Goal: Task Accomplishment & Management: Complete application form

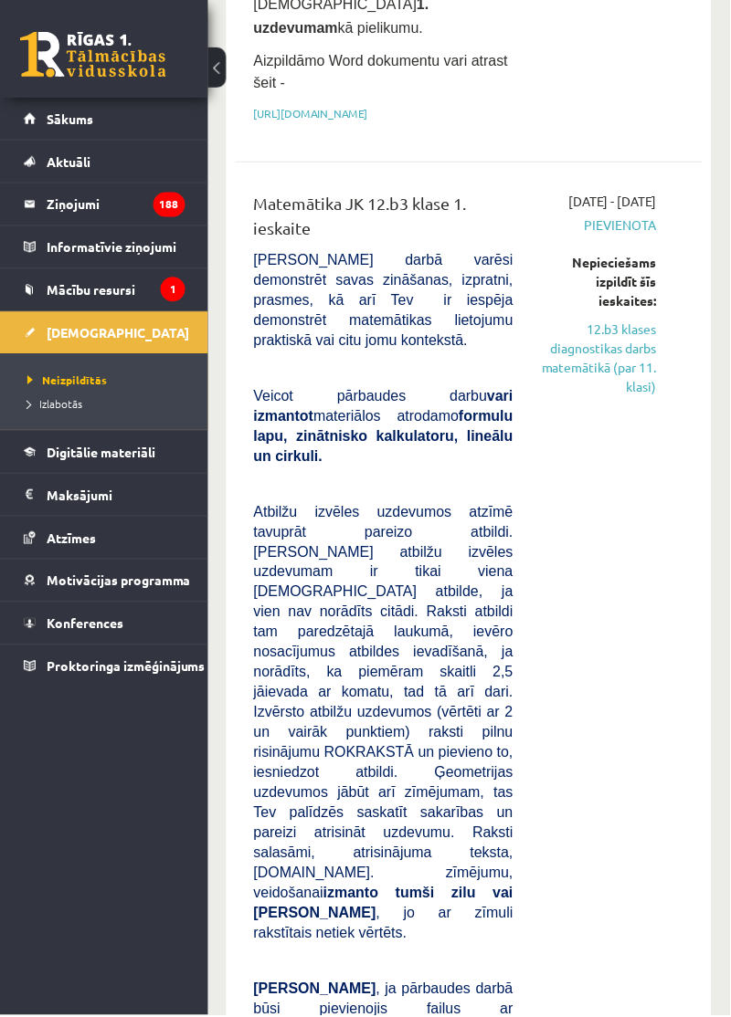
click at [619, 349] on link "12.b3 klases diagnostikas darbs matemātikā (par 11. klasi)" at bounding box center [600, 359] width 116 height 77
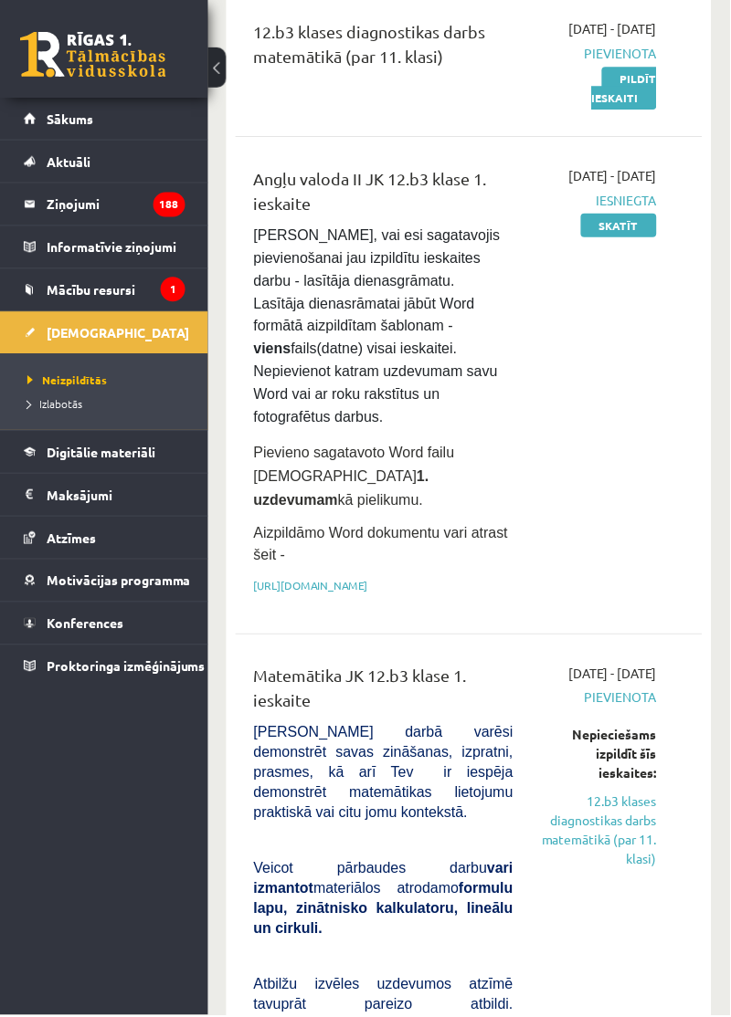
click at [636, 110] on link "Pildīt ieskaiti" at bounding box center [625, 88] width 65 height 43
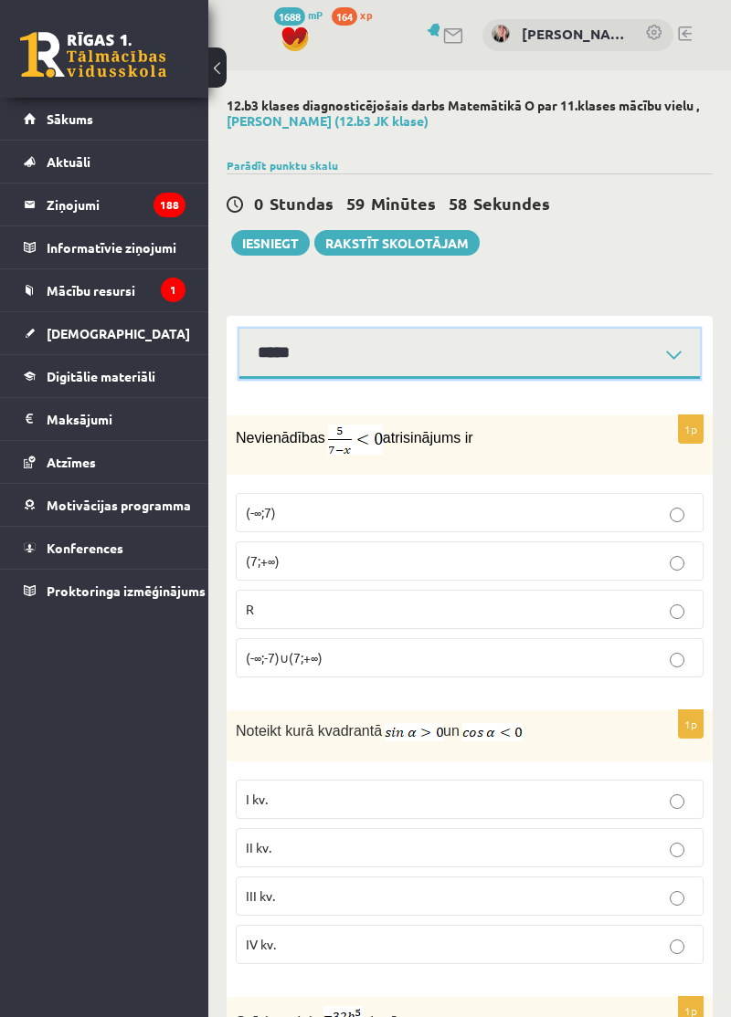
click at [627, 353] on select "**********" at bounding box center [469, 354] width 460 height 50
select select "**********"
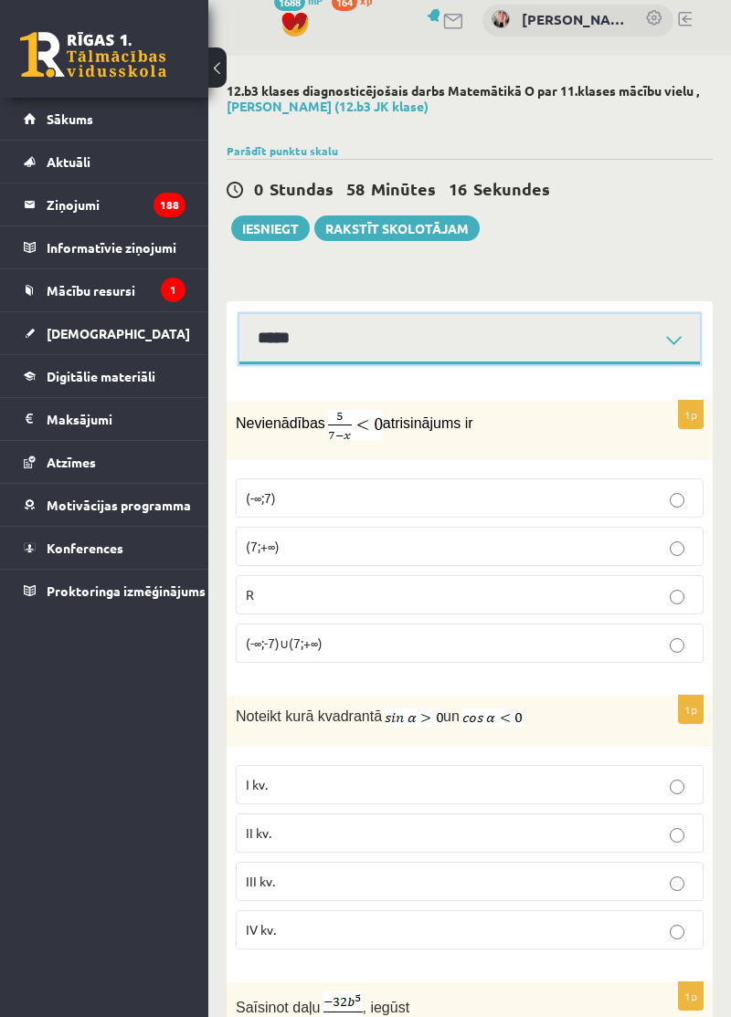
scroll to position [16, 0]
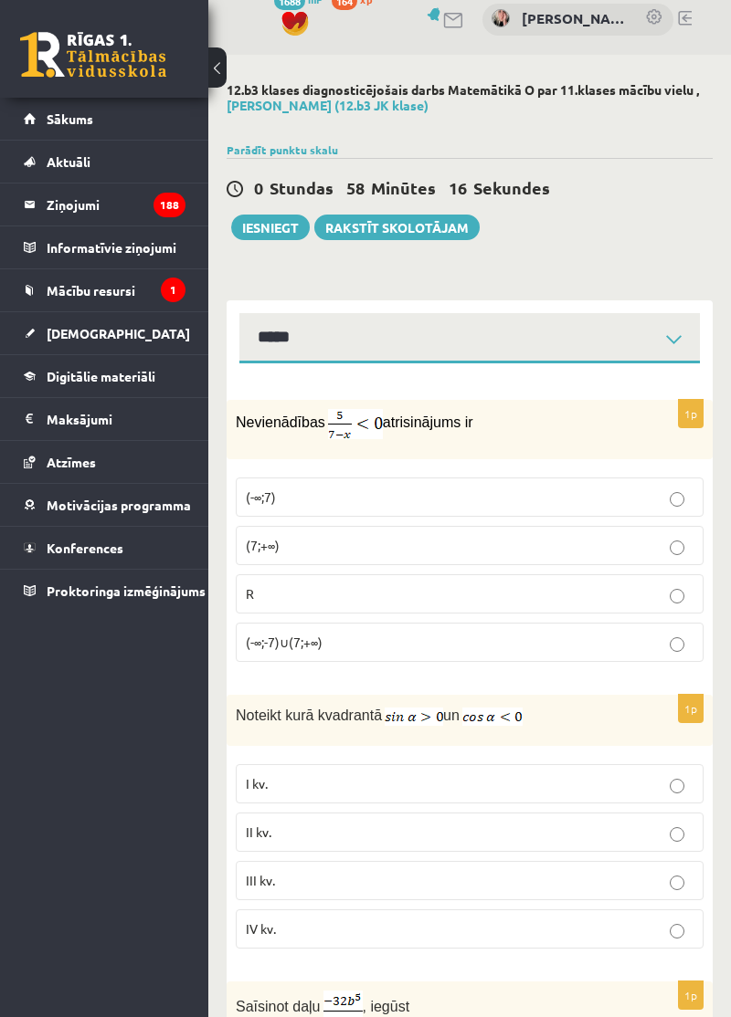
click at [333, 550] on p "(7;+∞)" at bounding box center [470, 545] width 448 height 19
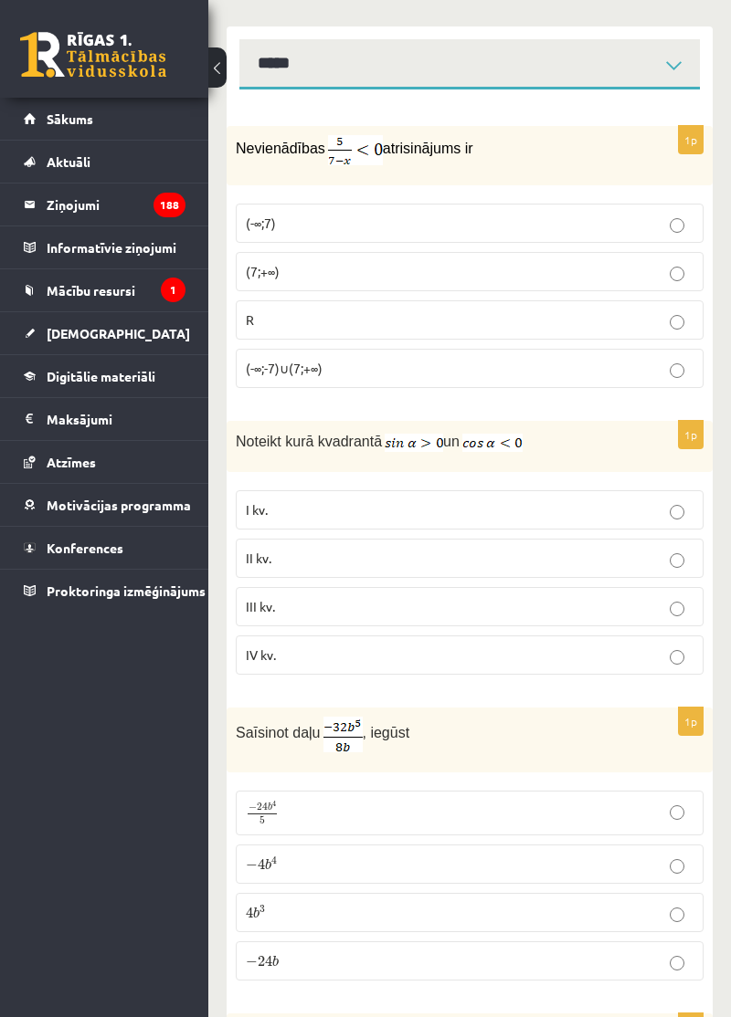
scroll to position [289, 0]
click at [279, 557] on p "II kv." at bounding box center [470, 559] width 448 height 19
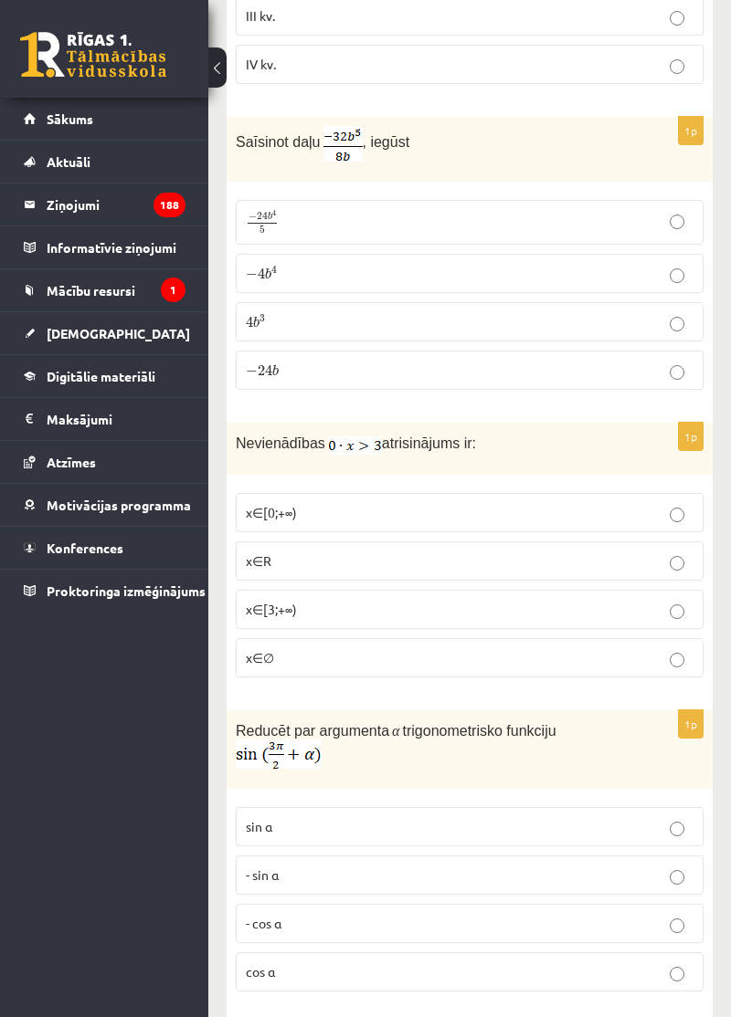
scroll to position [865, 0]
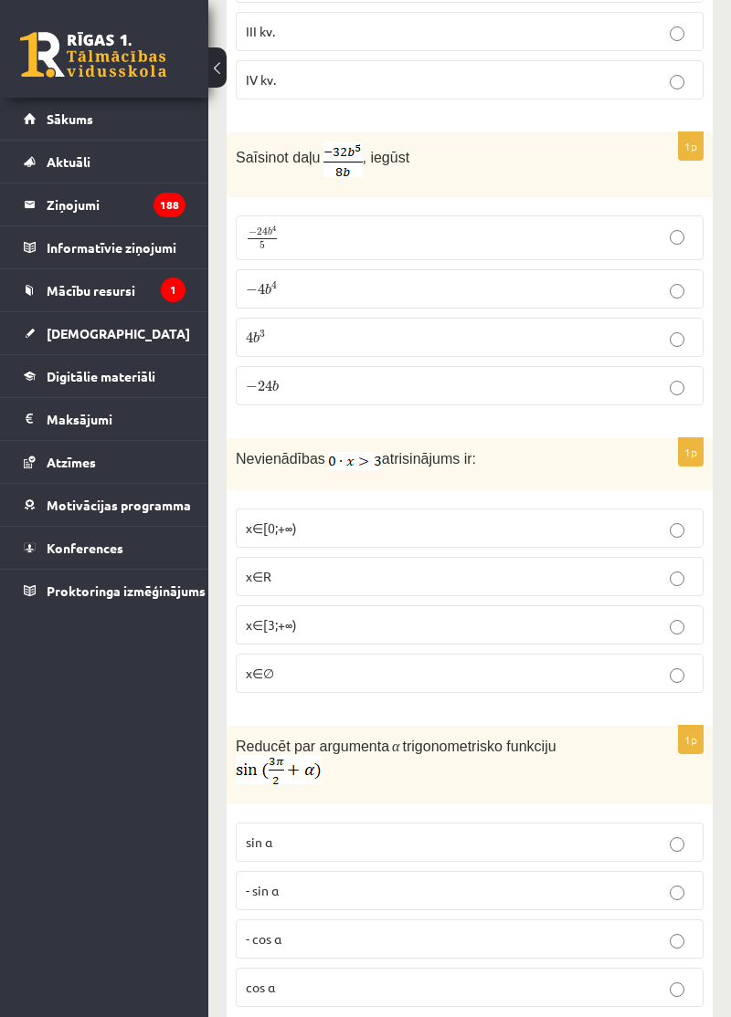
click at [348, 452] on img at bounding box center [355, 461] width 54 height 18
click at [360, 464] on div "Nevienādības atrisinājums ir:" at bounding box center [469, 463] width 486 height 51
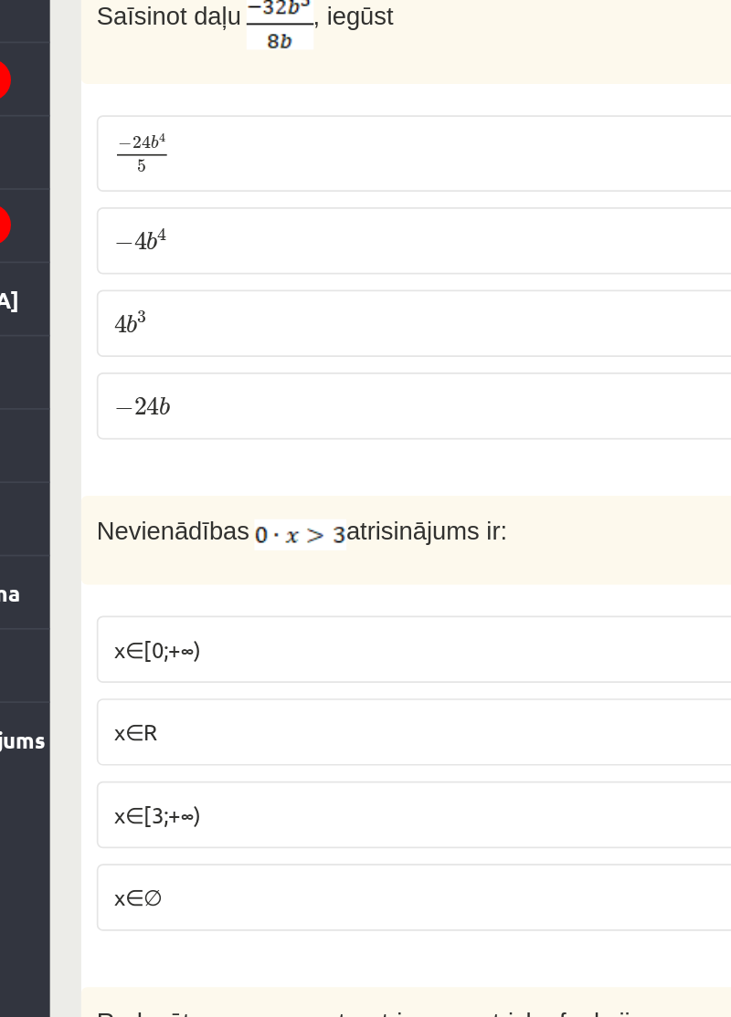
scroll to position [855, 0]
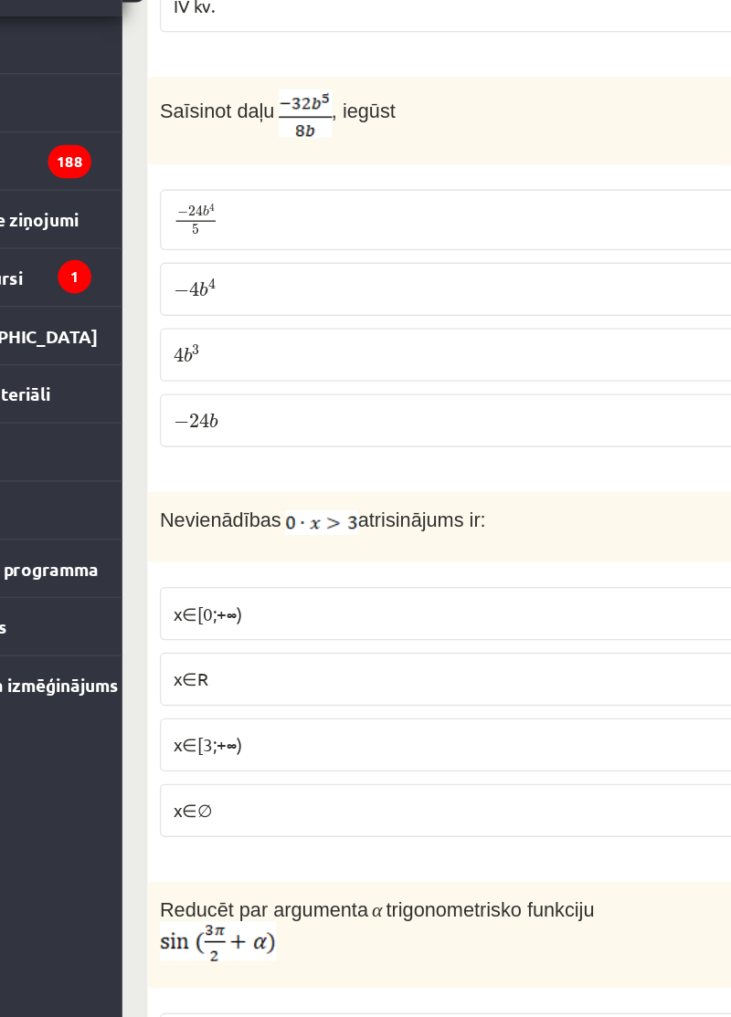
click at [269, 675] on span "x∈∅" at bounding box center [260, 683] width 28 height 16
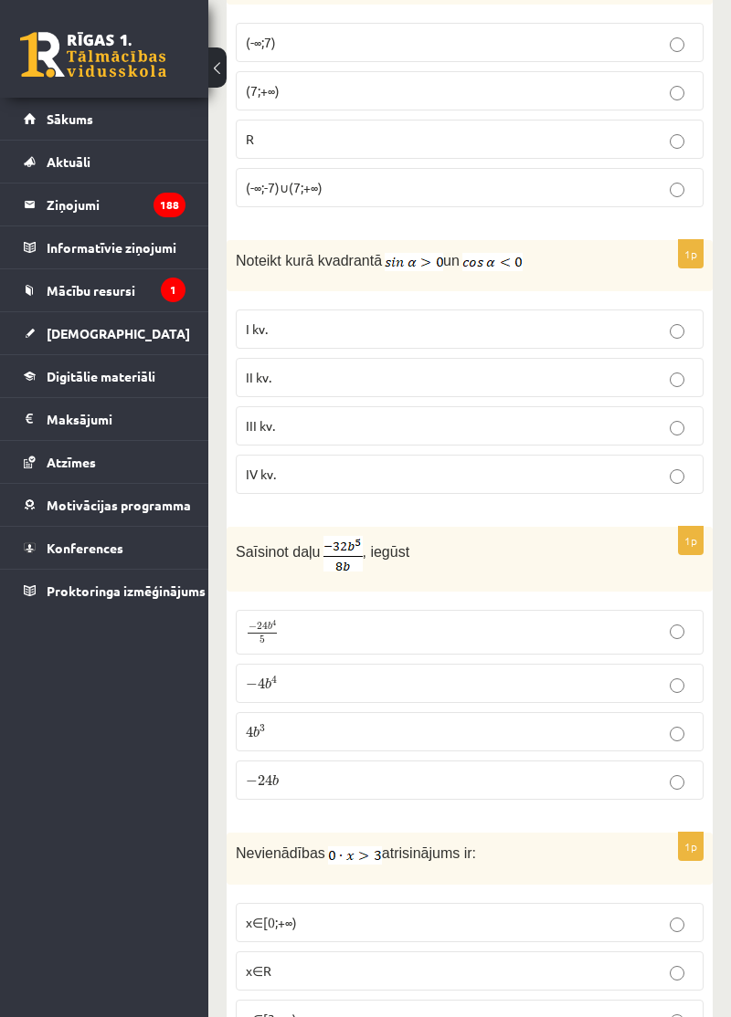
scroll to position [469, 0]
click at [260, 679] on span "4" at bounding box center [261, 684] width 7 height 11
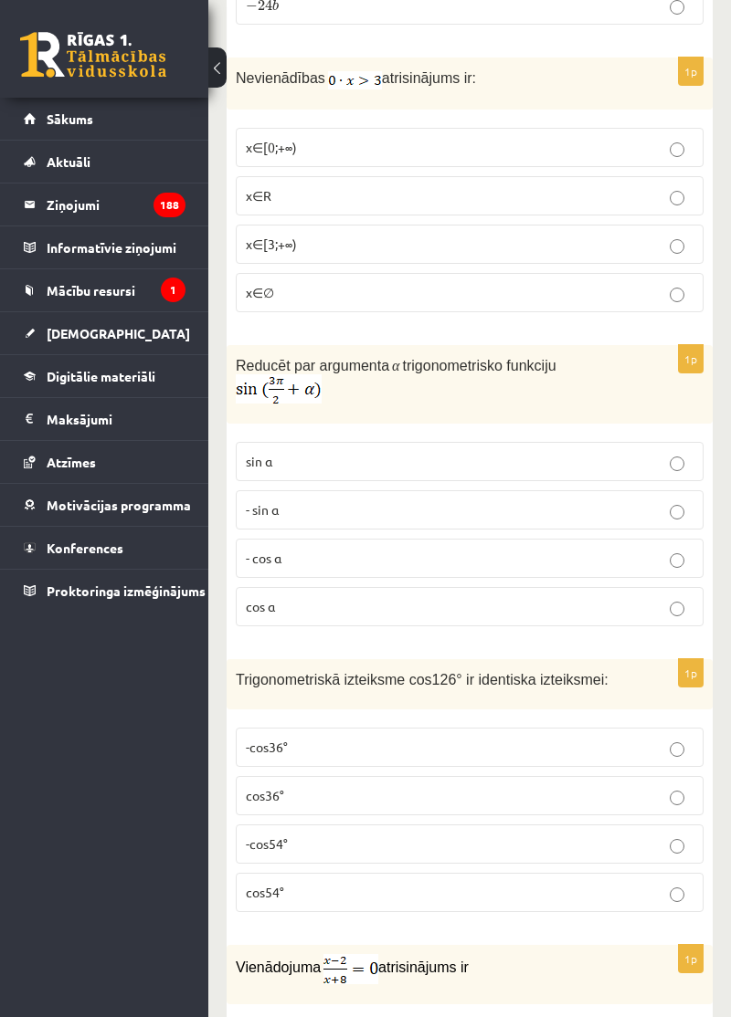
scroll to position [1250, 0]
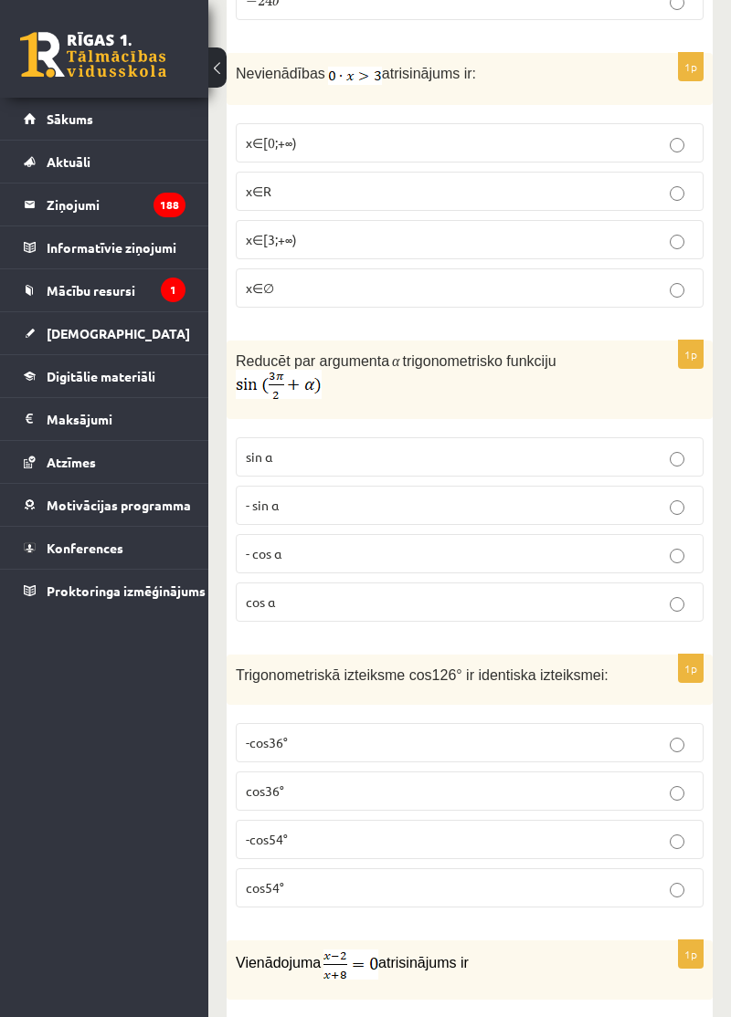
click at [265, 545] on span "- cos ⁡α" at bounding box center [264, 553] width 36 height 16
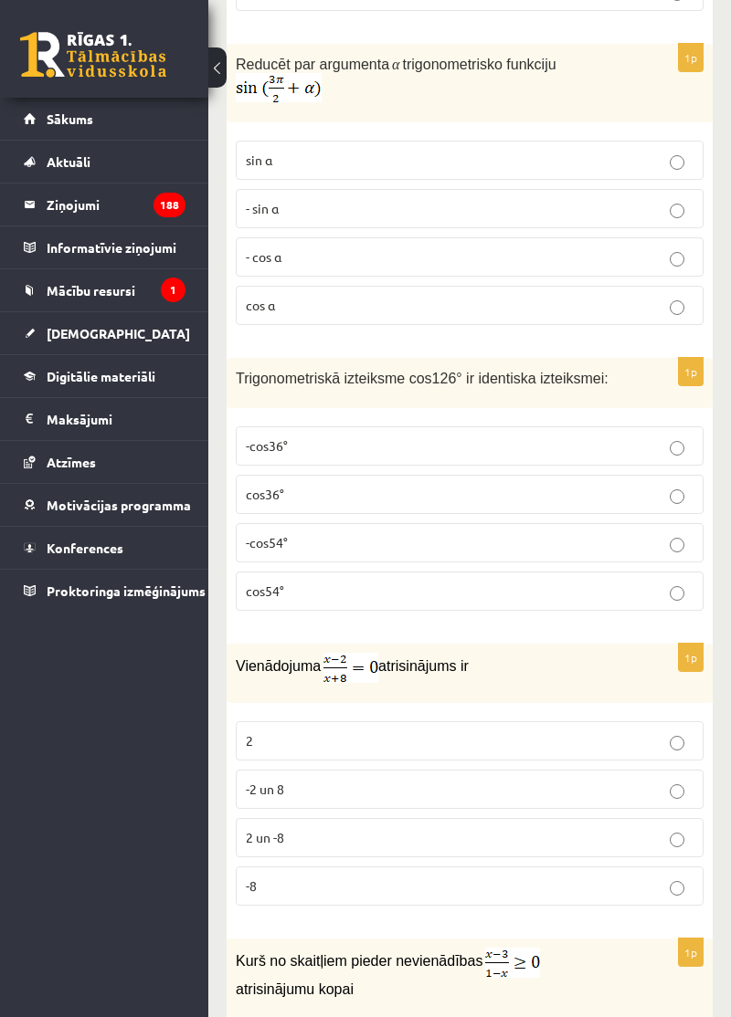
scroll to position [1551, 0]
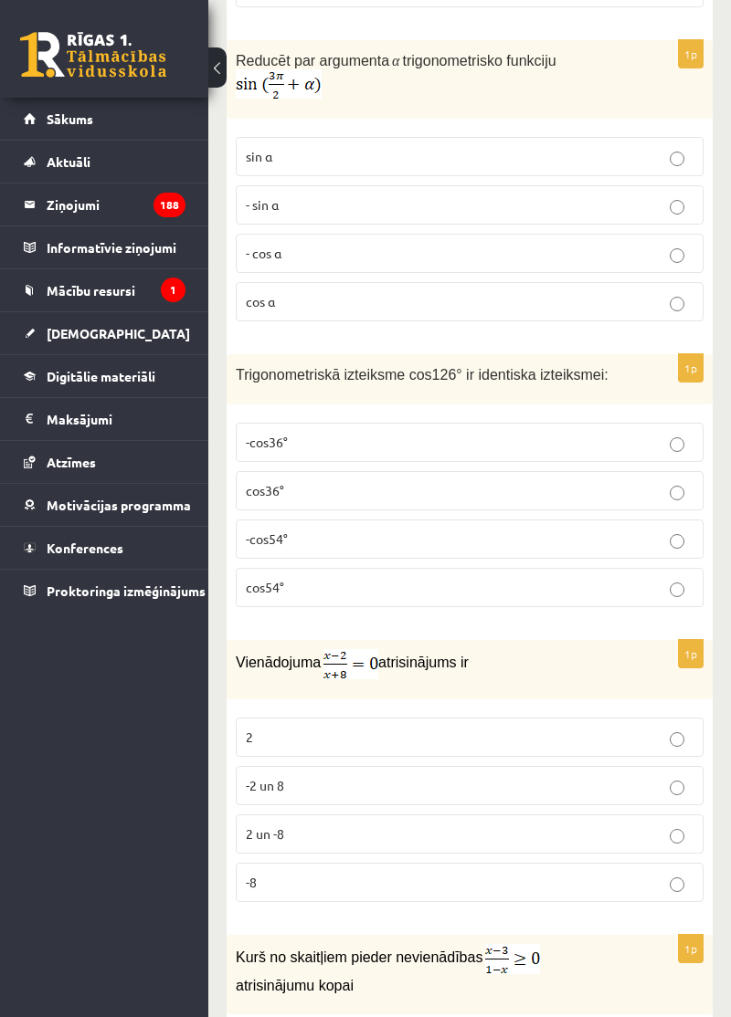
click at [256, 741] on p "2" at bounding box center [470, 737] width 448 height 19
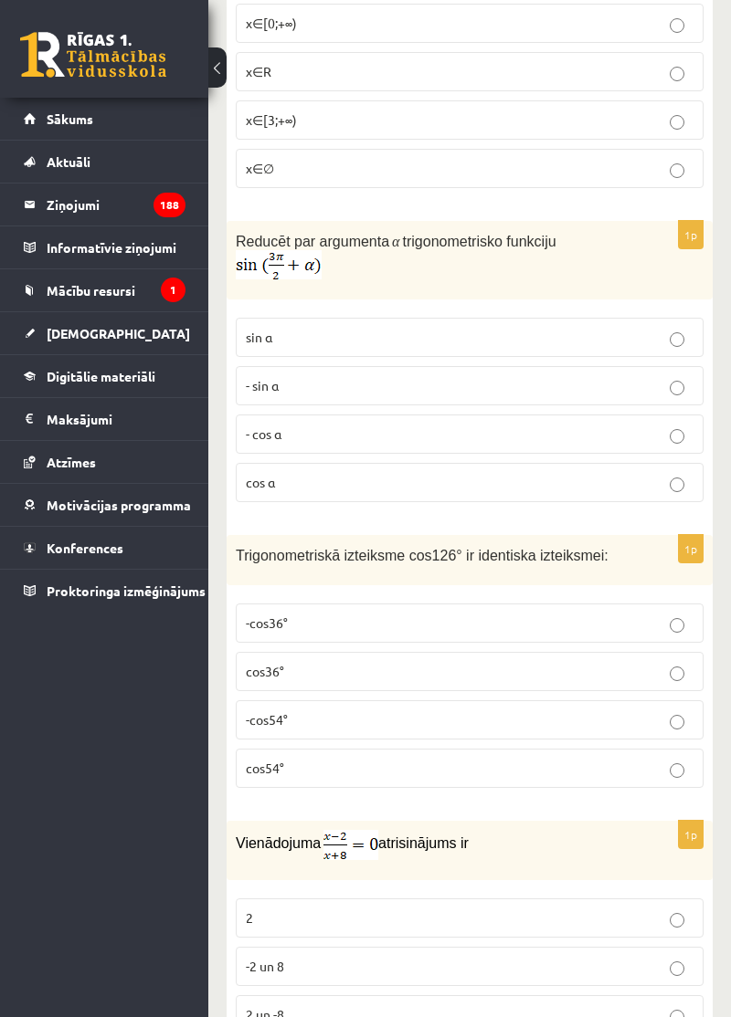
scroll to position [1376, 0]
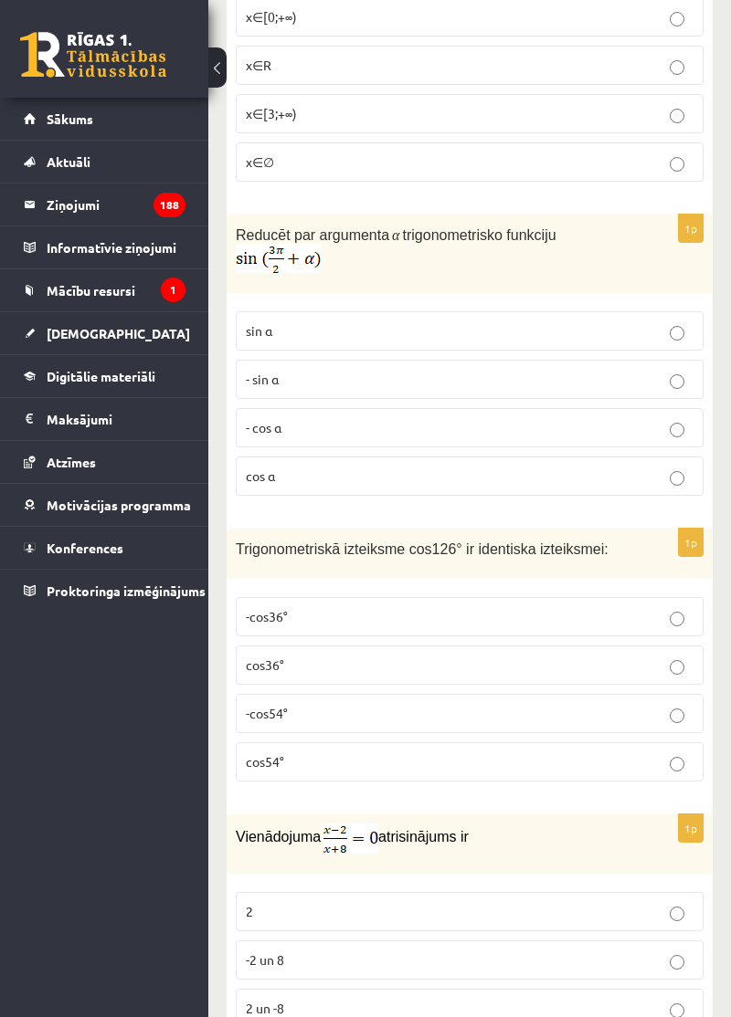
click at [280, 723] on p "-cos54°" at bounding box center [470, 713] width 448 height 19
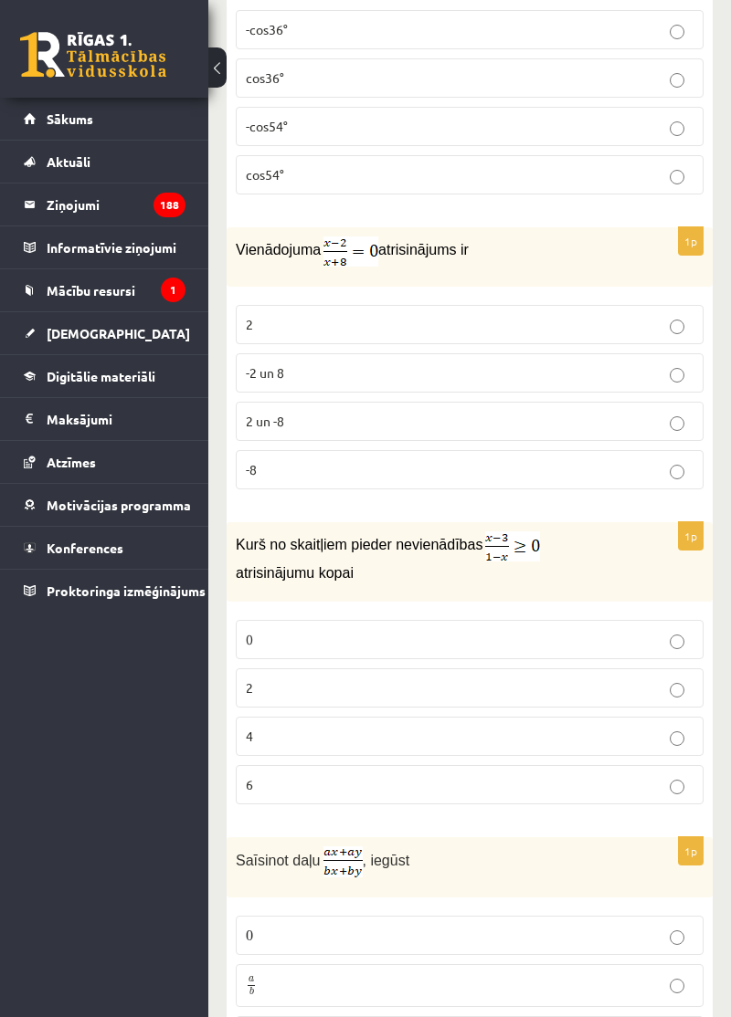
scroll to position [1989, 0]
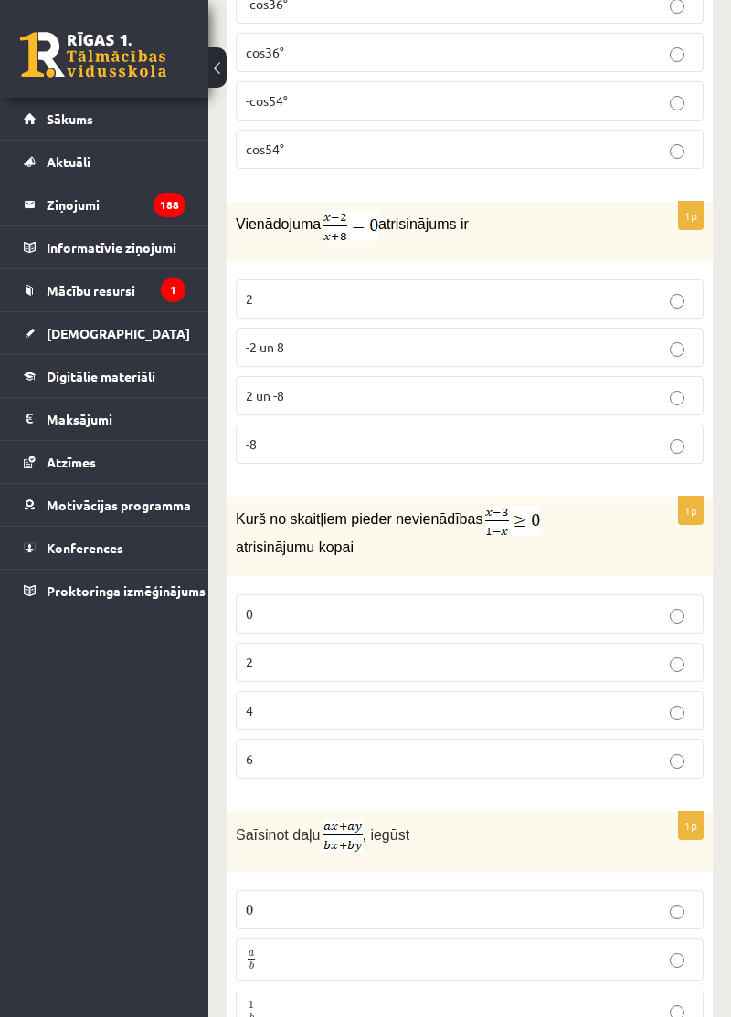
click at [272, 668] on p "2" at bounding box center [470, 662] width 448 height 19
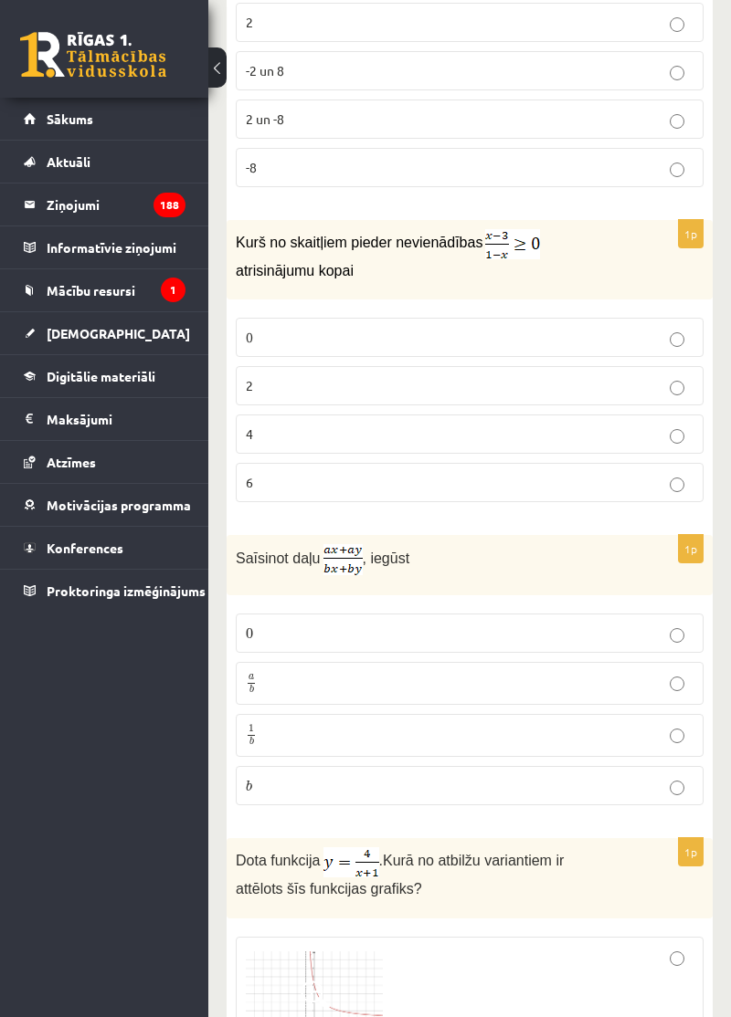
scroll to position [2349, 0]
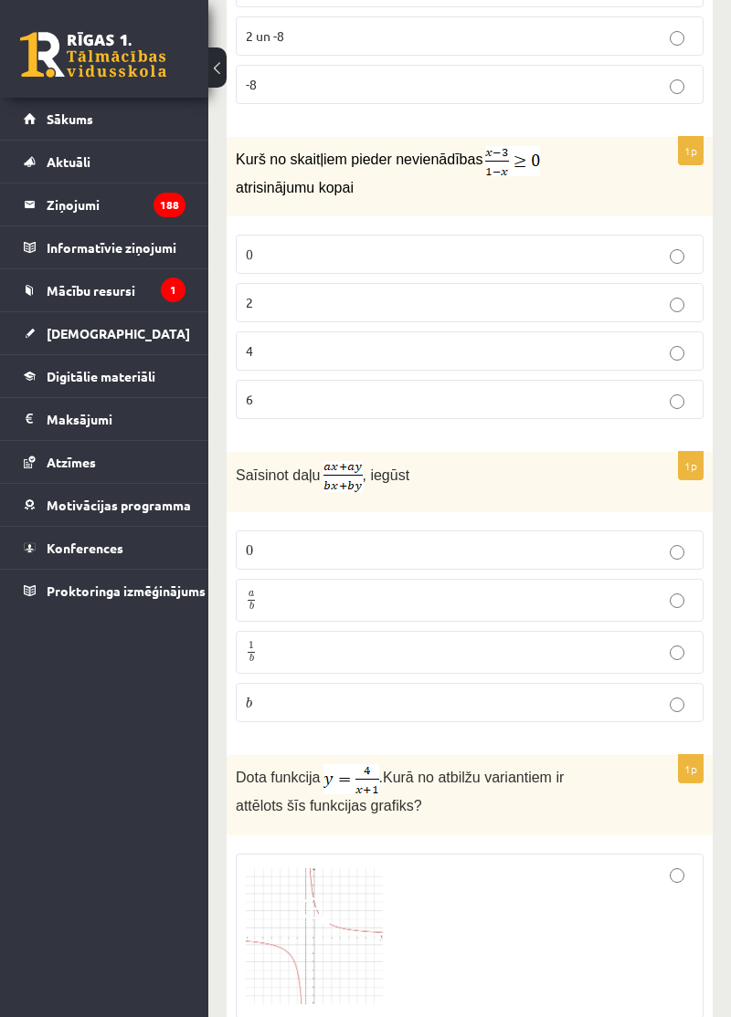
click at [254, 603] on span "b" at bounding box center [251, 607] width 7 height 8
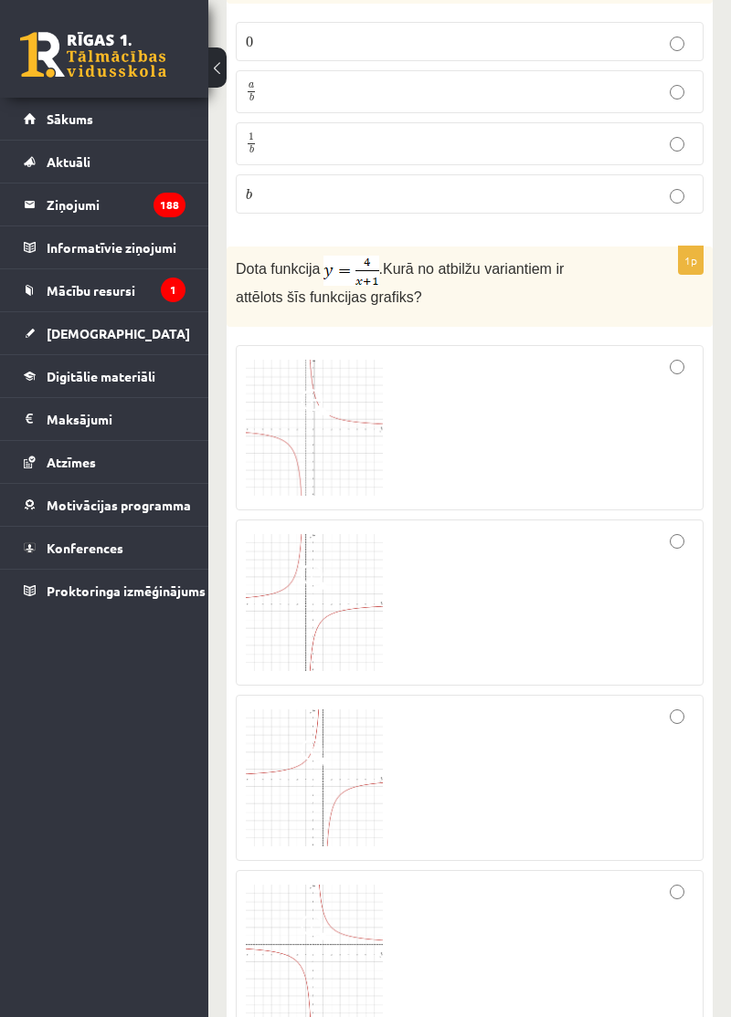
scroll to position [2864, 0]
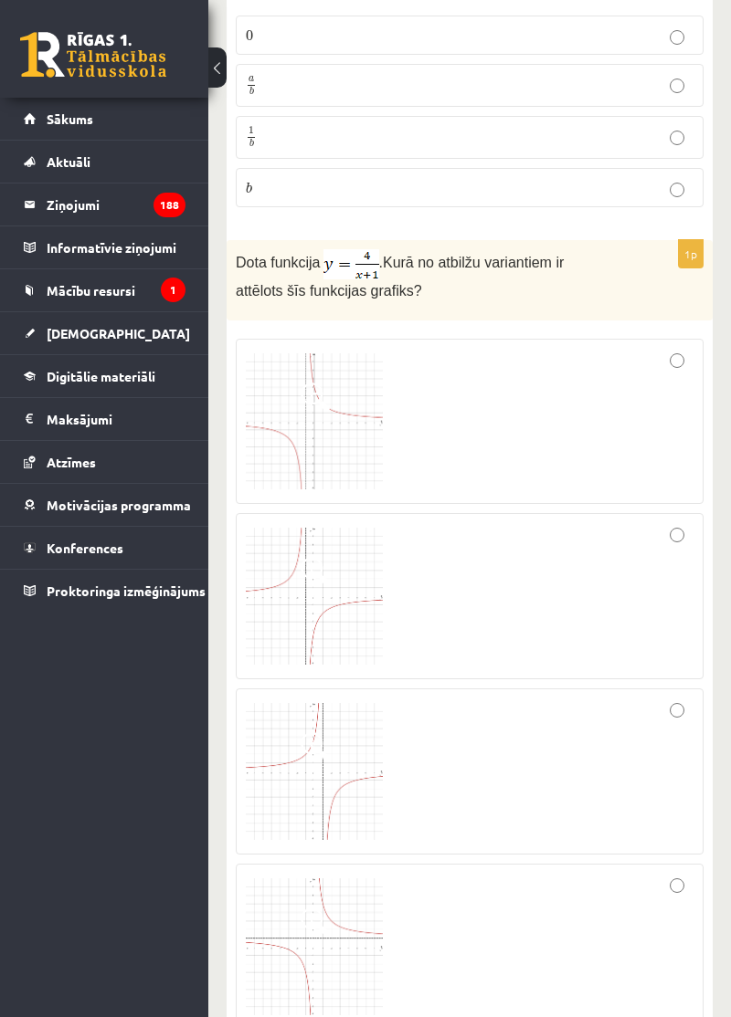
click at [644, 523] on div at bounding box center [470, 596] width 448 height 146
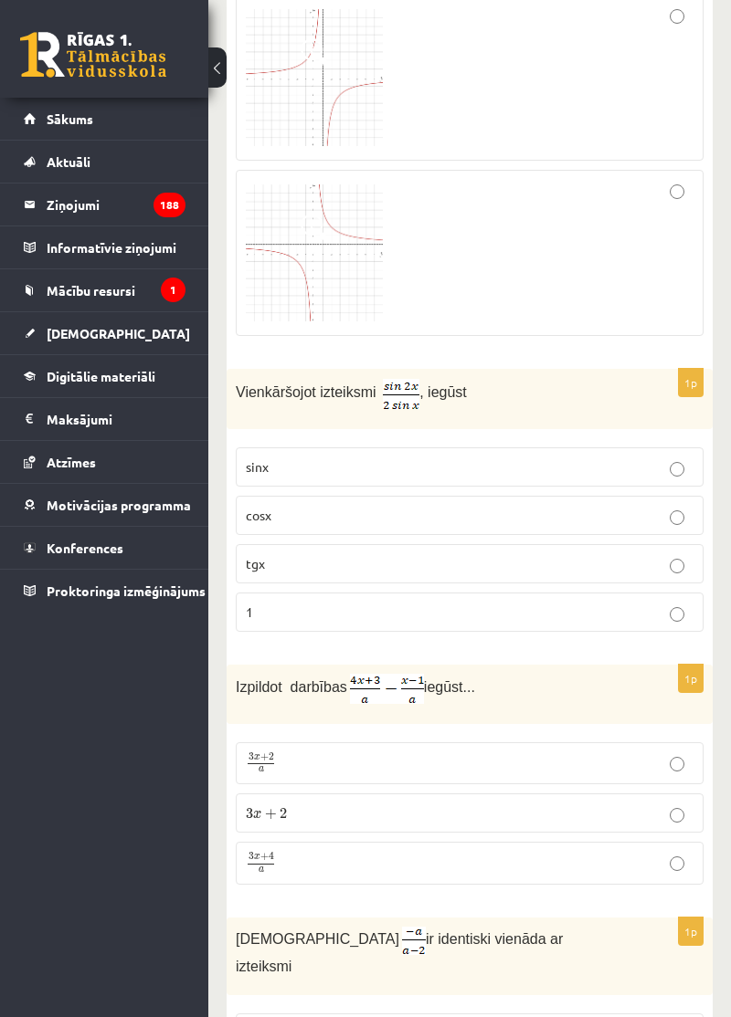
scroll to position [3564, 0]
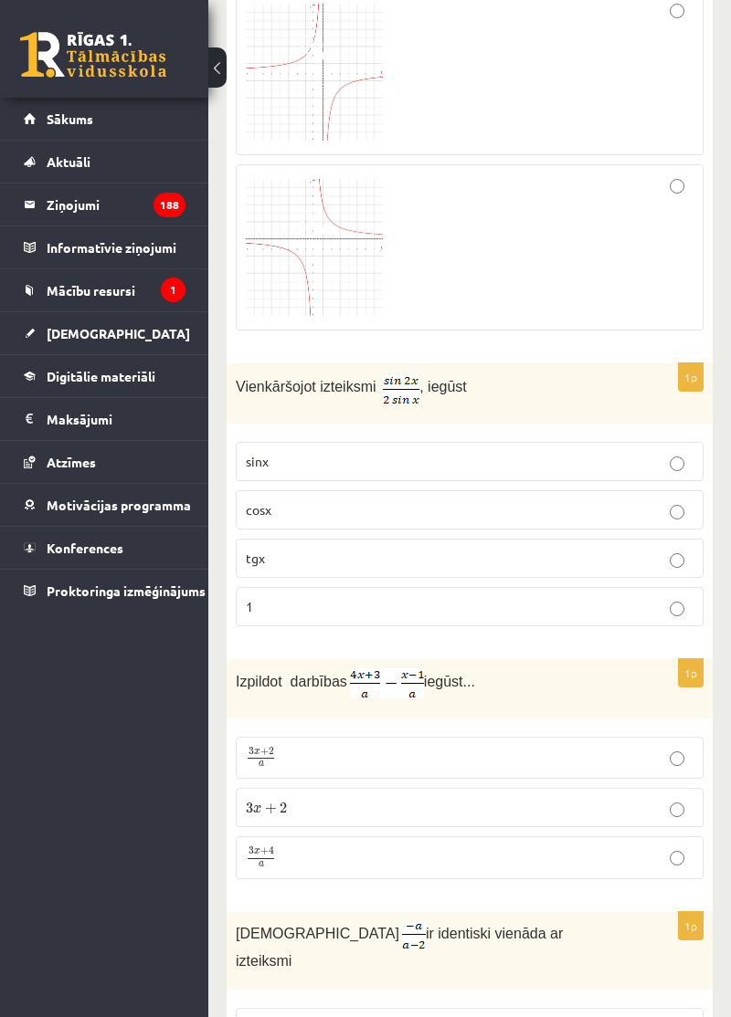
click at [269, 503] on span "cosx" at bounding box center [259, 509] width 26 height 16
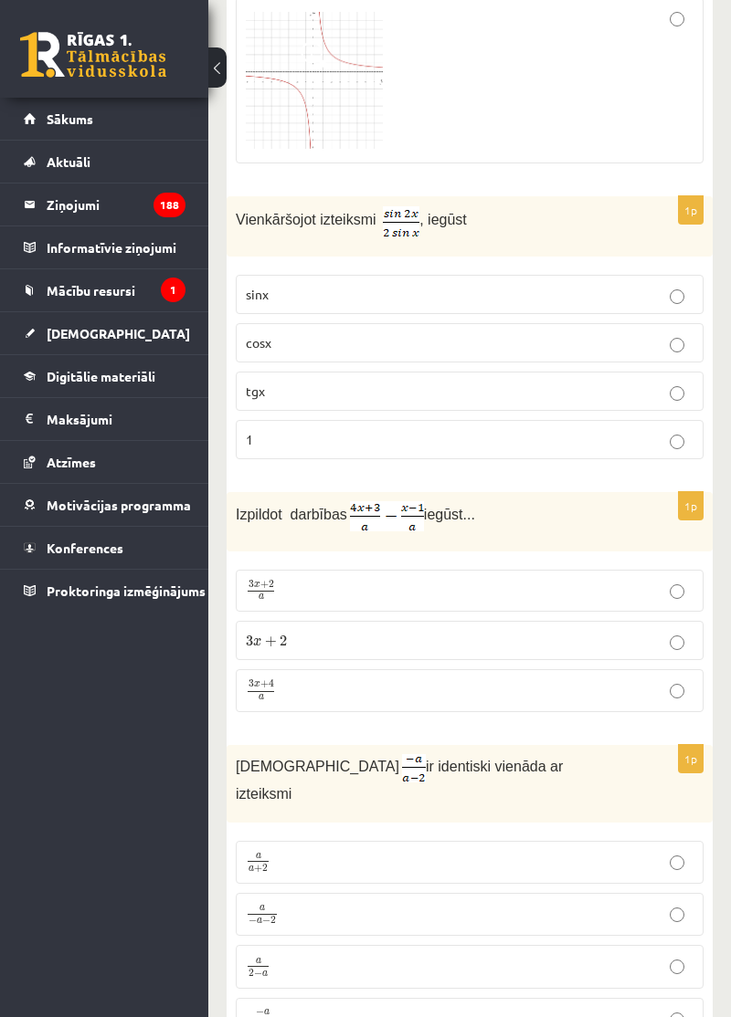
scroll to position [3732, 0]
click at [409, 515] on img at bounding box center [387, 515] width 74 height 30
click at [287, 687] on p "3 x + 4 a 3 x + 4 a" at bounding box center [470, 690] width 448 height 23
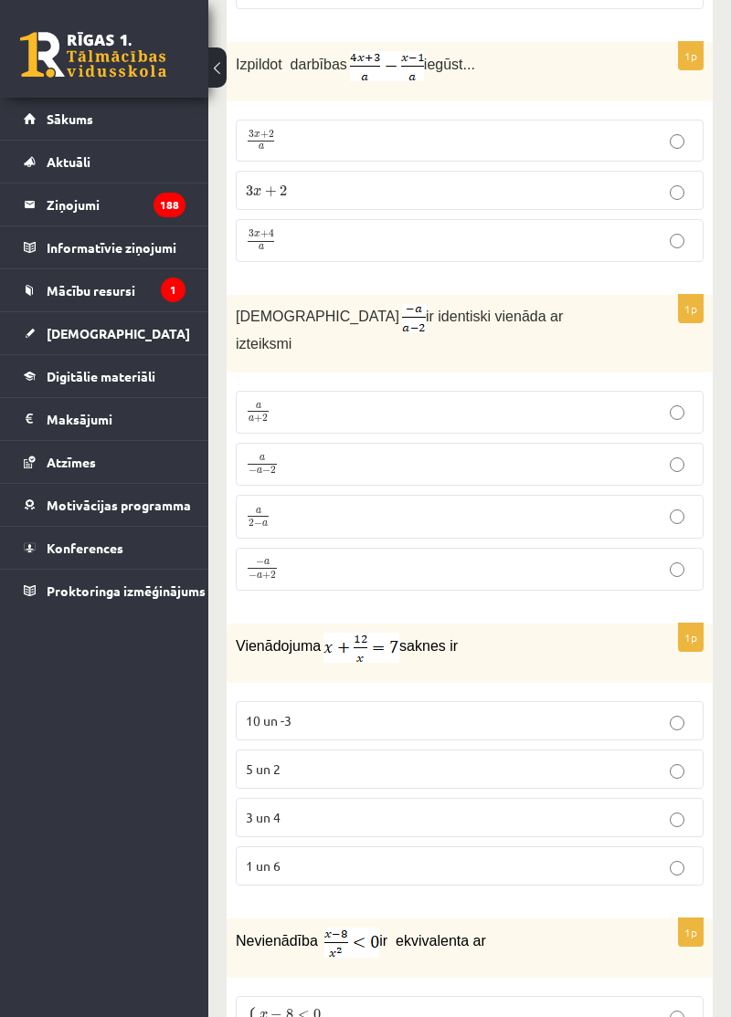
scroll to position [4182, 0]
click at [321, 557] on p "− a − a + 2 − a − a + 2" at bounding box center [470, 569] width 448 height 24
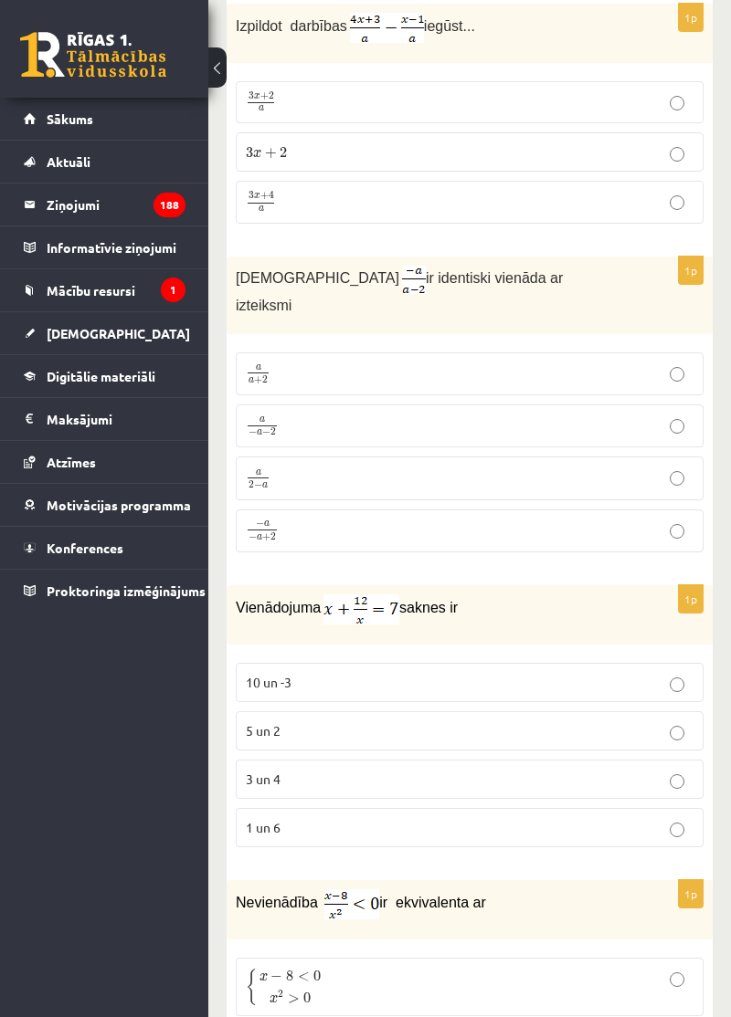
scroll to position [4211, 0]
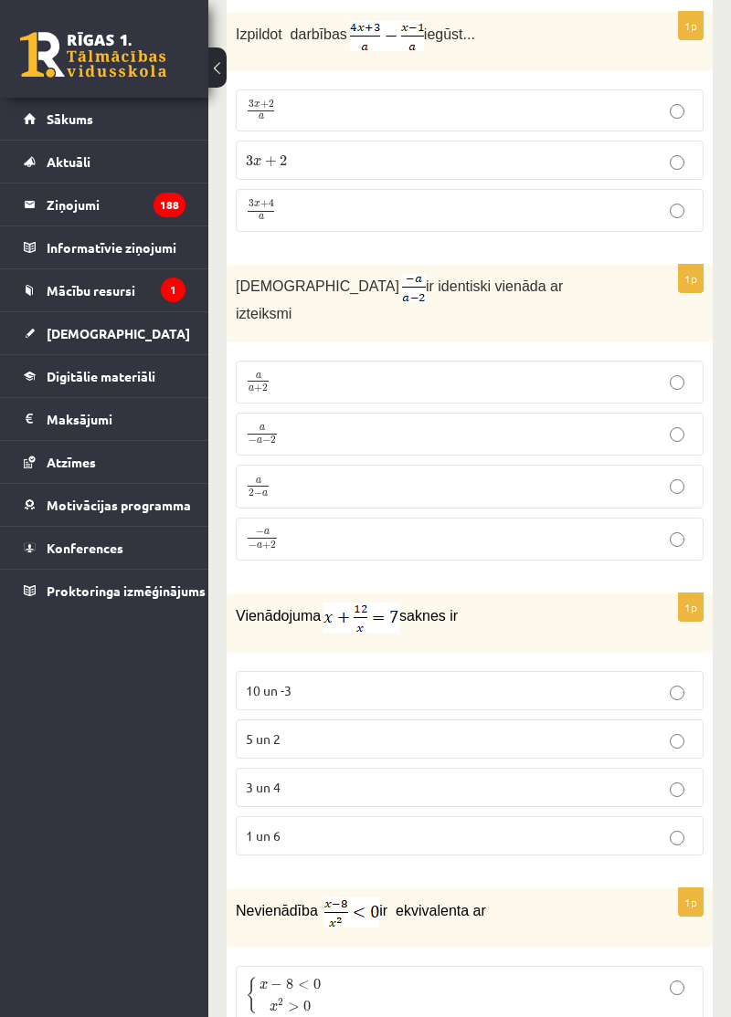
click at [488, 518] on label "− a − a + 2 − a − a + 2" at bounding box center [470, 540] width 468 height 44
click at [452, 469] on label "a 2 − a a 2 − a" at bounding box center [470, 486] width 468 height 43
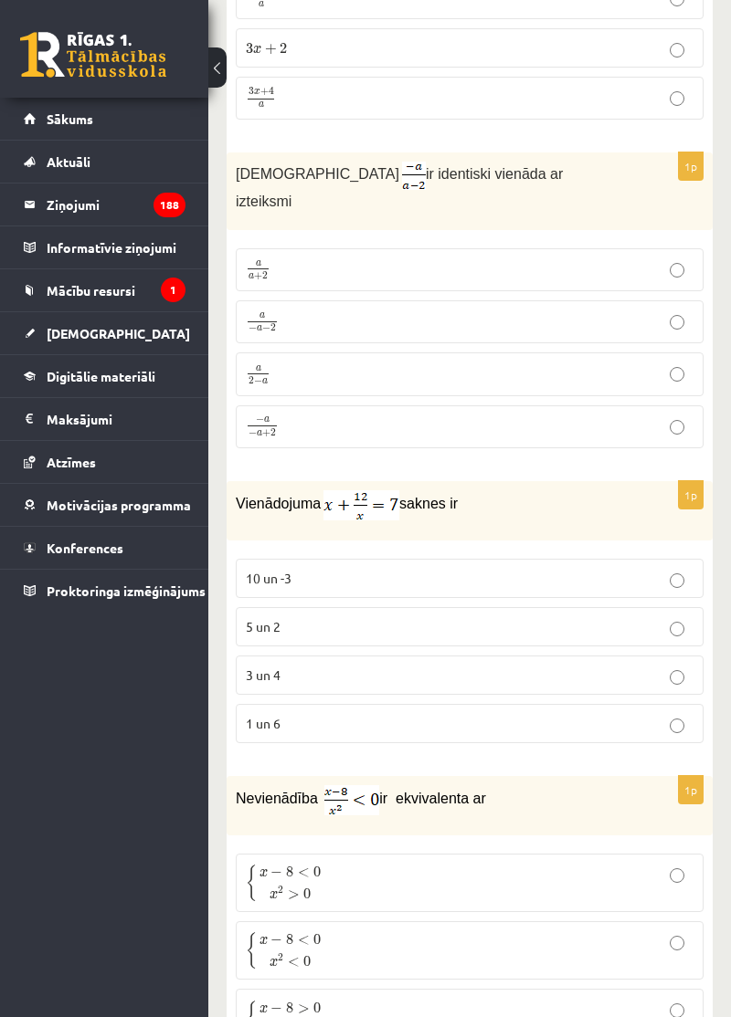
scroll to position [4324, 0]
click at [272, 656] on label "3 un 4" at bounding box center [470, 675] width 468 height 39
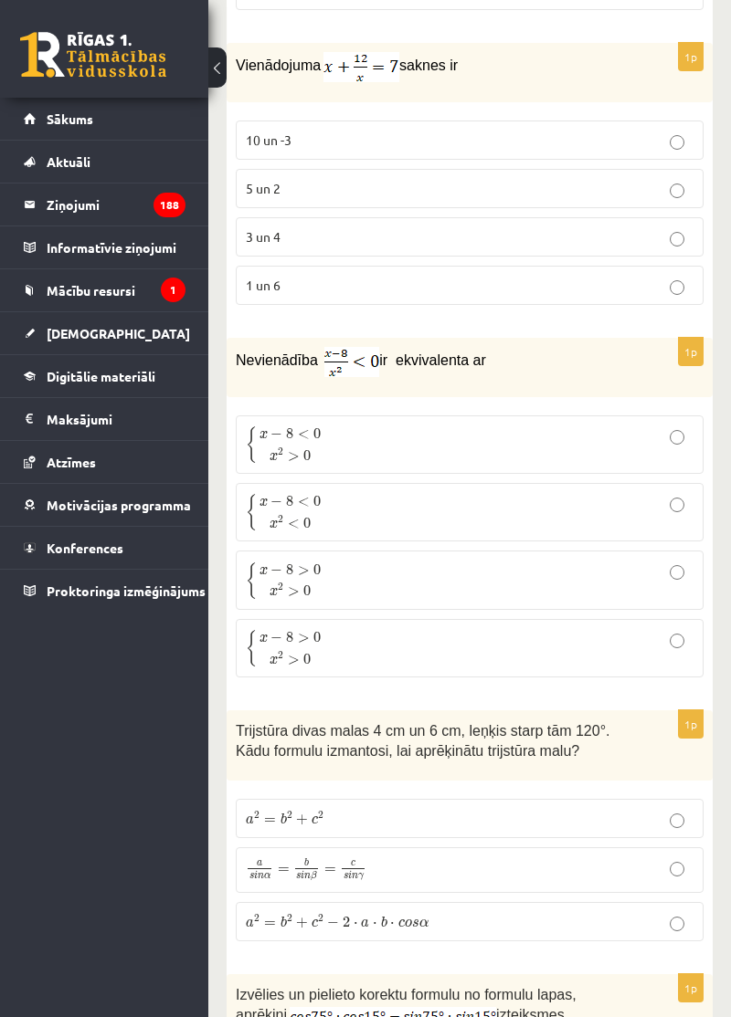
scroll to position [4763, 0]
click at [206, 552] on li "Konferences" at bounding box center [104, 547] width 208 height 43
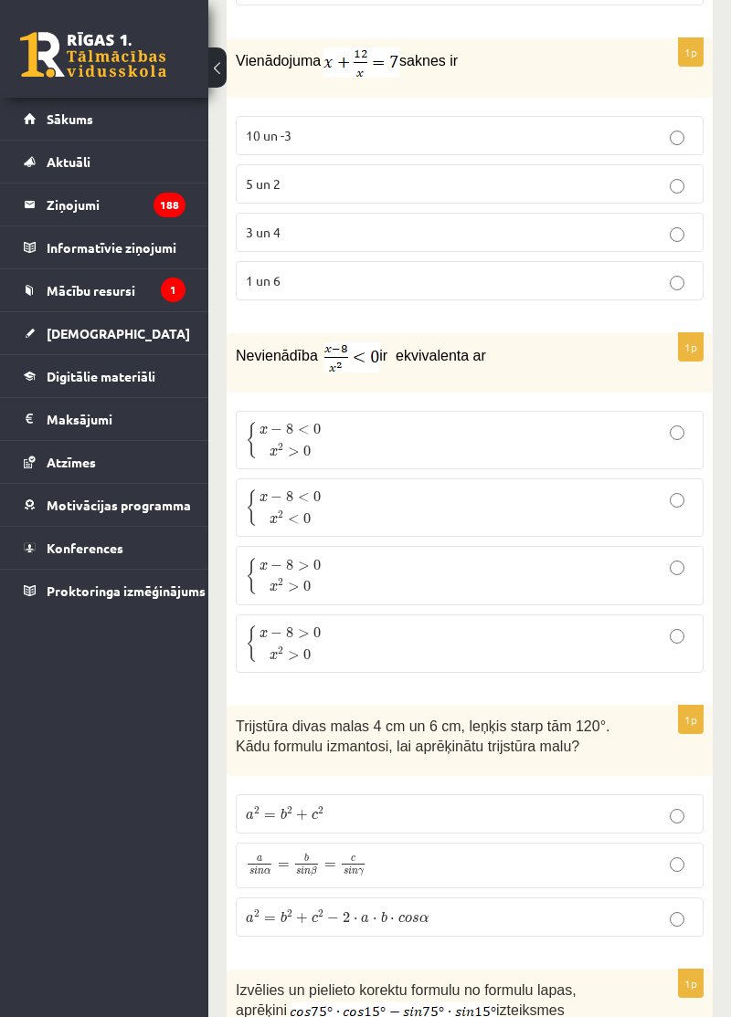
scroll to position [4778, 0]
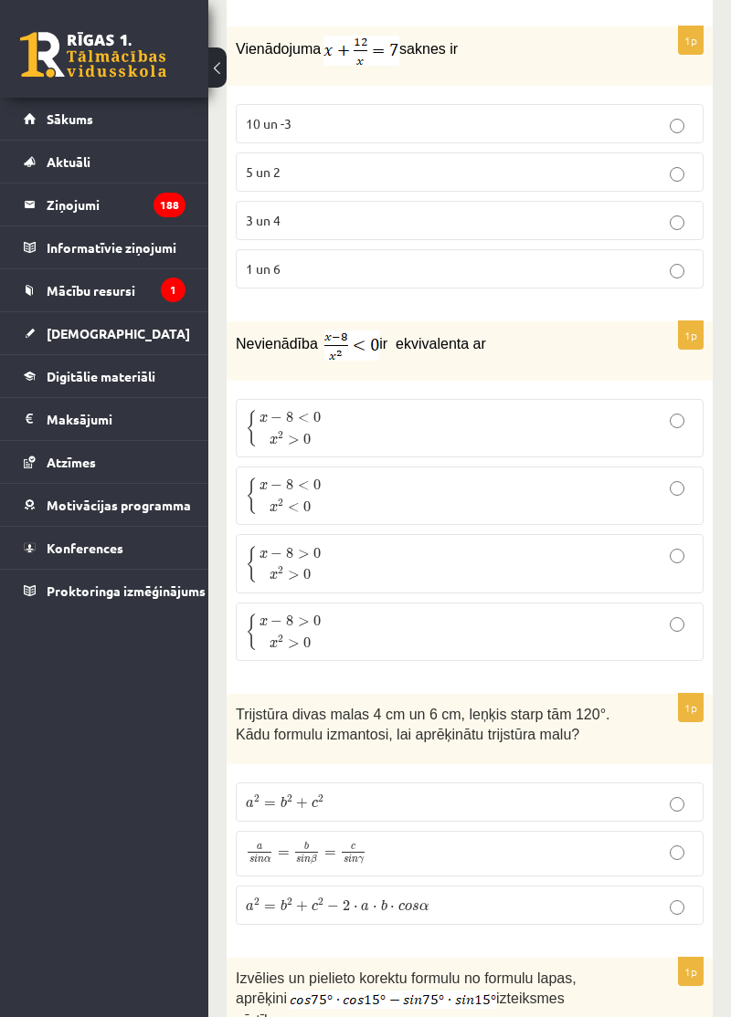
click at [272, 437] on span "x" at bounding box center [273, 441] width 8 height 8
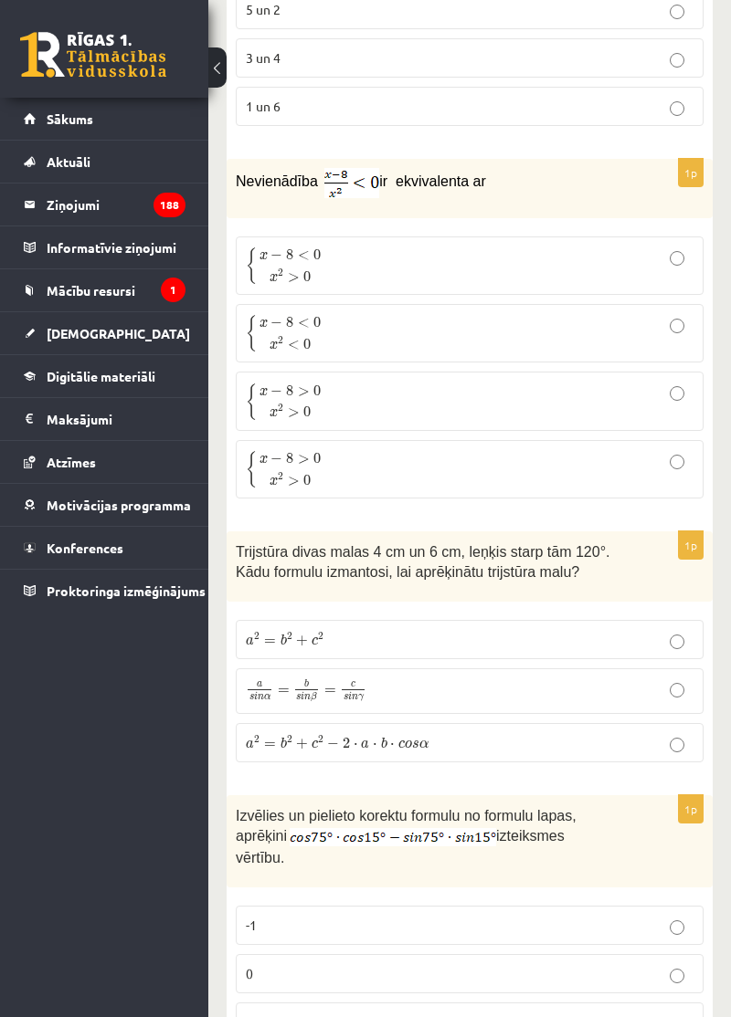
scroll to position [4960, 0]
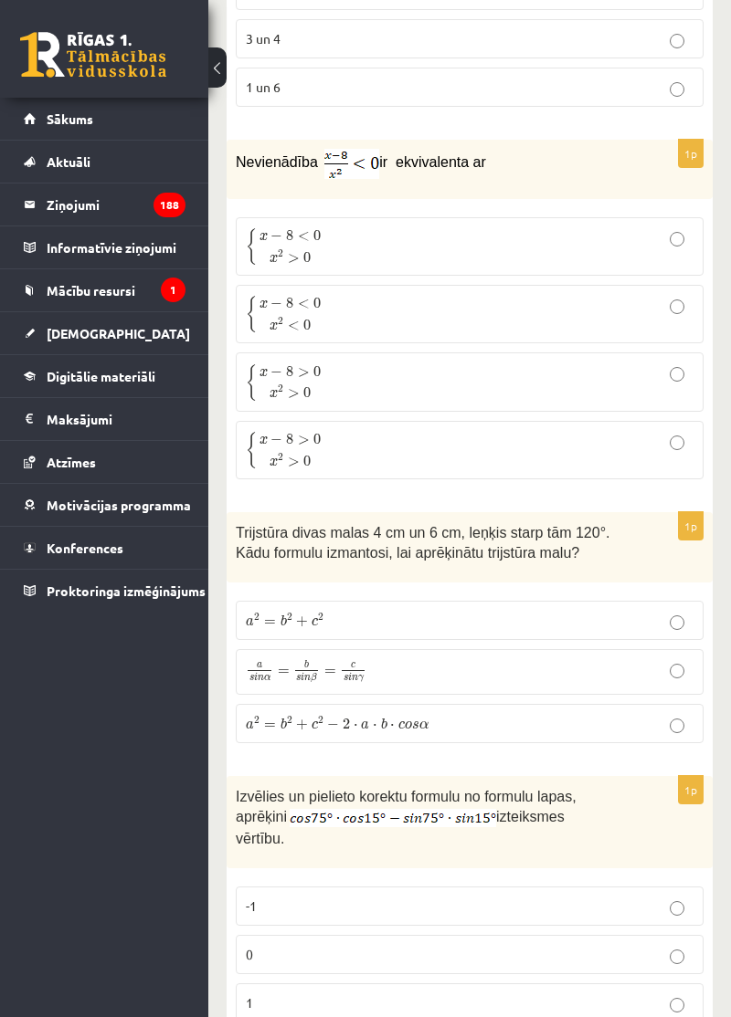
click at [309, 704] on label "a 2 = b 2 + c 2 − 2 ⋅ a ⋅ b ⋅ c o s α a 2 = b 2 + c 2 − 2 ⋅ a ⋅ b ⋅ c o s α" at bounding box center [470, 723] width 468 height 39
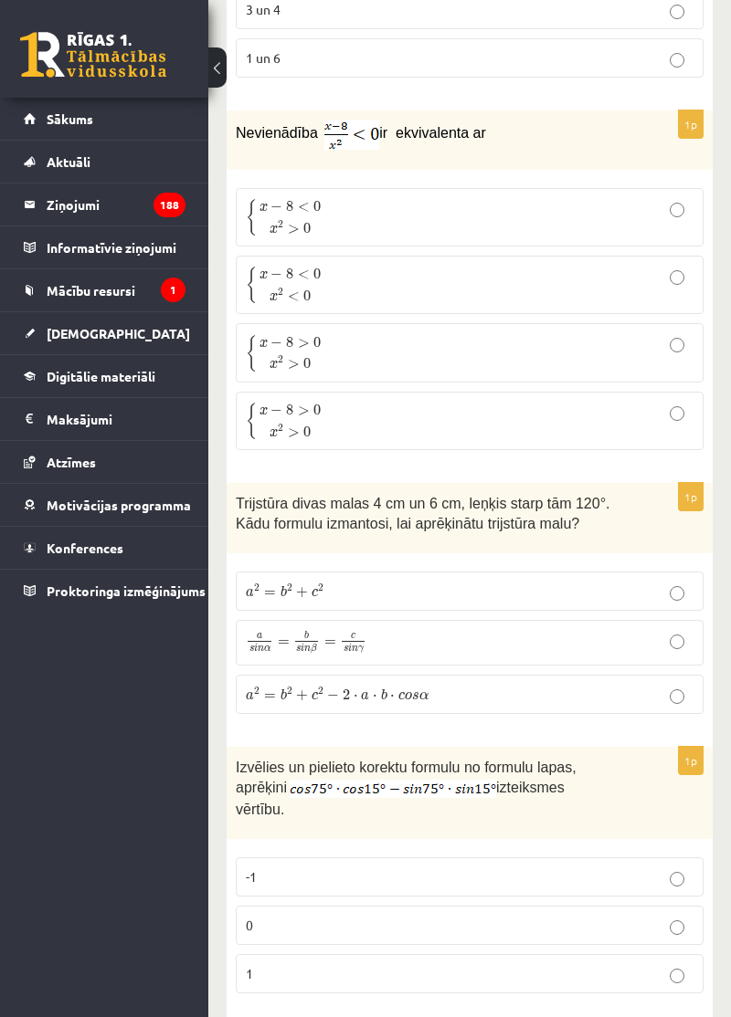
click at [194, 858] on div "0 Dāvanas 1688 mP 164 xp Beāte Poļaka Sākums Aktuāli Kā mācīties eSKOLĀ Kontakt…" at bounding box center [104, 508] width 208 height 1017
click at [78, 831] on div "0 Dāvanas 1688 mP 164 xp Beāte Poļaka Sākums Aktuāli Kā mācīties eSKOLĀ Kontakt…" at bounding box center [104, 508] width 208 height 1017
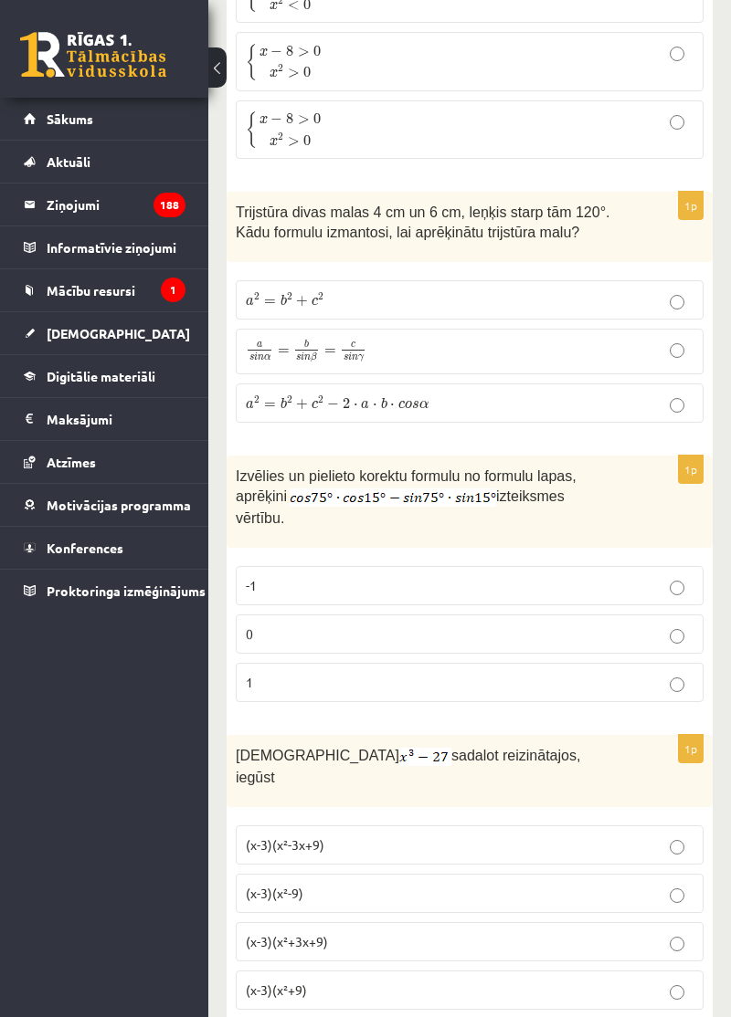
scroll to position [5319, 0]
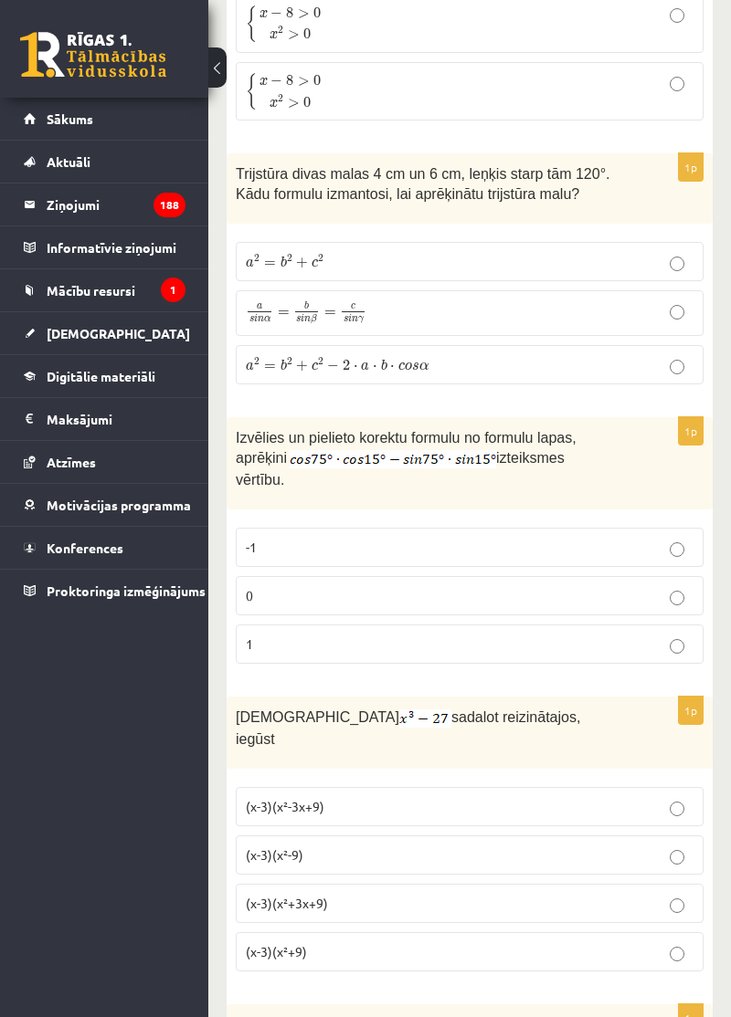
click at [255, 576] on label "0" at bounding box center [470, 595] width 468 height 39
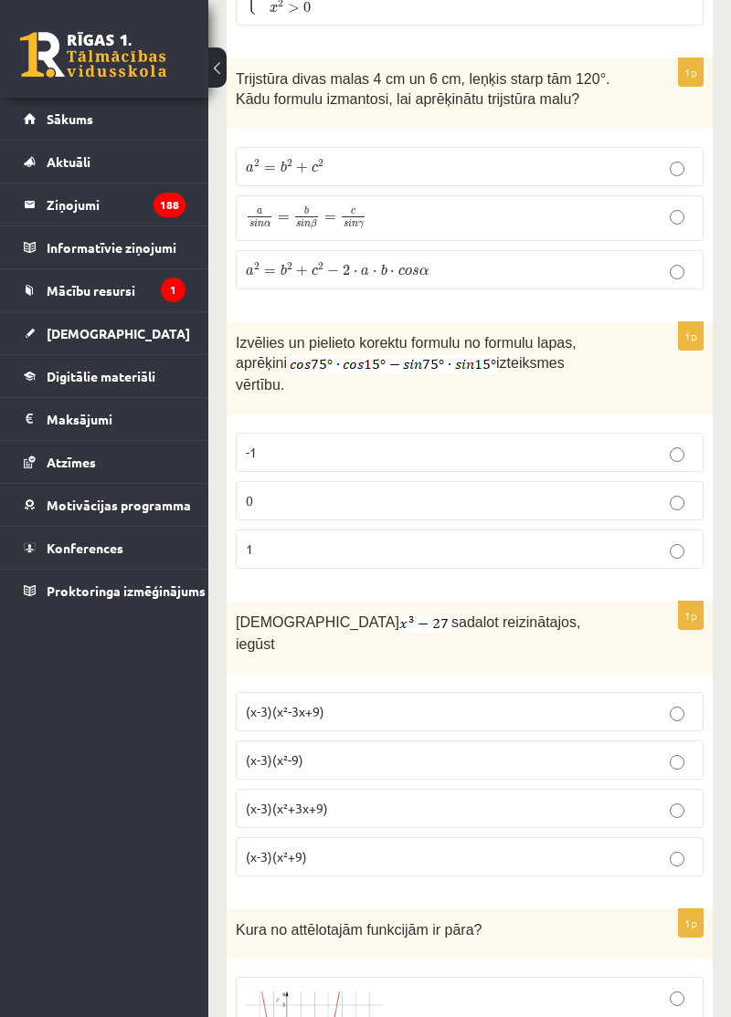
scroll to position [5413, 0]
click at [292, 790] on label "(x-3)(x²+3x+9)" at bounding box center [470, 809] width 468 height 39
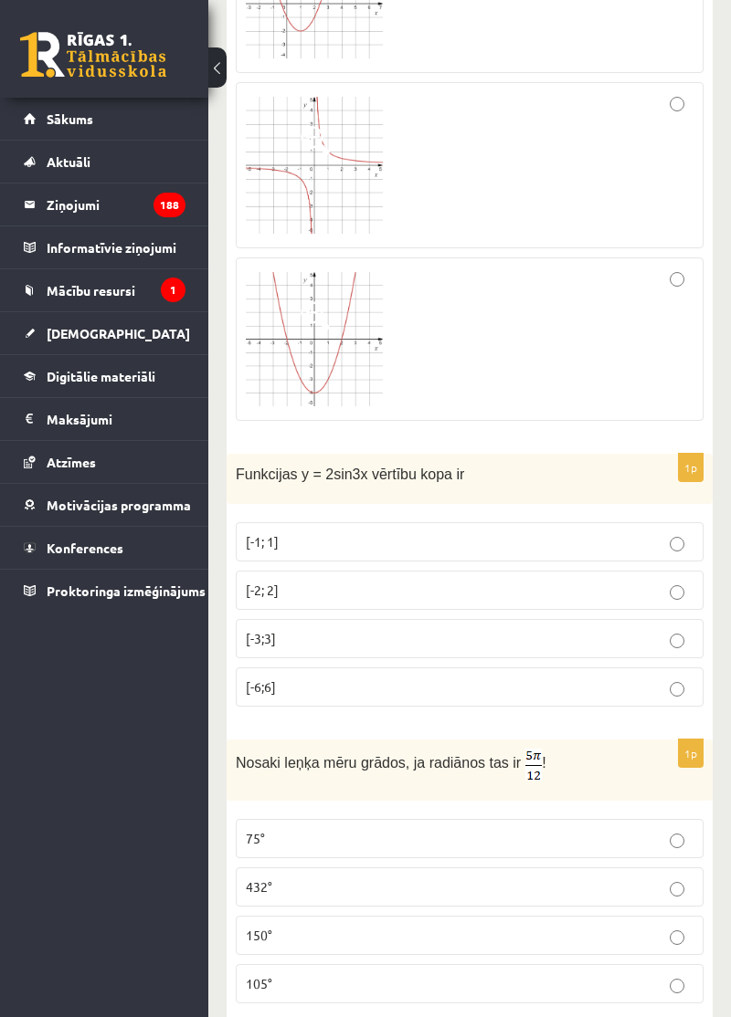
scroll to position [6468, 0]
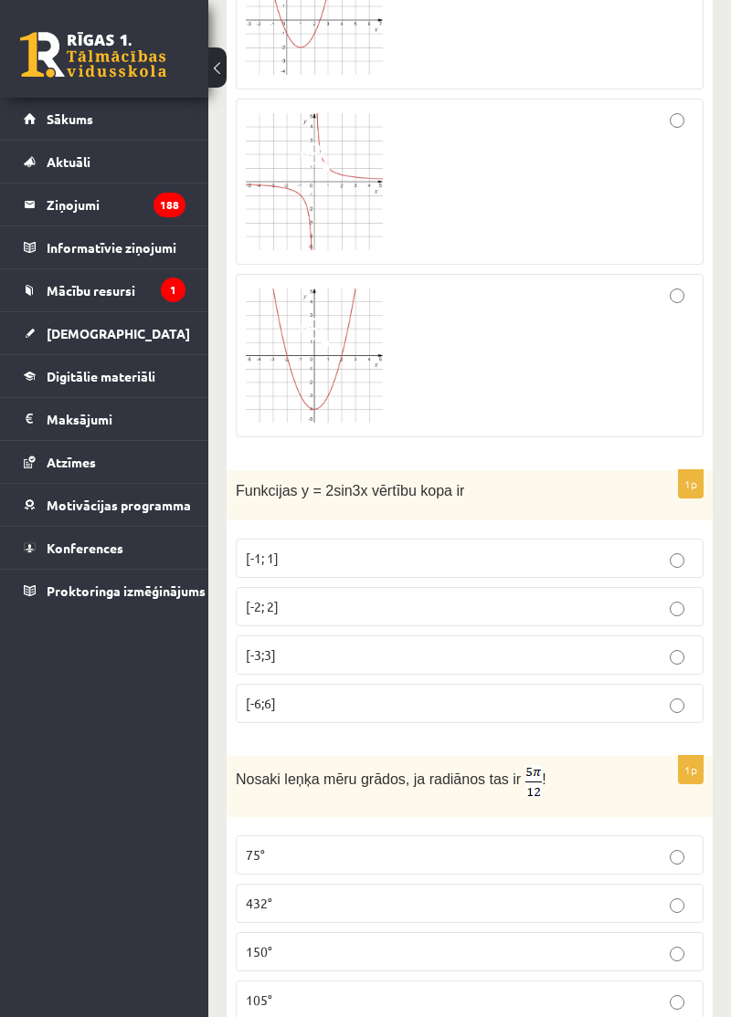
click at [276, 598] on span "[-2; 2]" at bounding box center [262, 606] width 33 height 16
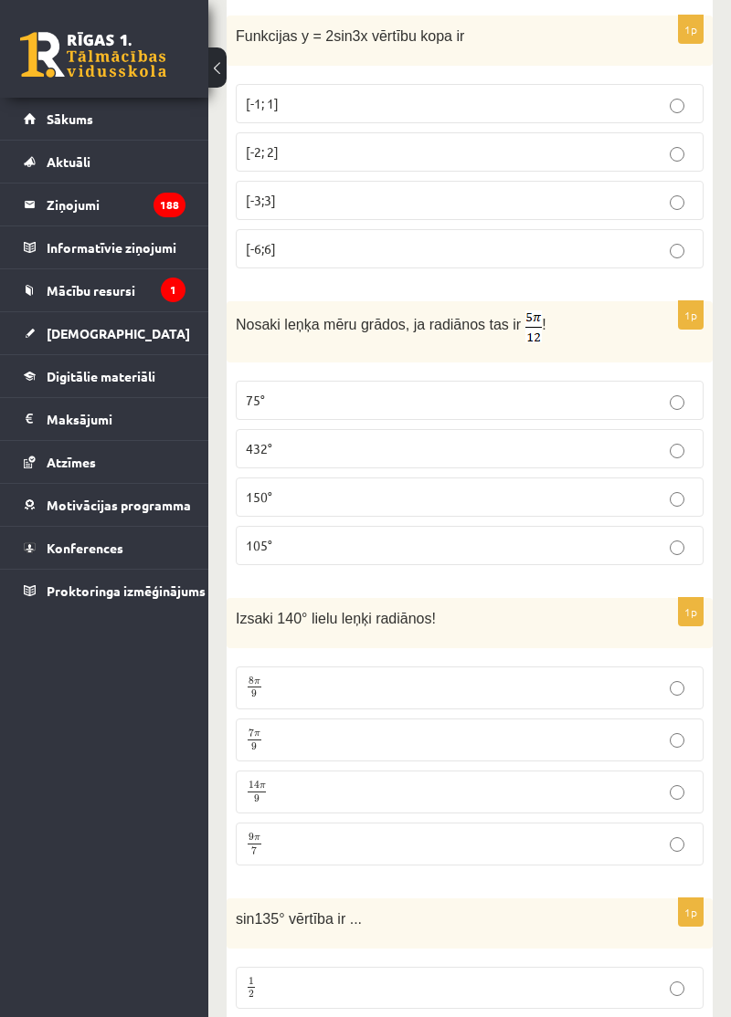
scroll to position [6884, 0]
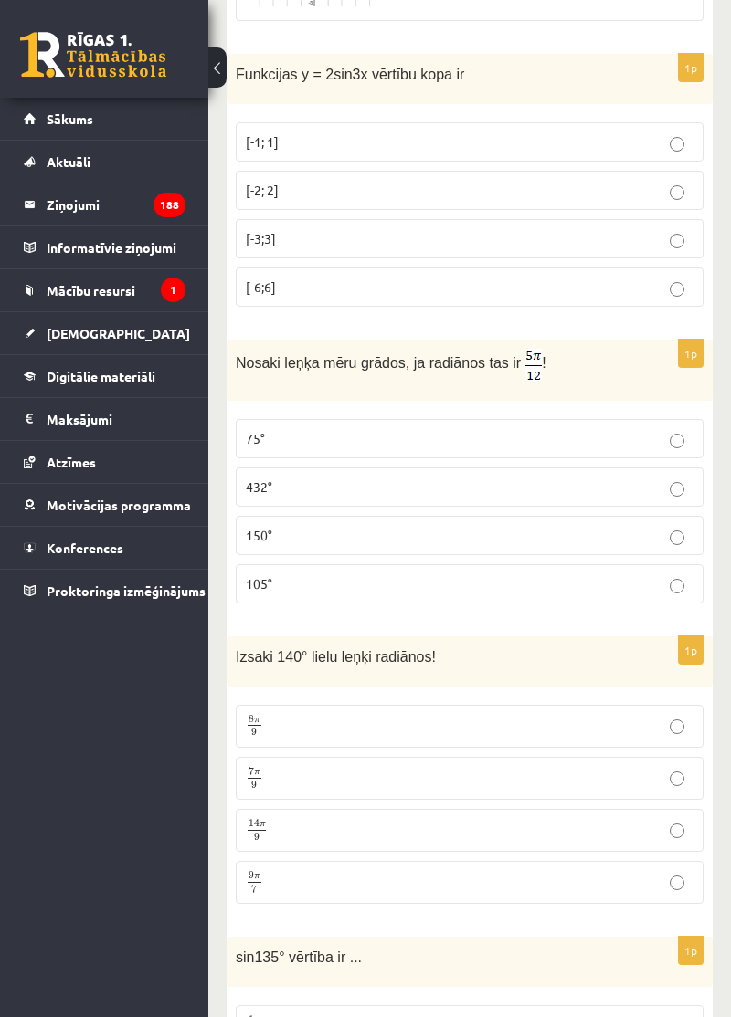
click at [266, 564] on label "105°" at bounding box center [470, 583] width 468 height 39
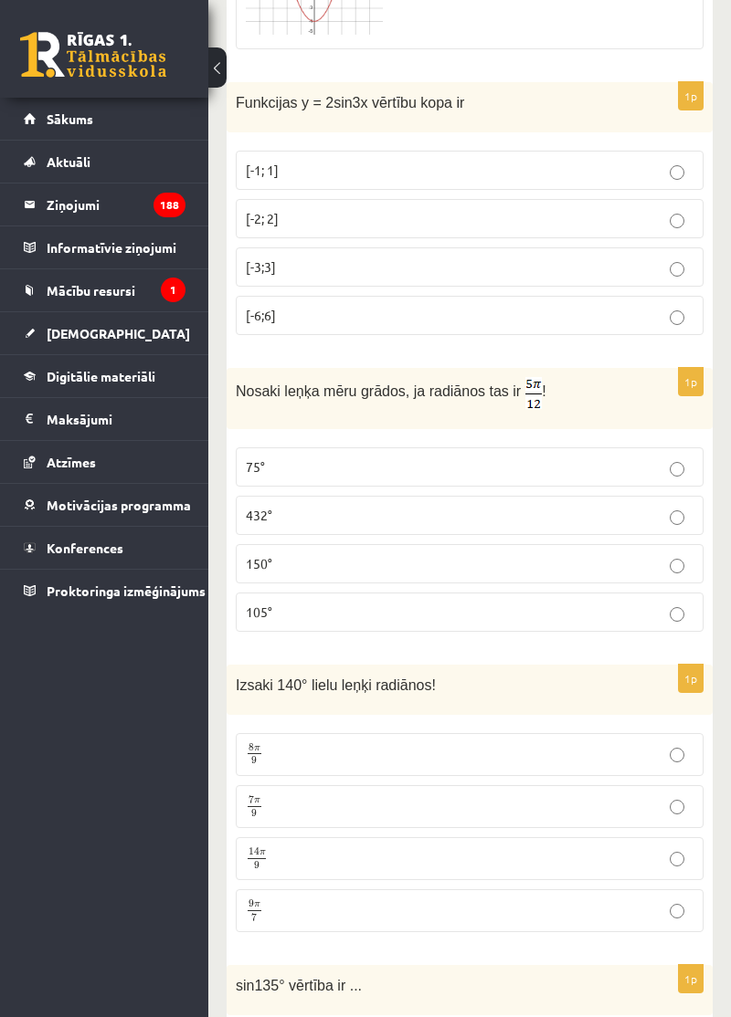
scroll to position [6848, 0]
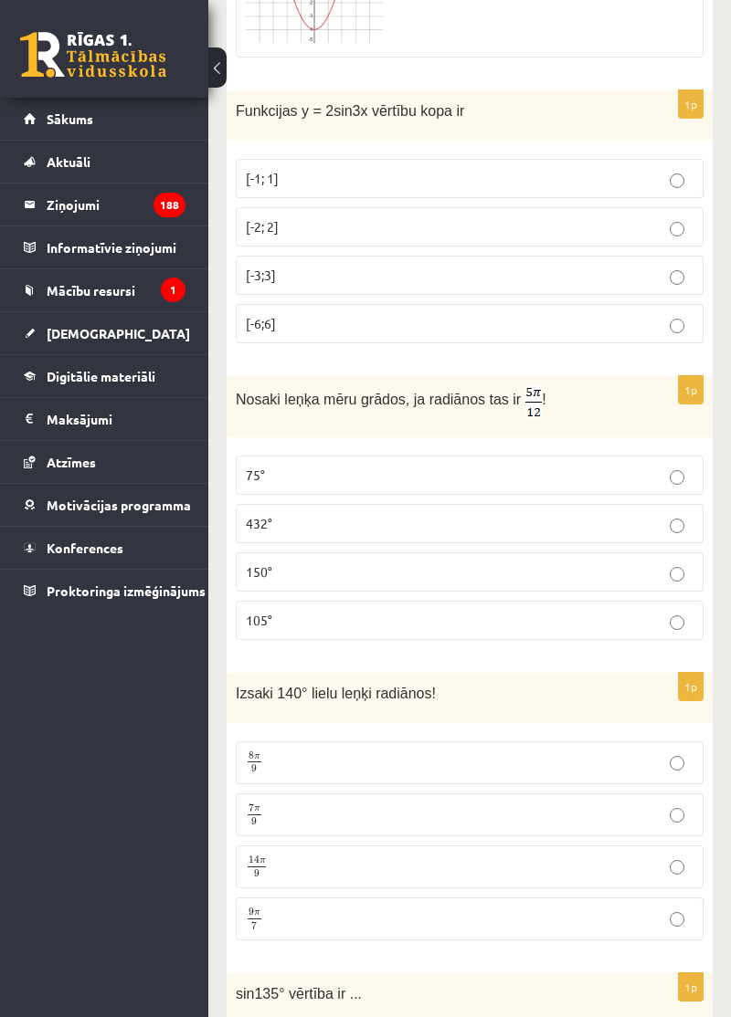
click at [258, 817] on span "9" at bounding box center [255, 821] width 14 height 8
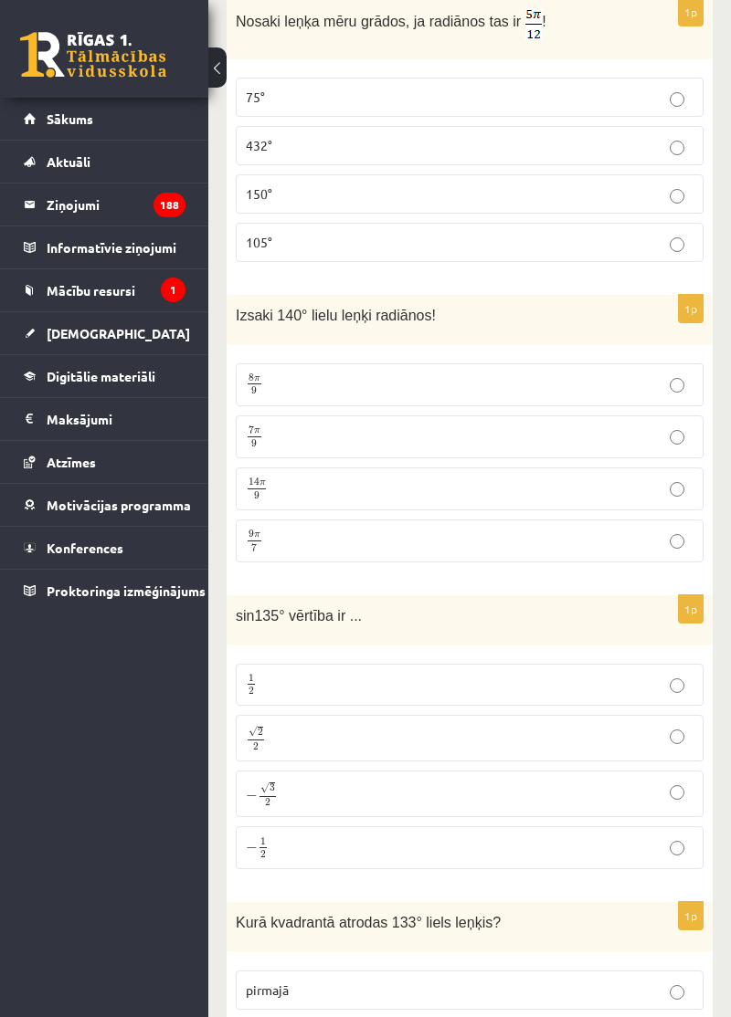
scroll to position [7224, 0]
click at [259, 745] on span "2" at bounding box center [256, 749] width 16 height 8
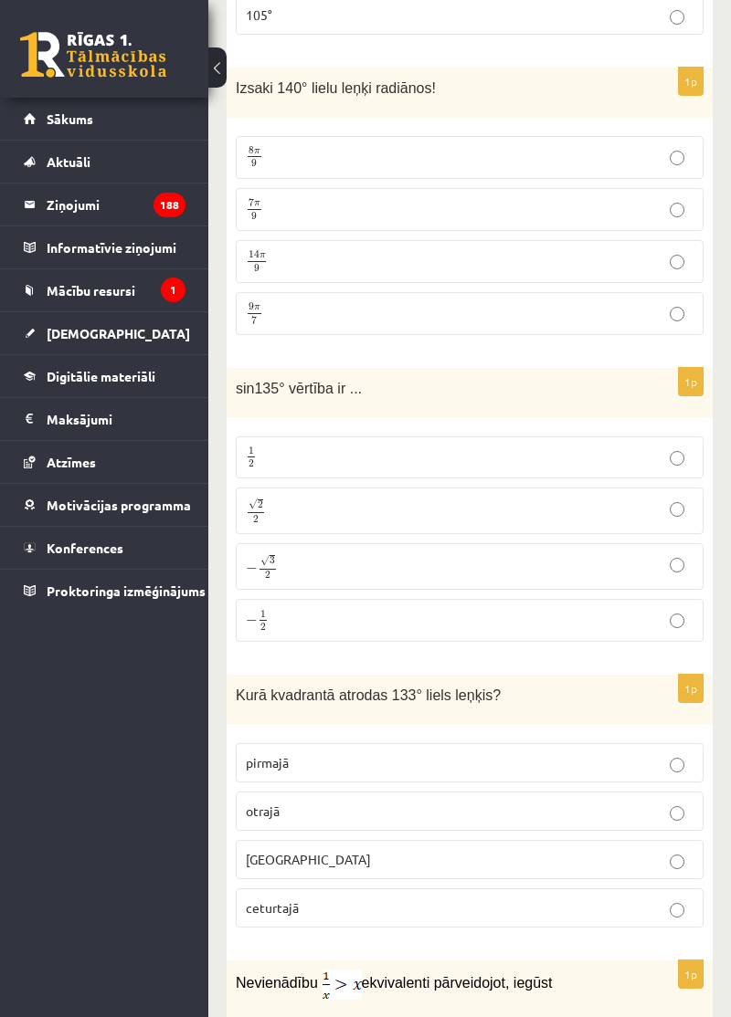
scroll to position [7455, 0]
click at [259, 800] on p "otrajā" at bounding box center [470, 809] width 448 height 19
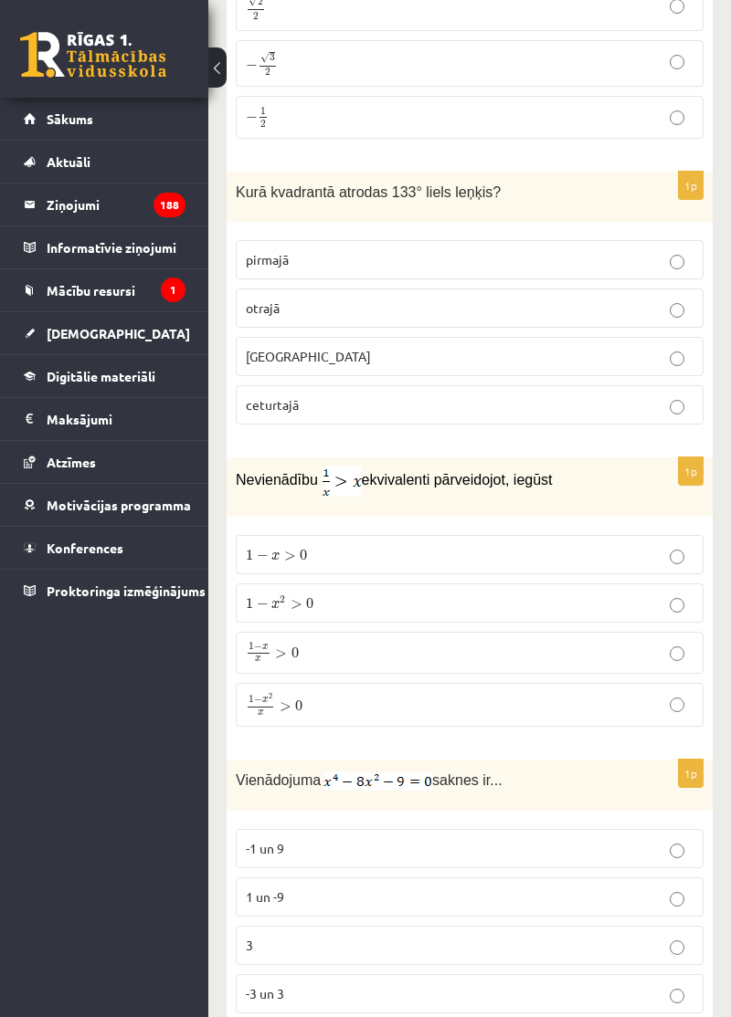
scroll to position [7934, 0]
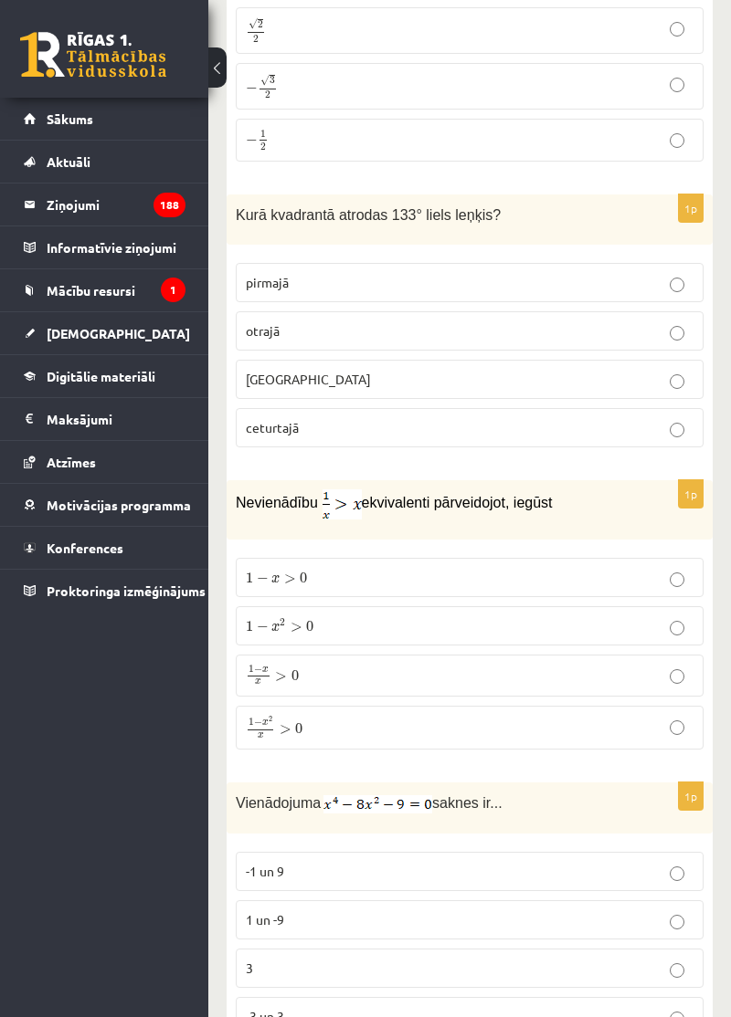
click at [183, 760] on div "0 Dāvanas 1688 mP 164 xp Beāte Poļaka Sākums Aktuāli Kā mācīties eSKOLĀ Kontakt…" at bounding box center [104, 508] width 208 height 1017
click at [111, 871] on div "0 Dāvanas 1688 mP 164 xp Beāte Poļaka Sākums Aktuāli Kā mācīties eSKOLĀ Kontakt…" at bounding box center [104, 508] width 208 height 1017
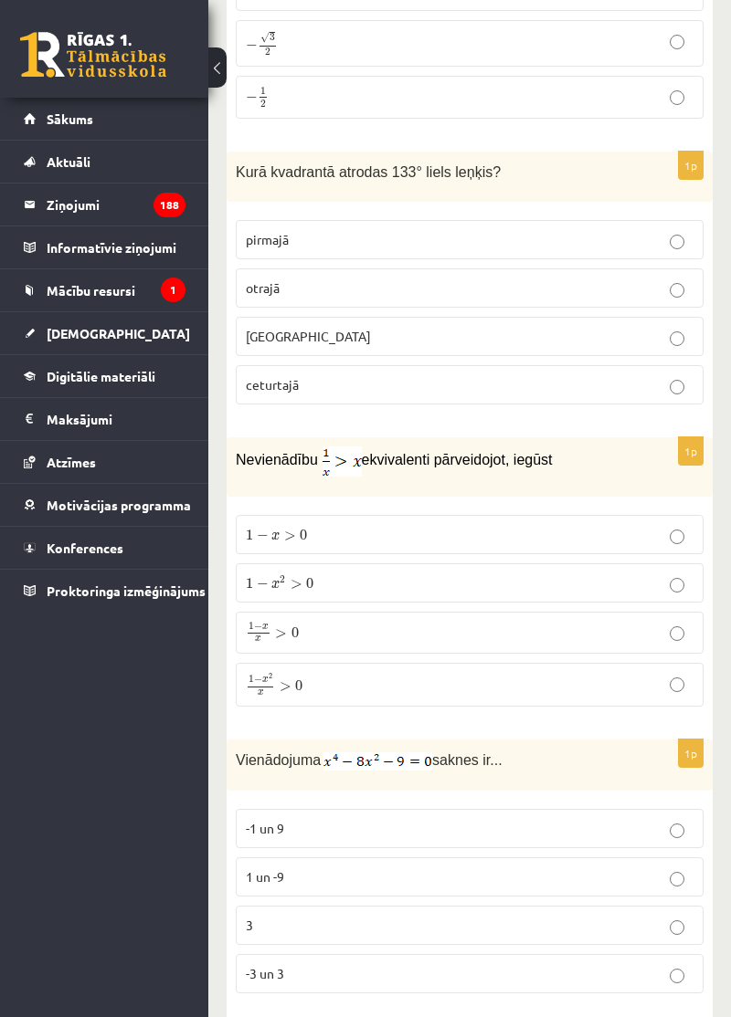
click at [295, 680] on span "0" at bounding box center [298, 685] width 7 height 11
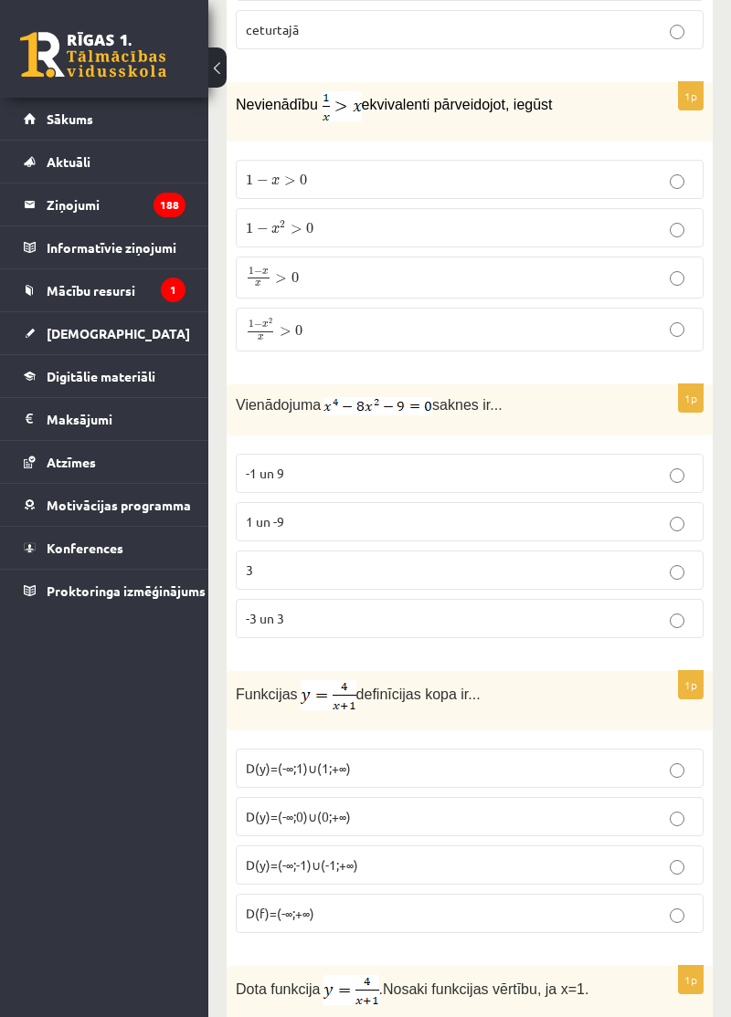
scroll to position [8355, 0]
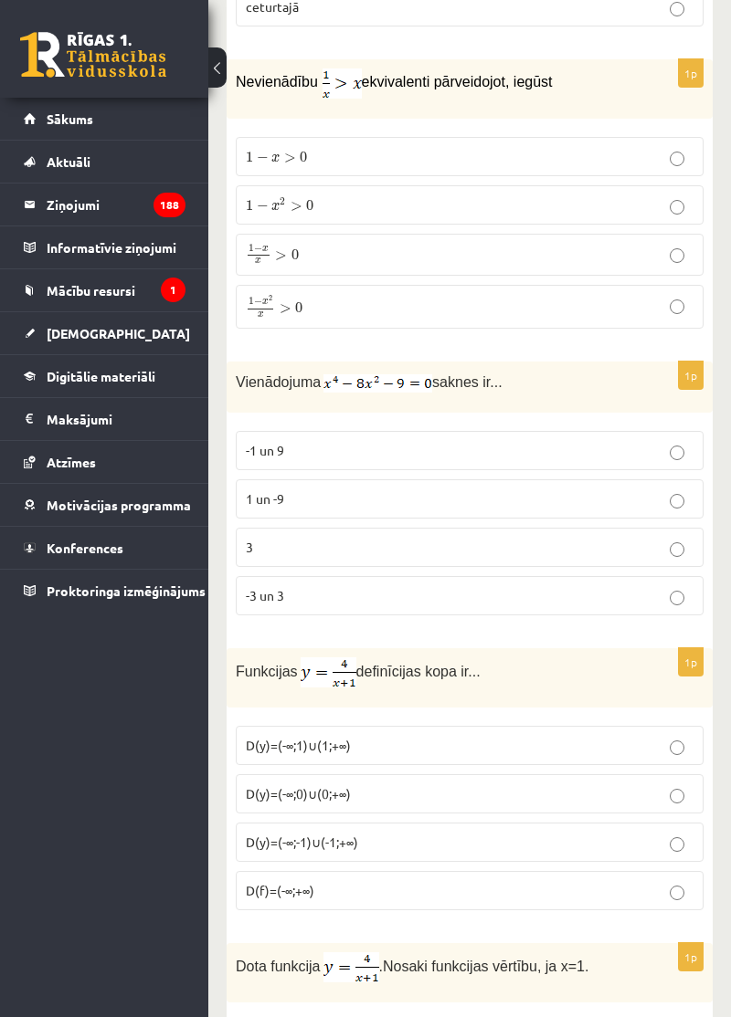
click at [270, 576] on label "-3 un 3" at bounding box center [470, 595] width 468 height 39
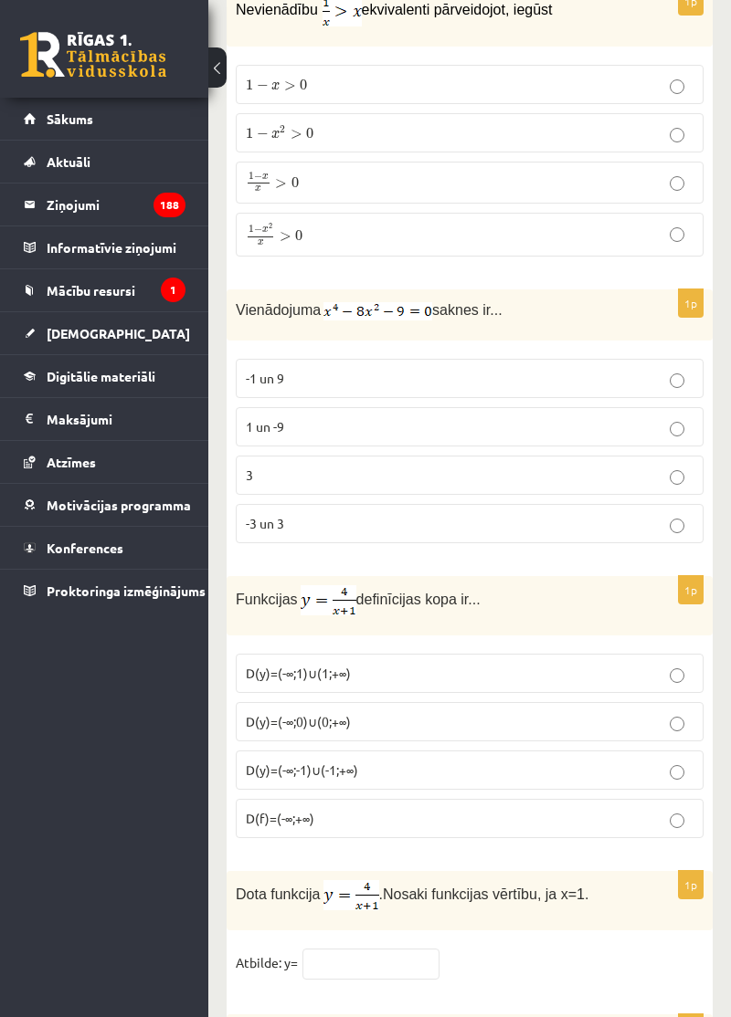
scroll to position [8389, 0]
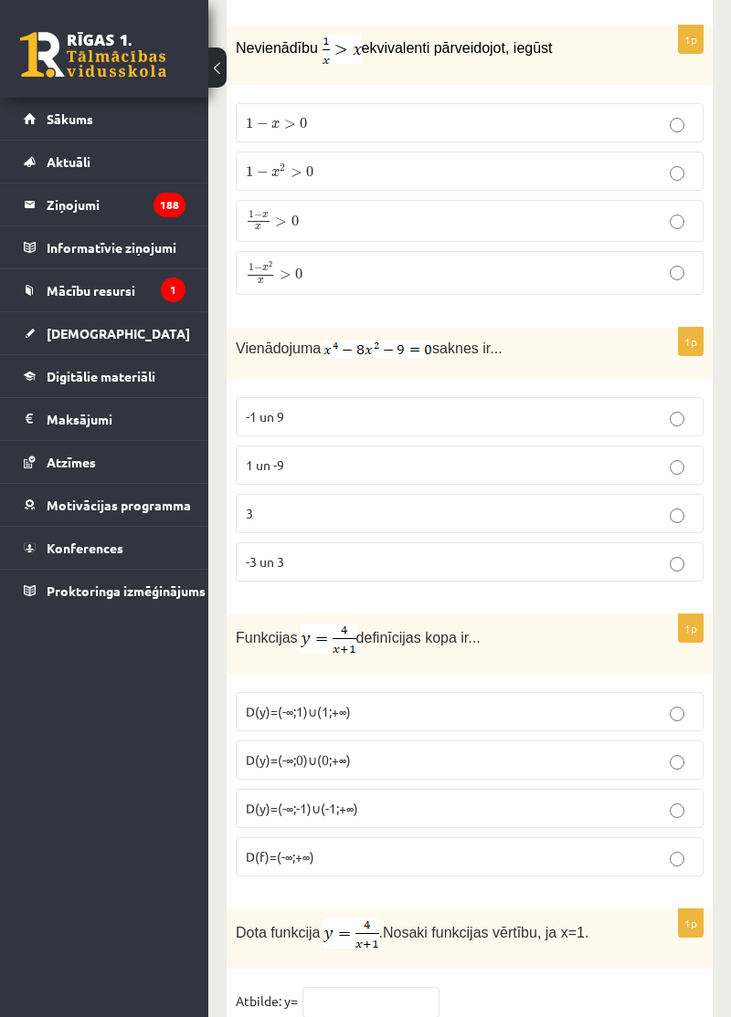
click at [424, 848] on p "D(f)=(-∞;+∞)" at bounding box center [470, 857] width 448 height 19
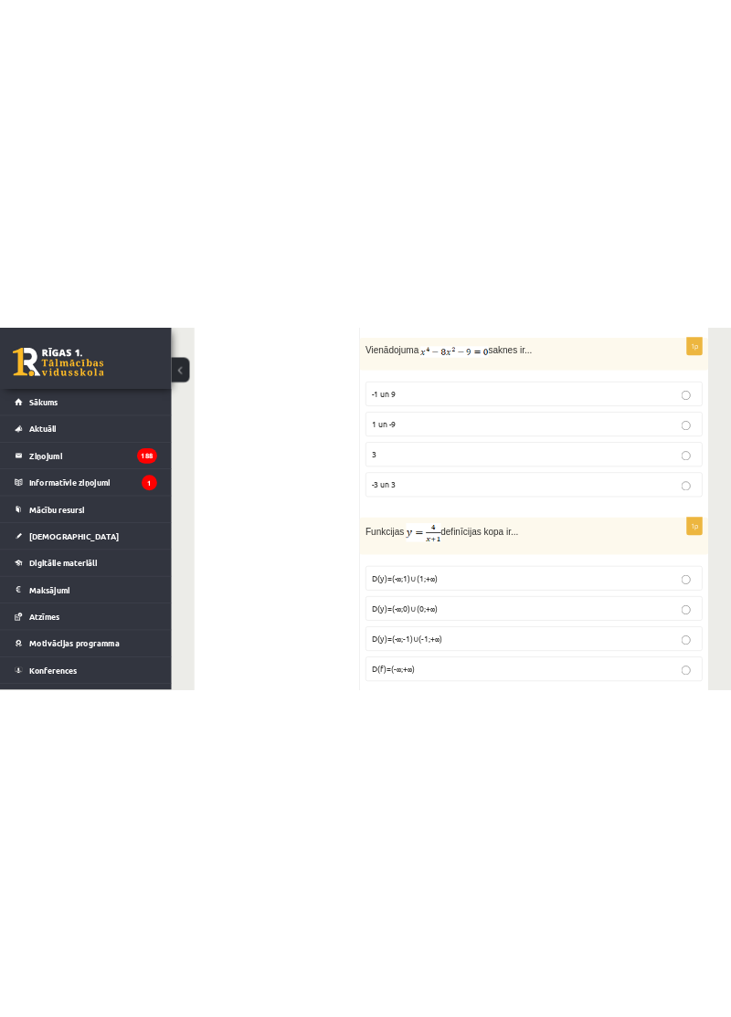
scroll to position [8680, 0]
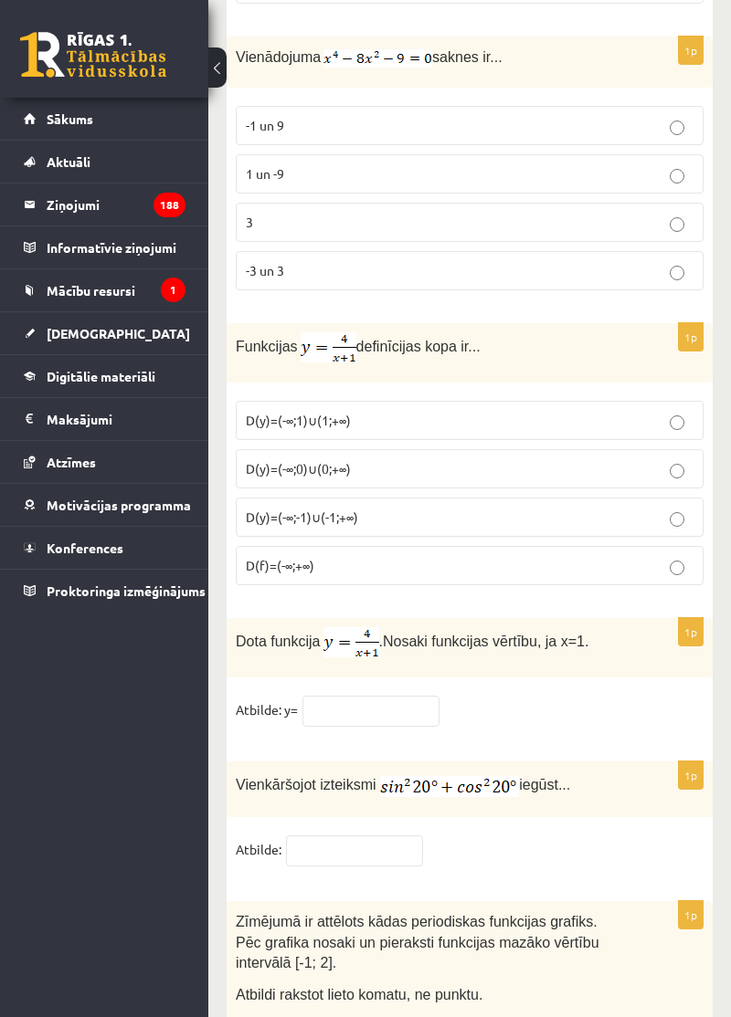
click at [393, 696] on input "text" at bounding box center [370, 711] width 137 height 31
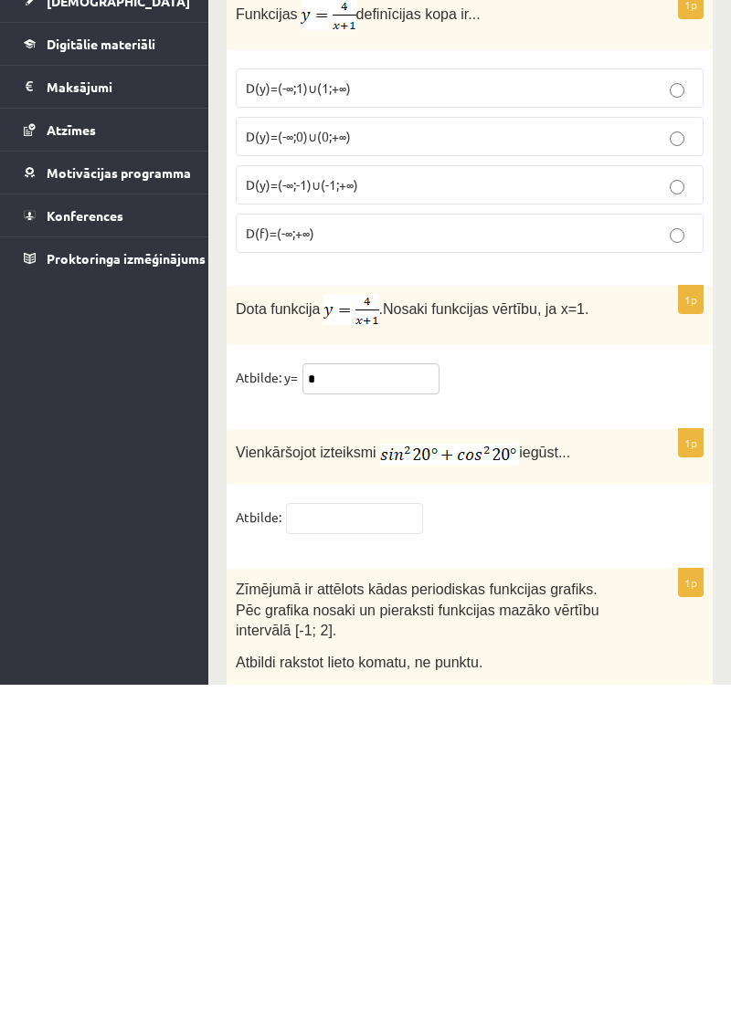
type input "*"
click at [370, 836] on input "text" at bounding box center [354, 851] width 137 height 31
type input "*"
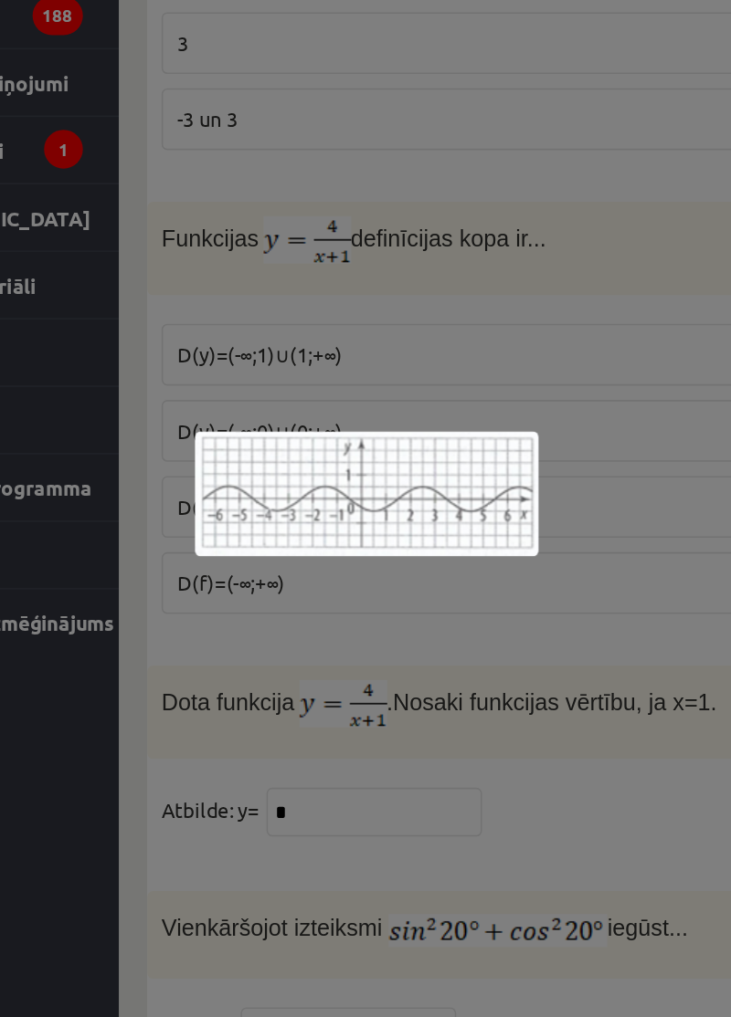
scroll to position [8679, 0]
click at [185, 623] on div at bounding box center [365, 508] width 731 height 1017
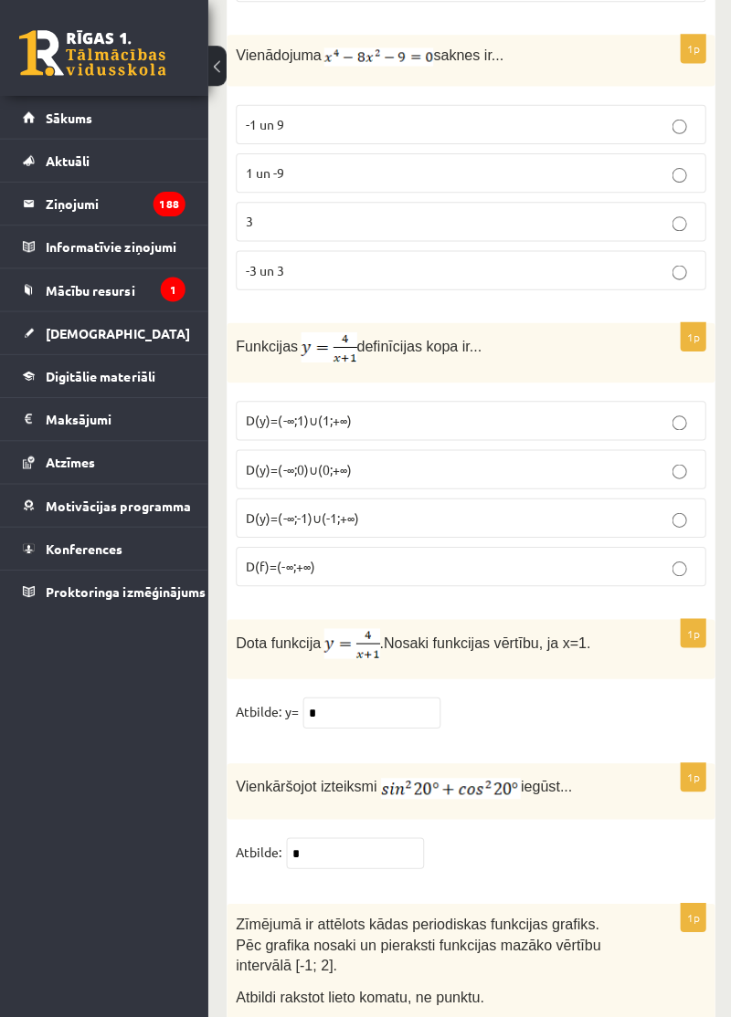
scroll to position [8680, 0]
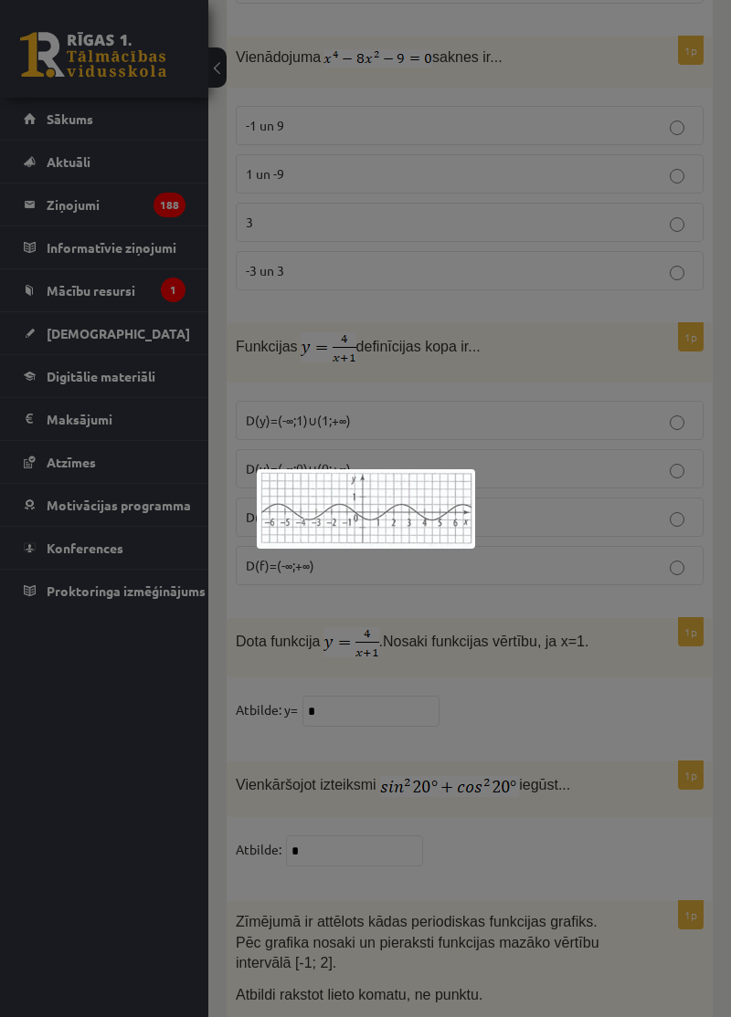
click at [237, 866] on div at bounding box center [365, 508] width 731 height 1017
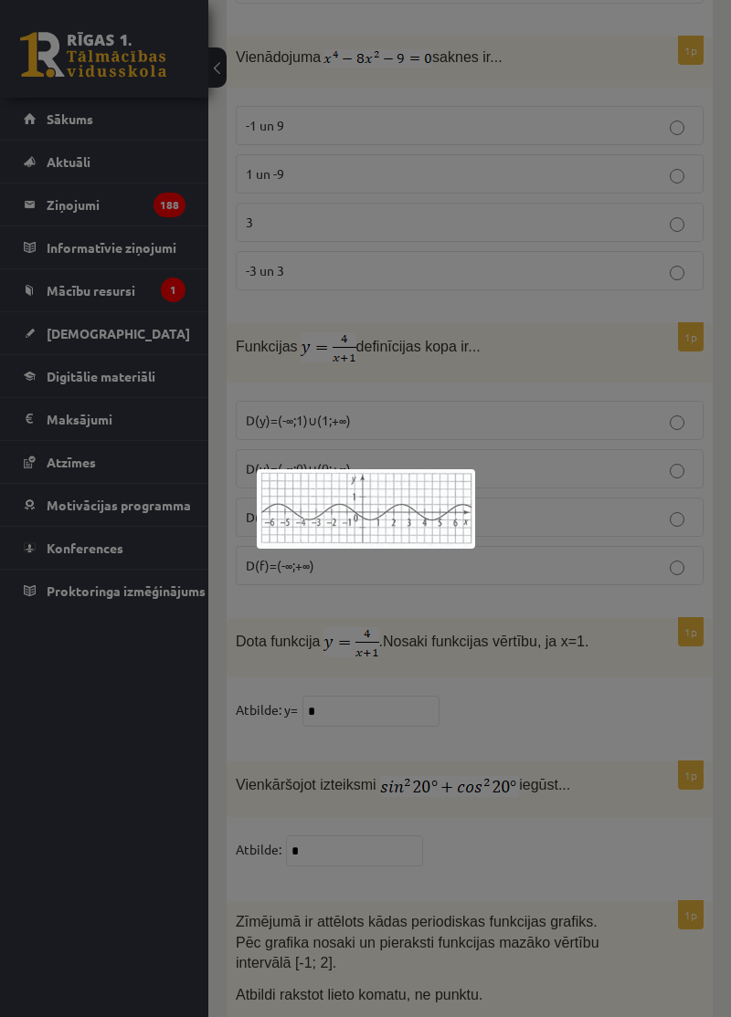
click at [532, 803] on div at bounding box center [365, 508] width 731 height 1017
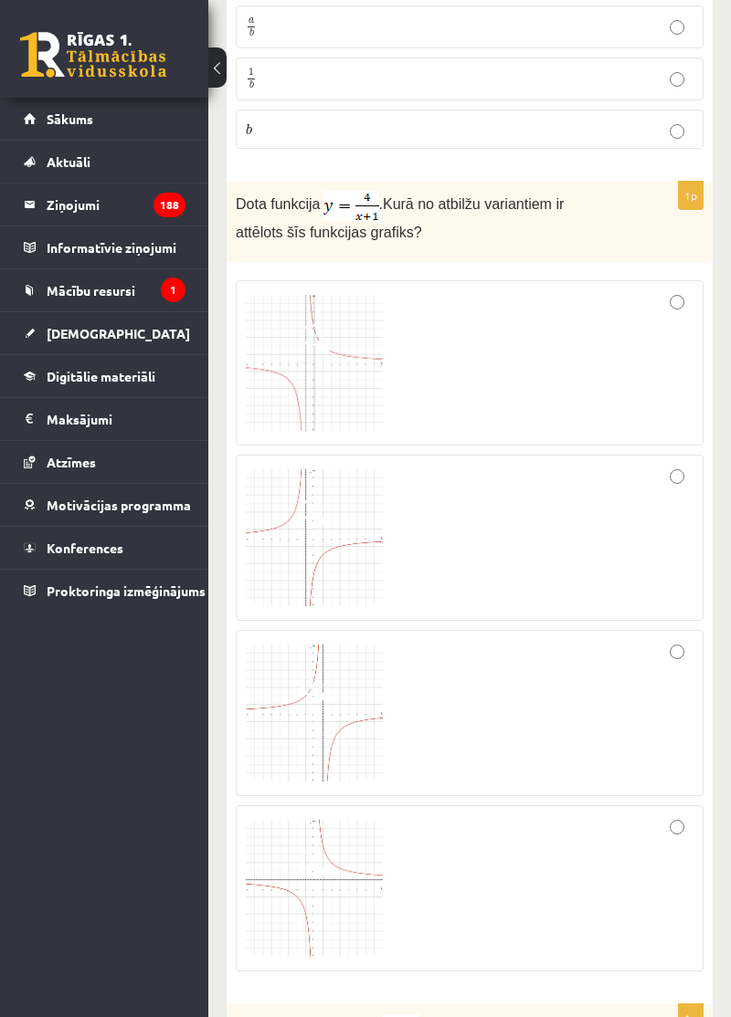
scroll to position [2922, 0]
click at [345, 204] on img at bounding box center [351, 207] width 56 height 30
click at [363, 204] on img at bounding box center [351, 207] width 56 height 30
click at [350, 393] on img at bounding box center [314, 364] width 137 height 137
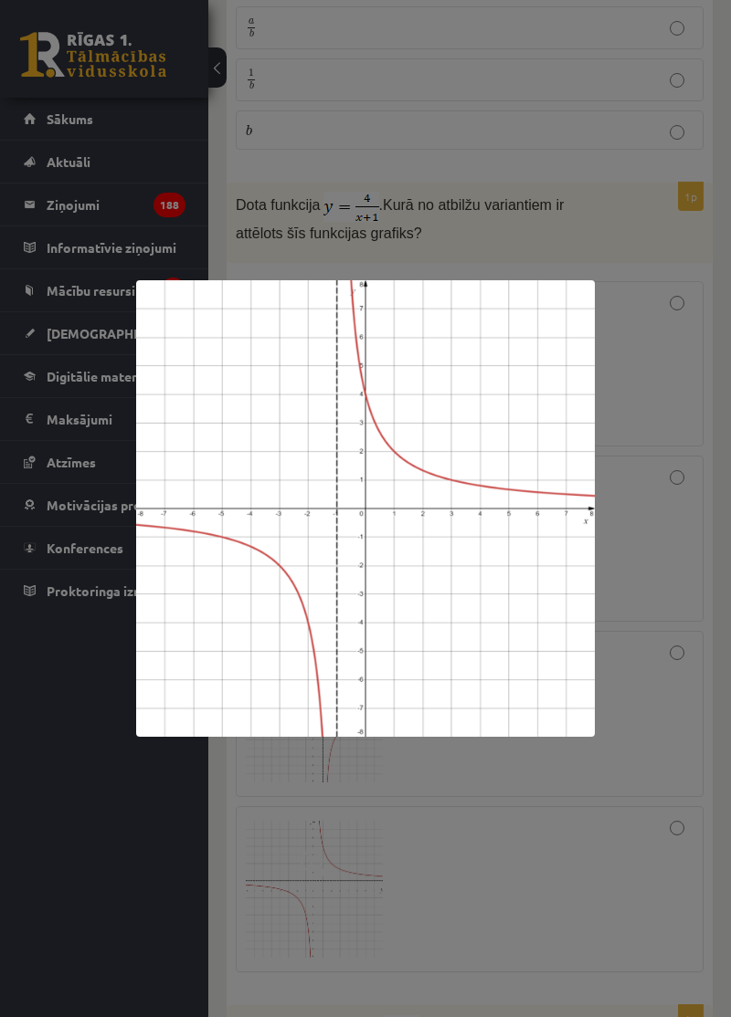
click at [473, 810] on div at bounding box center [365, 508] width 731 height 1017
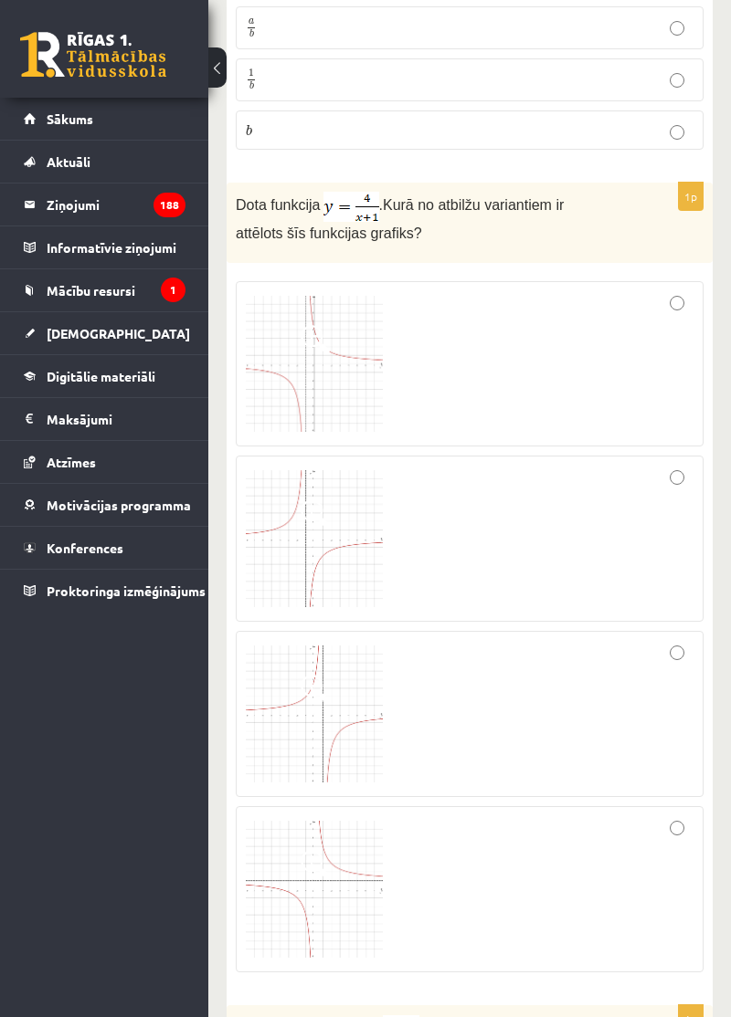
scroll to position [2949, 0]
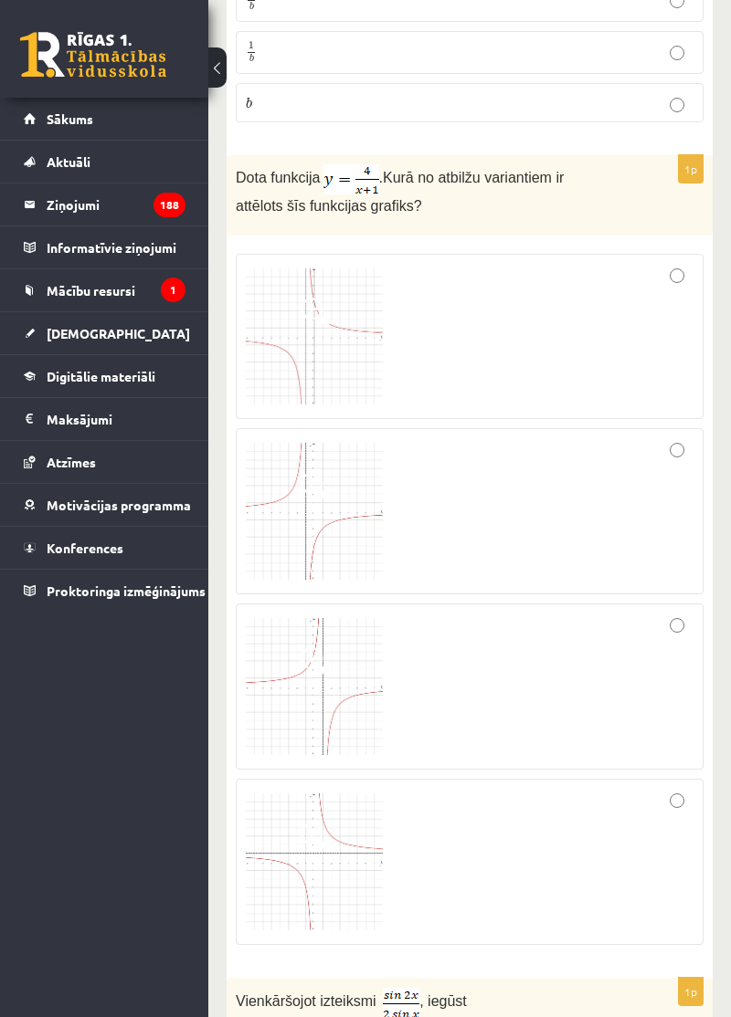
click at [312, 829] on span at bounding box center [314, 837] width 29 height 29
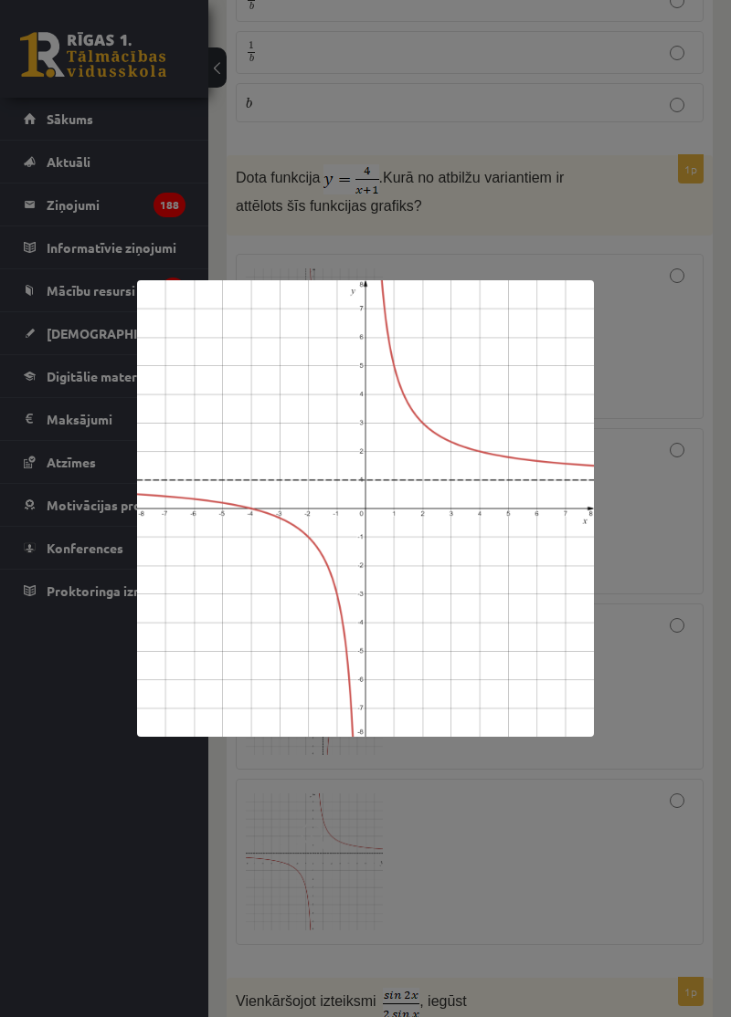
click at [392, 840] on div at bounding box center [365, 508] width 731 height 1017
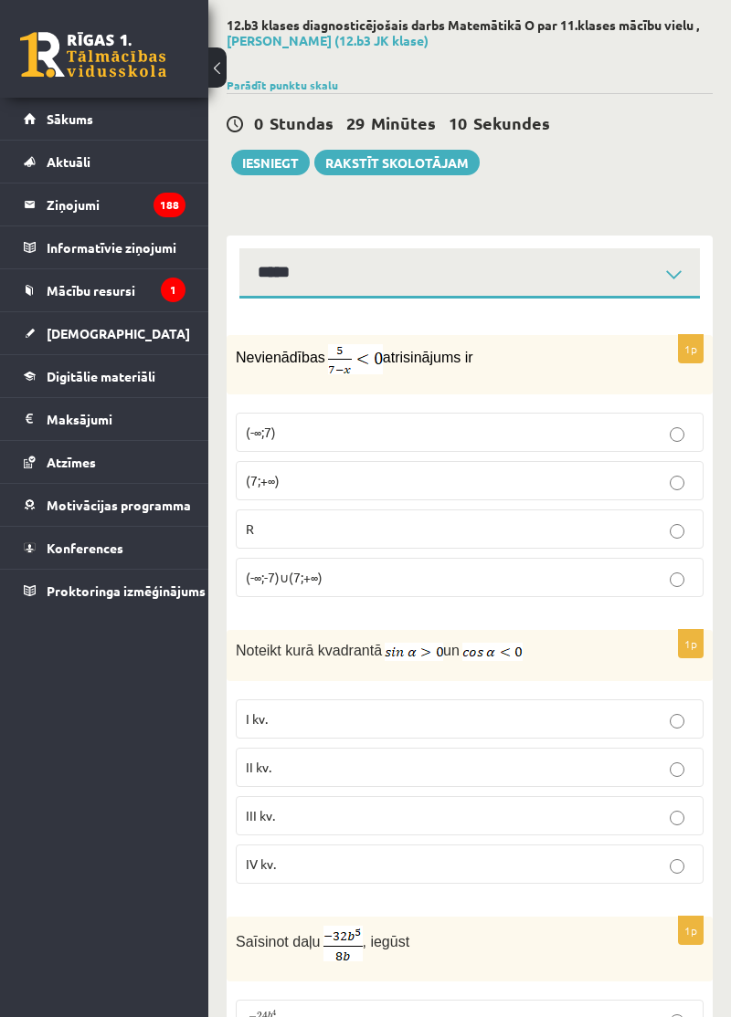
scroll to position [0, 0]
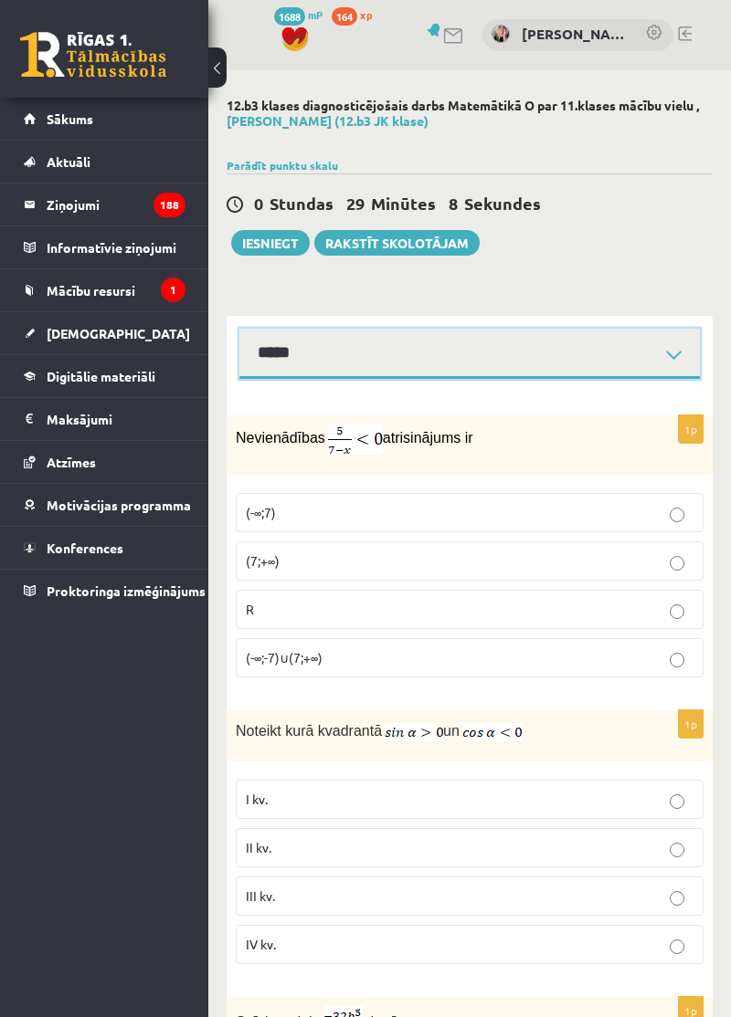
click at [621, 356] on select "**********" at bounding box center [469, 354] width 460 height 50
select select "**********"
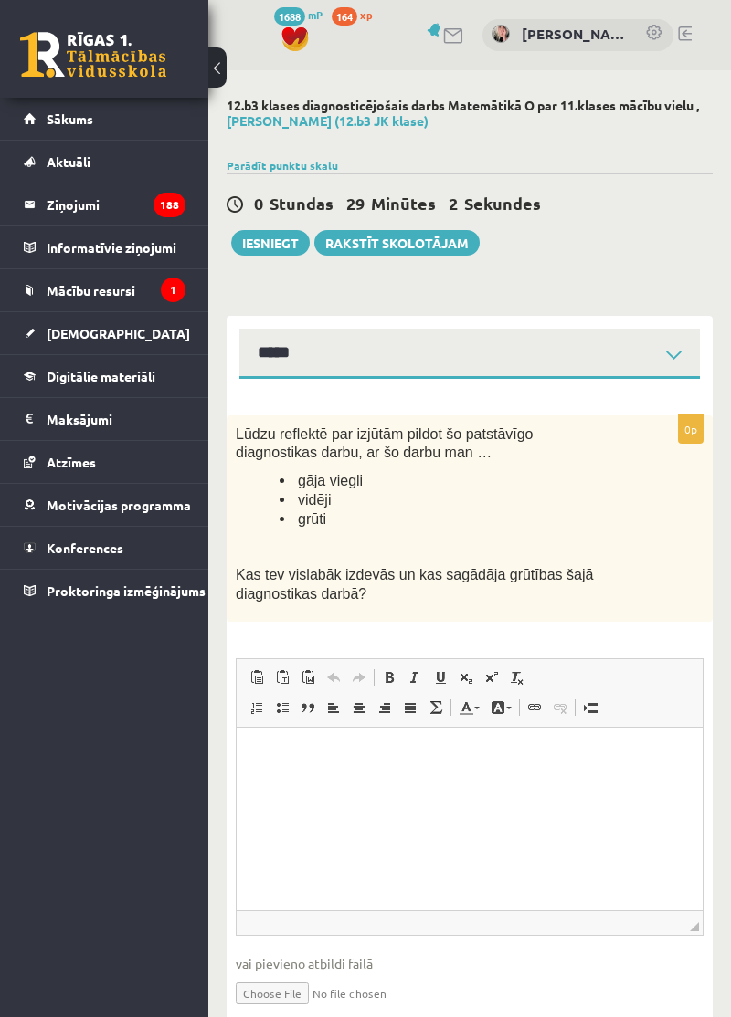
click at [387, 783] on html at bounding box center [470, 755] width 466 height 56
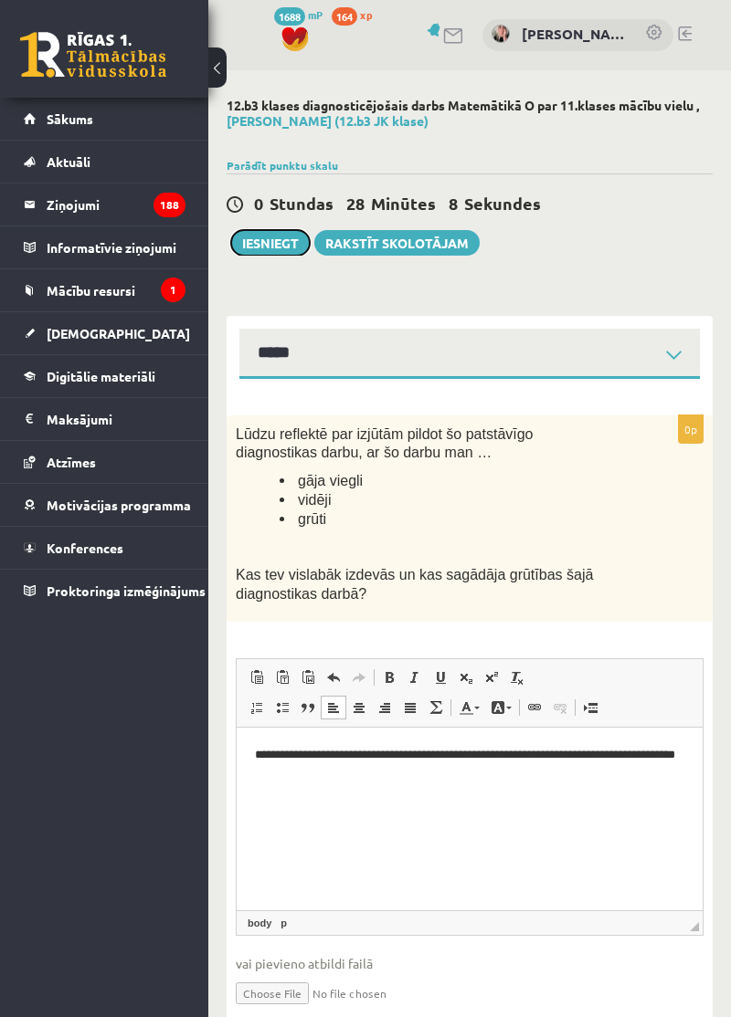
click at [274, 240] on button "Iesniegt" at bounding box center [270, 243] width 79 height 26
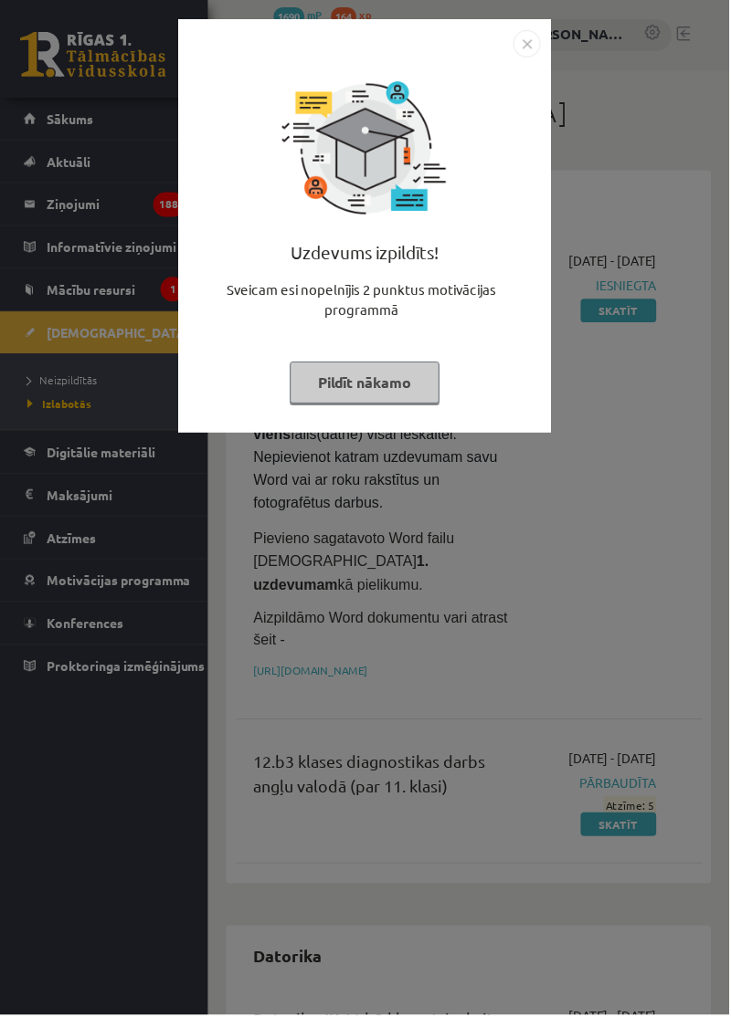
click at [384, 385] on button "Pildīt nākamo" at bounding box center [365, 384] width 150 height 42
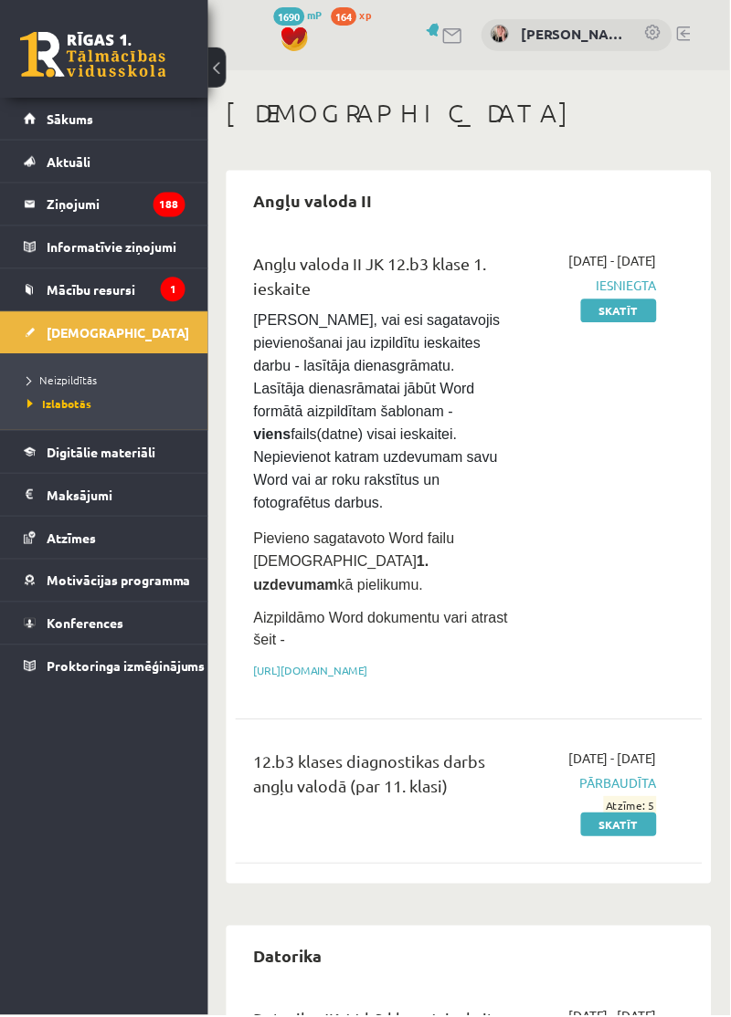
click at [69, 398] on span "Izlabotās" at bounding box center [59, 404] width 64 height 15
click at [66, 384] on span "Neizpildītās" at bounding box center [61, 381] width 69 height 15
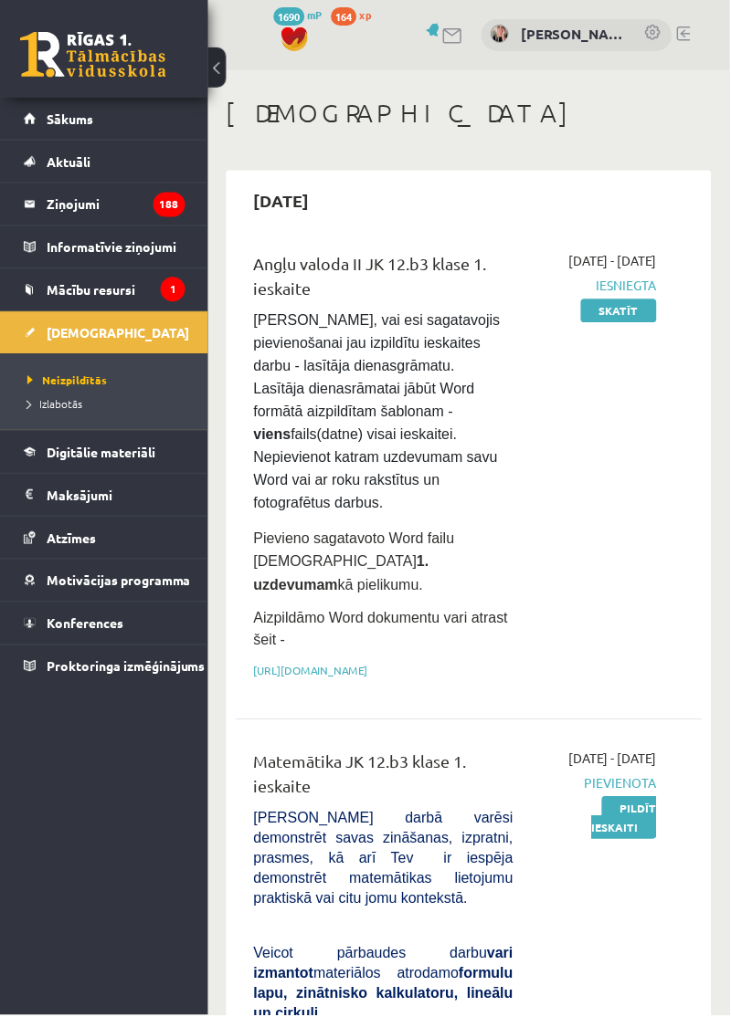
click at [99, 63] on link at bounding box center [93, 55] width 146 height 46
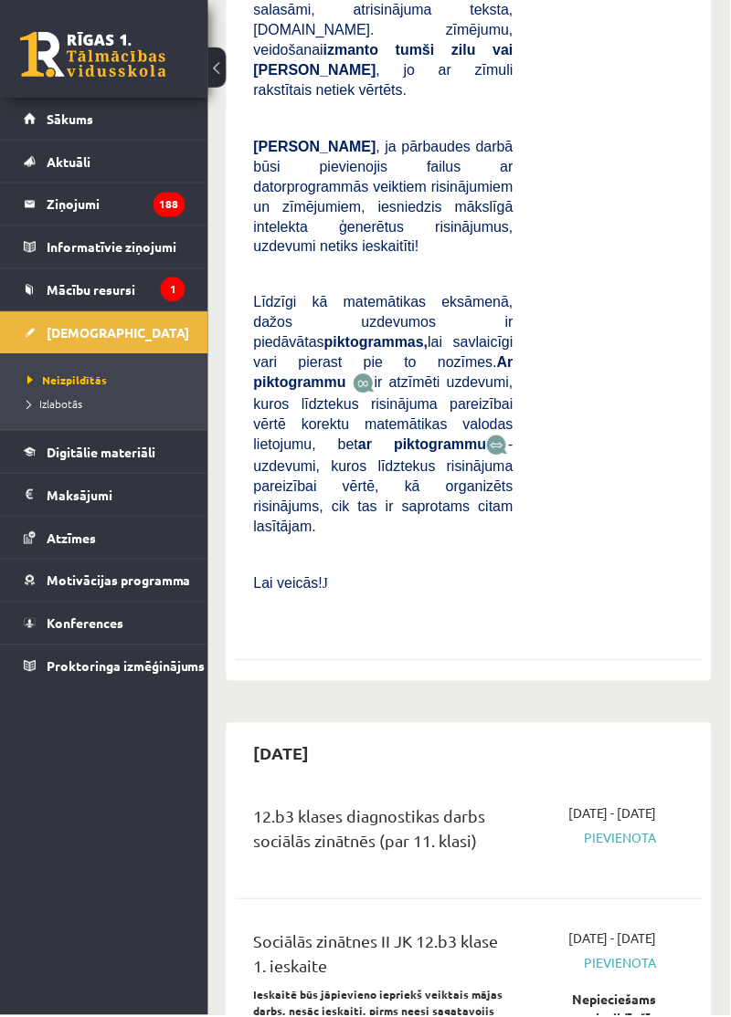
scroll to position [1405, 0]
click at [63, 407] on span "Izlabotās" at bounding box center [54, 404] width 55 height 15
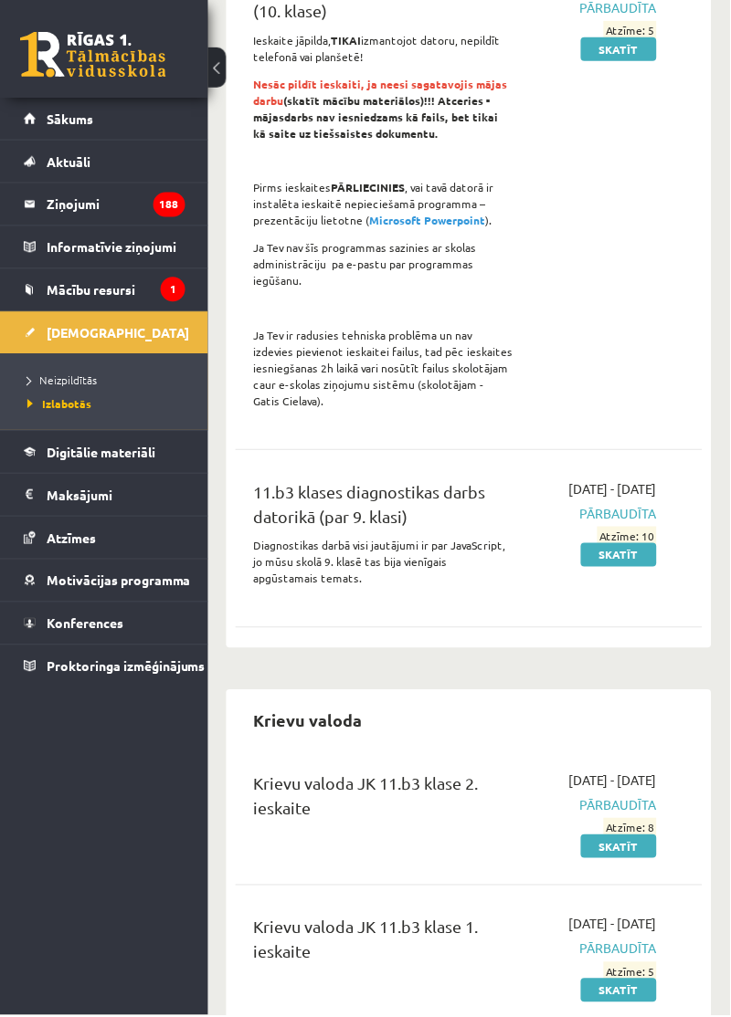
scroll to position [2586, 0]
click at [71, 118] on span "Sākums" at bounding box center [70, 119] width 47 height 16
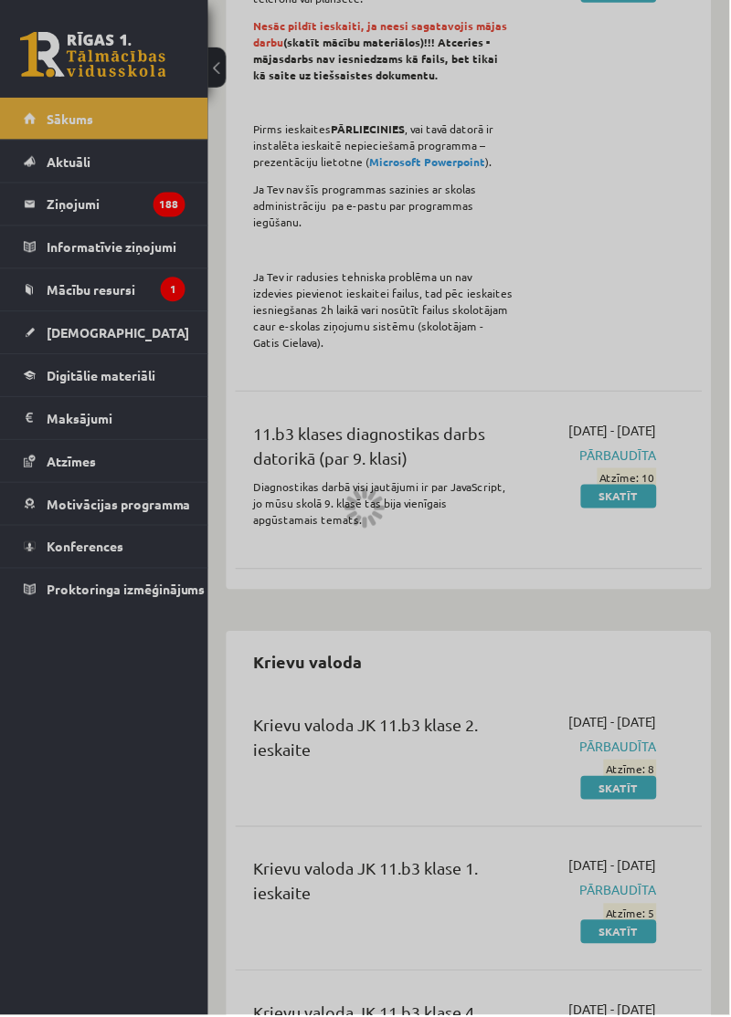
scroll to position [2672, 0]
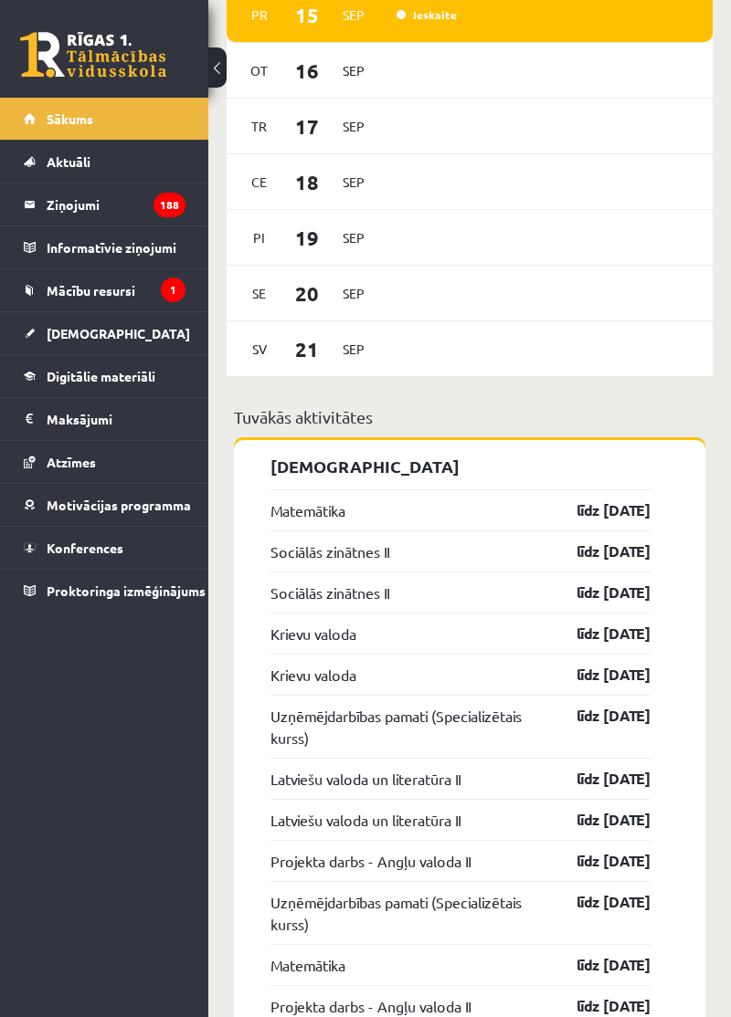
scroll to position [1806, 0]
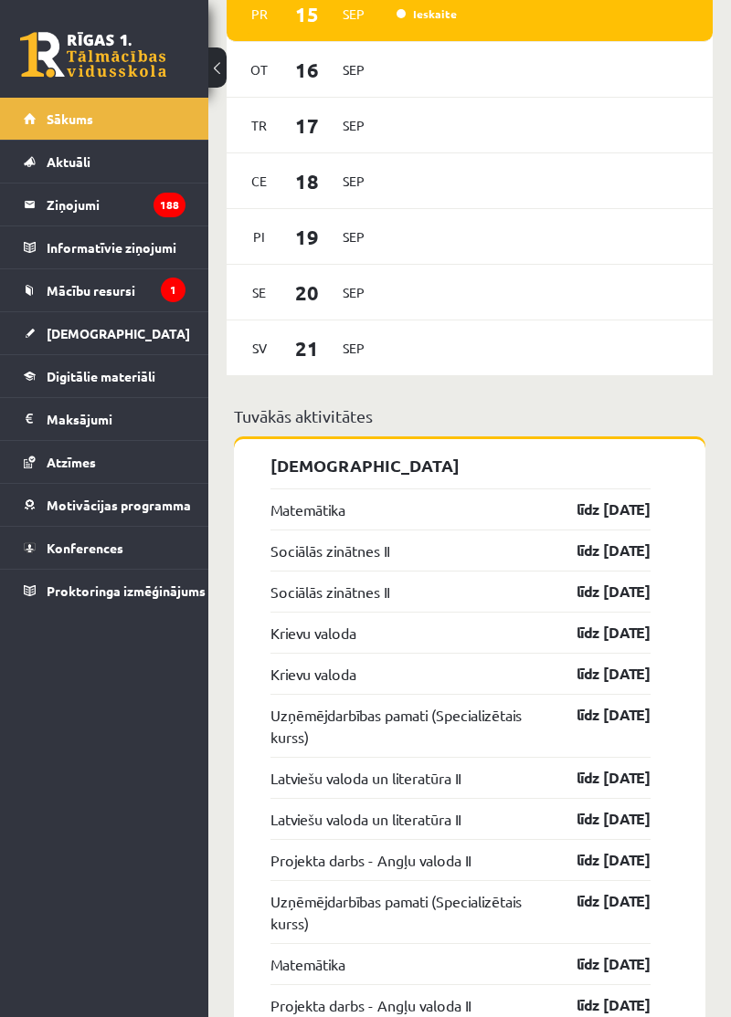
click at [329, 499] on link "Matemātika" at bounding box center [307, 510] width 75 height 22
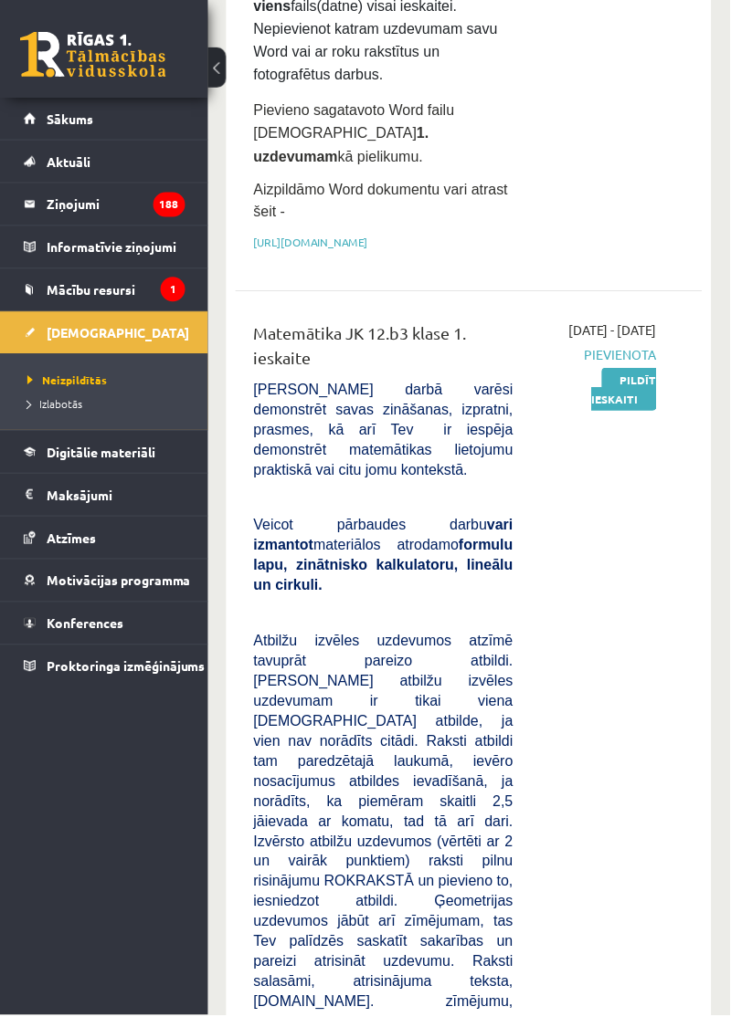
scroll to position [417, 0]
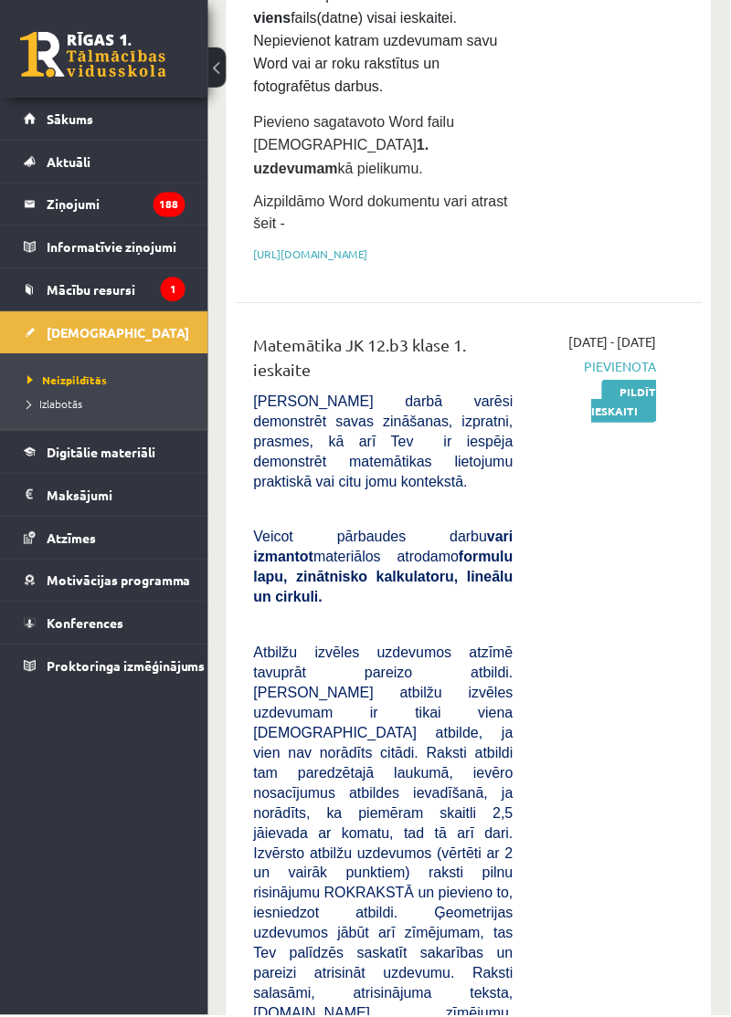
click at [614, 384] on link "Pildīt ieskaiti" at bounding box center [625, 402] width 65 height 43
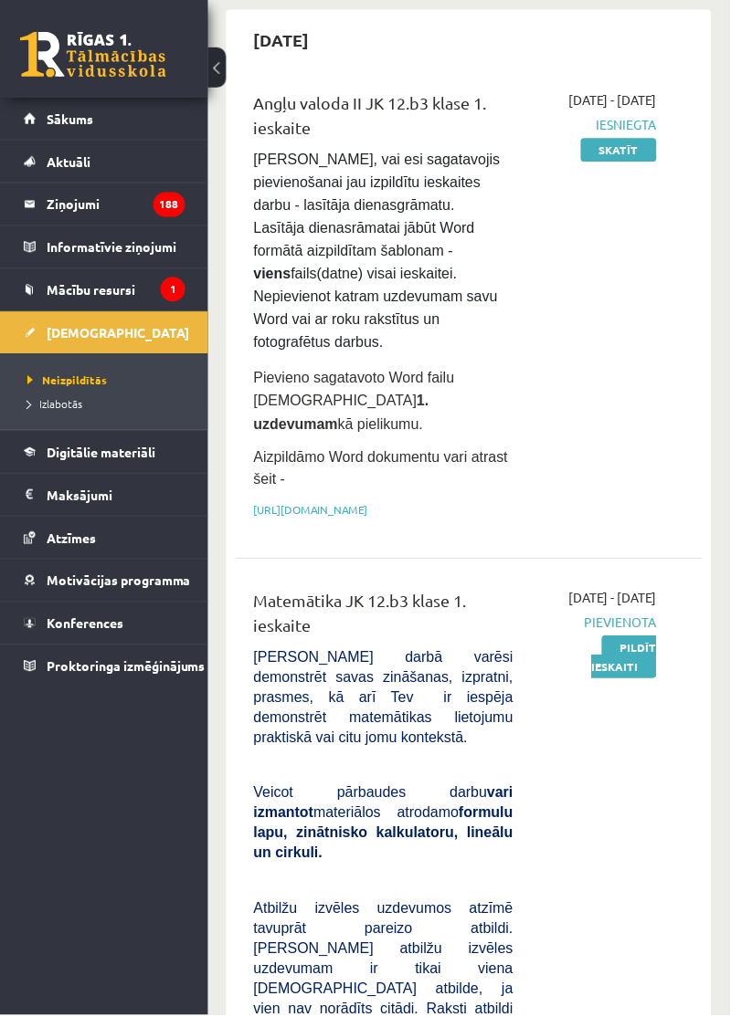
scroll to position [163, 0]
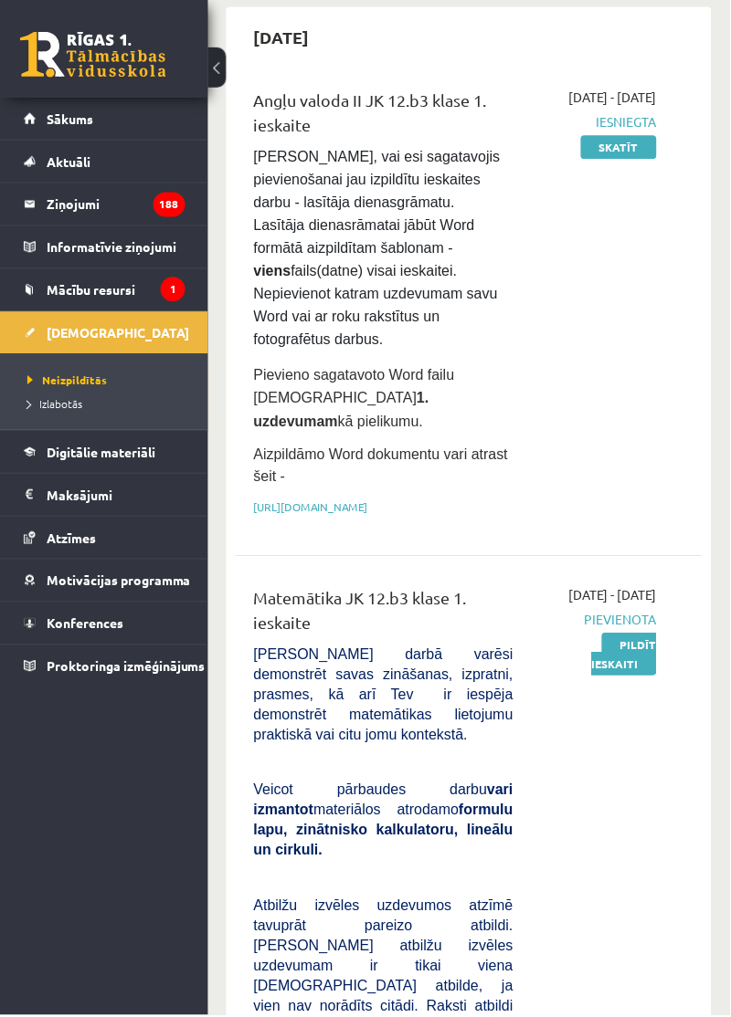
click at [68, 404] on span "Izlabotās" at bounding box center [54, 404] width 55 height 15
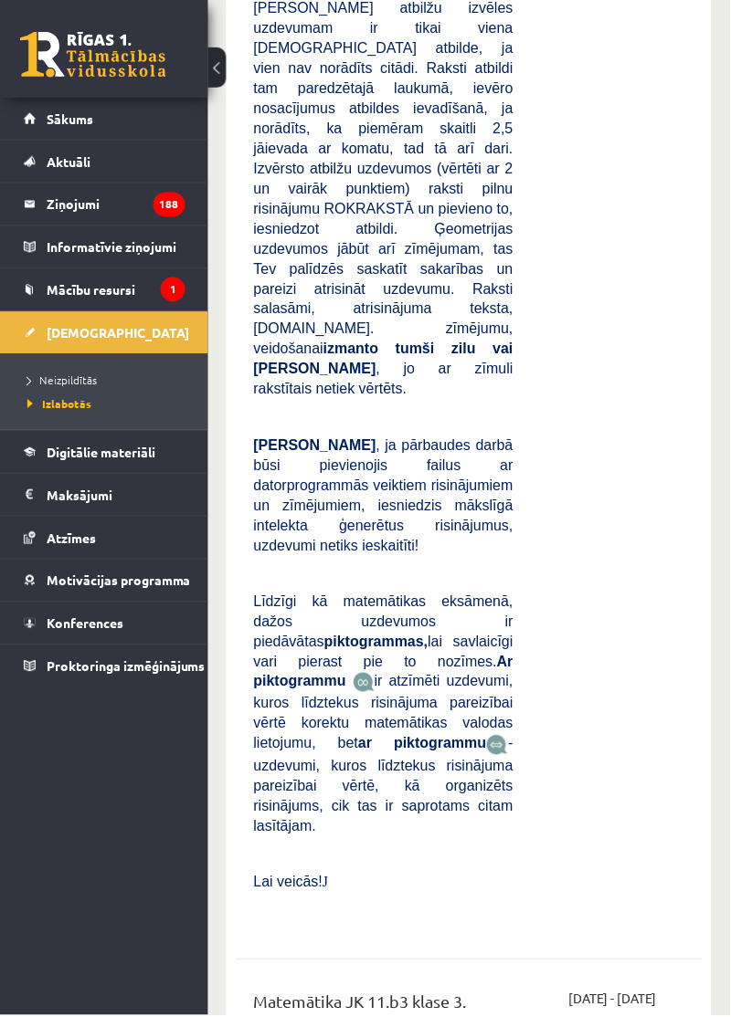
scroll to position [6830, 0]
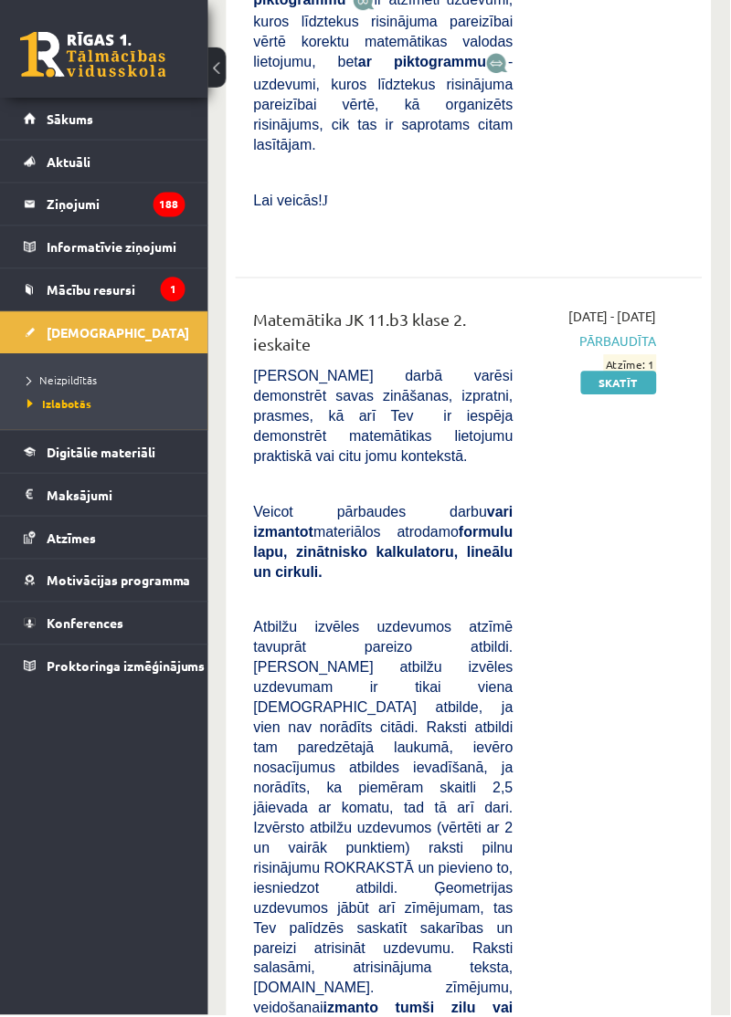
click at [619, 372] on link "Skatīt" at bounding box center [620, 384] width 76 height 24
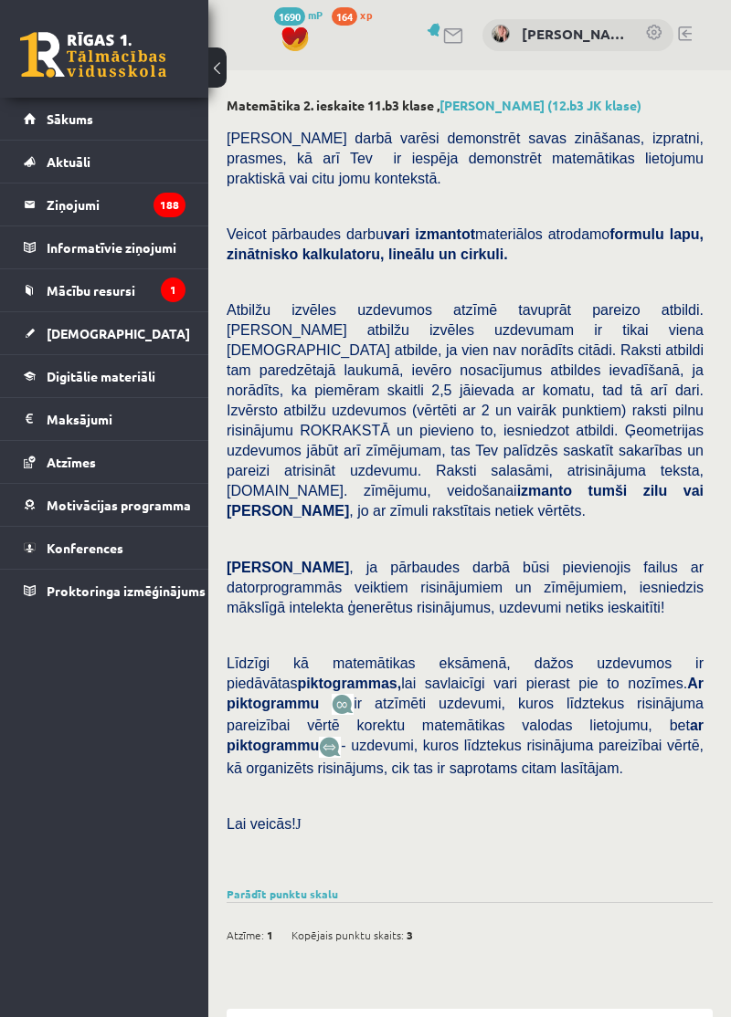
select select "**********"
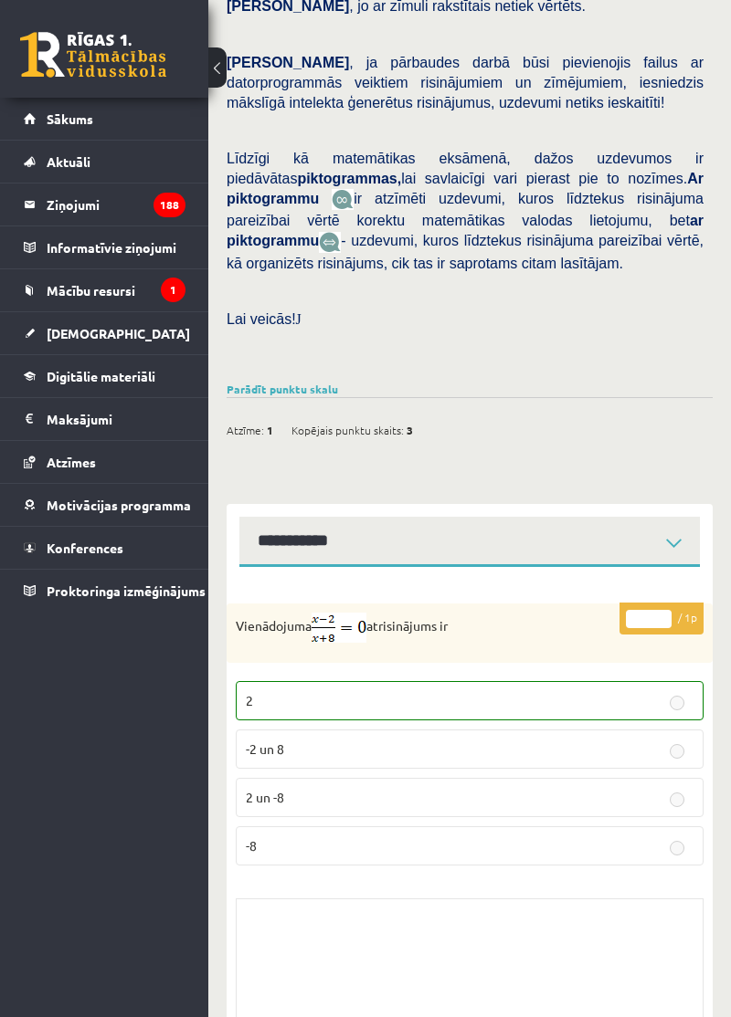
scroll to position [513, 0]
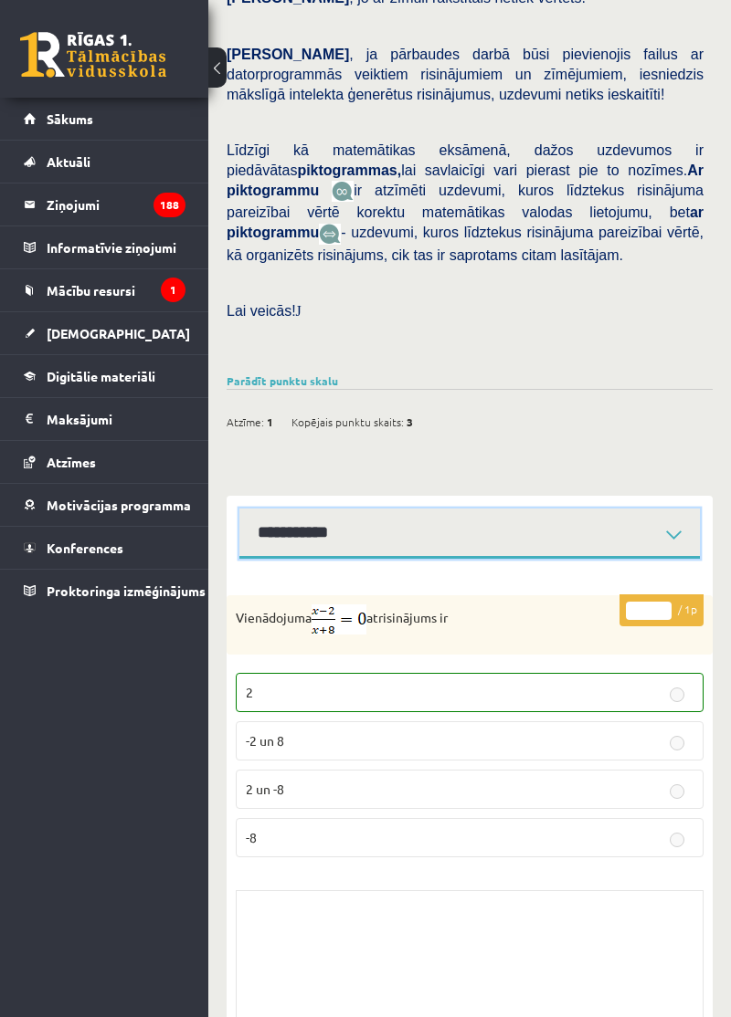
click at [597, 532] on select "**********" at bounding box center [469, 534] width 460 height 50
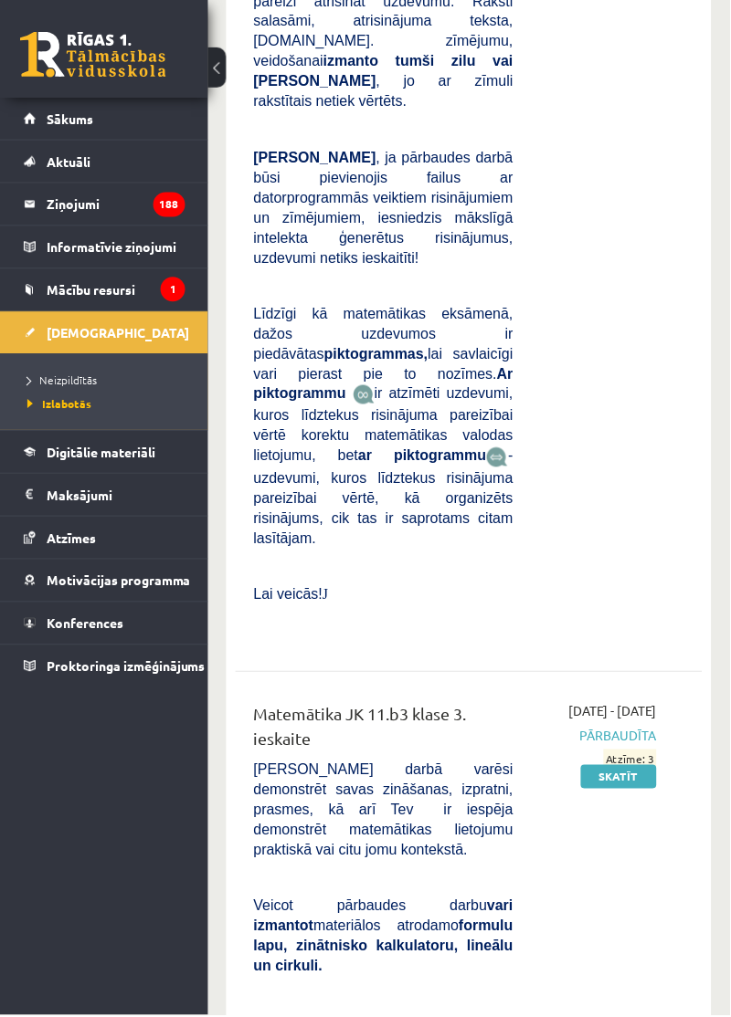
scroll to position [7118, 0]
click at [614, 766] on link "Skatīt" at bounding box center [620, 778] width 76 height 24
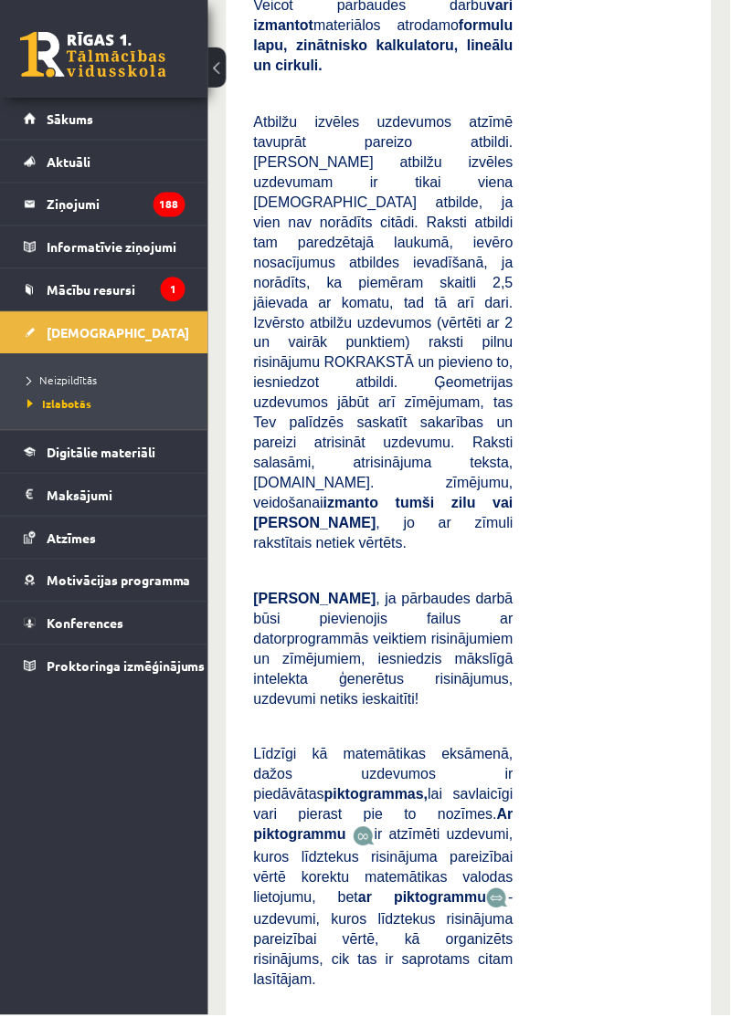
scroll to position [9376, 0]
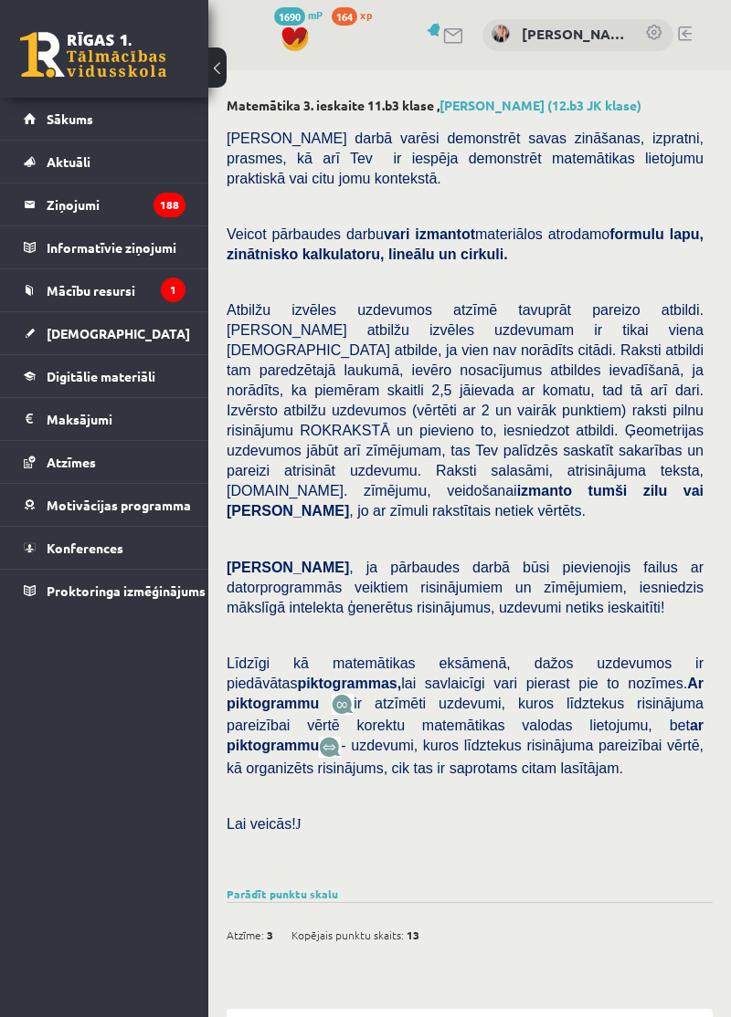
select select "**********"
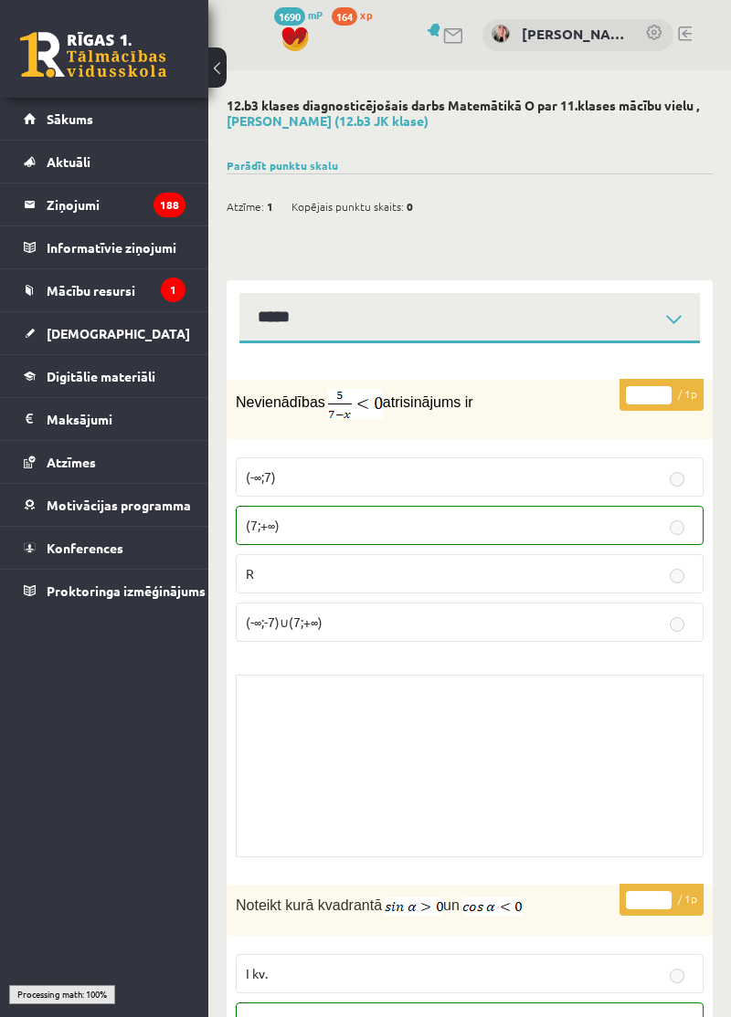
select select "**********"
